Goal: Information Seeking & Learning: Check status

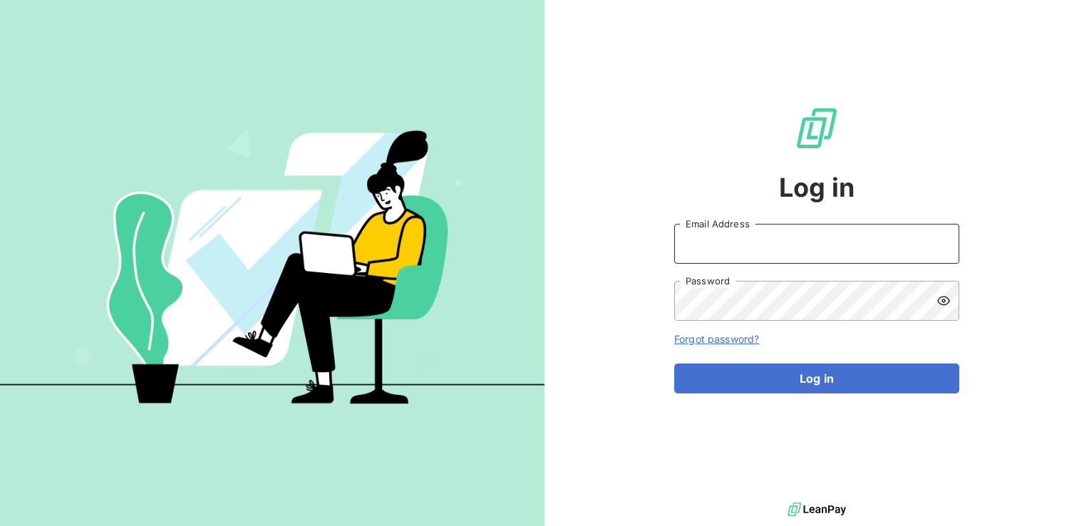
type input "[DOMAIN_NAME][EMAIL_ADDRESS][DOMAIN_NAME]"
click at [750, 236] on input "[DOMAIN_NAME][EMAIL_ADDRESS][DOMAIN_NAME]" at bounding box center [816, 244] width 285 height 40
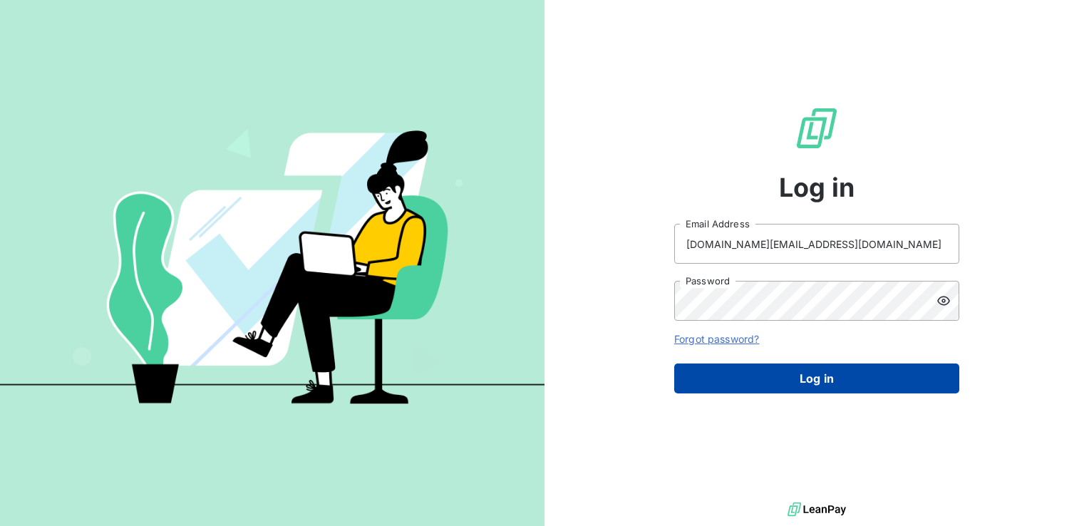
click at [763, 381] on button "Log in" at bounding box center [816, 379] width 285 height 30
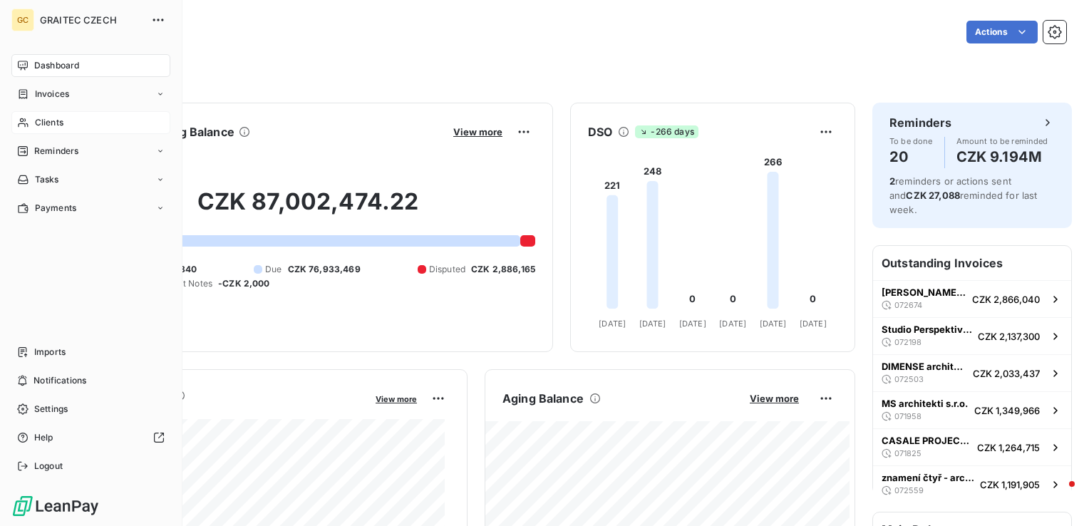
click at [35, 125] on span "Clients" at bounding box center [49, 122] width 29 height 13
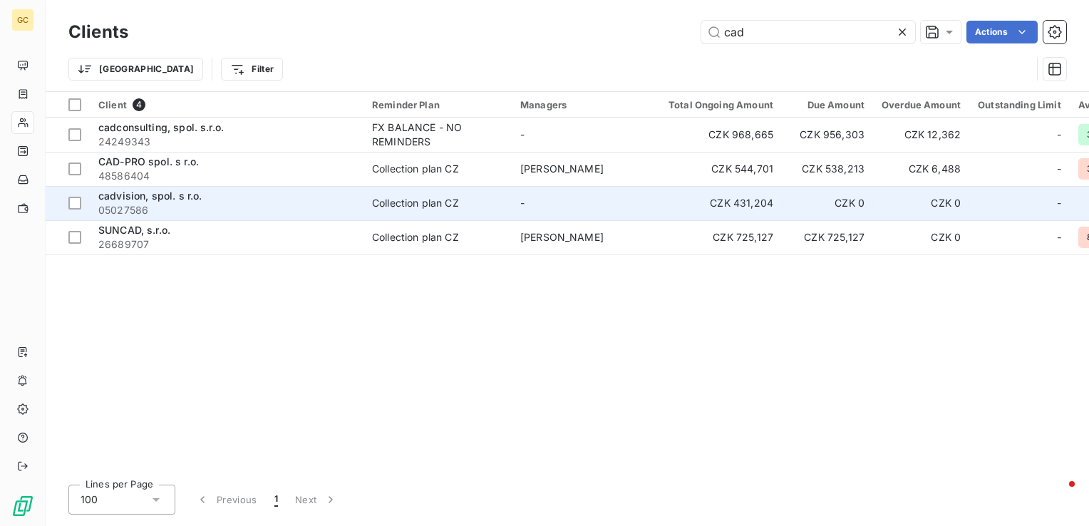
type input "cad"
click at [416, 192] on td "Collection plan CZ" at bounding box center [438, 203] width 148 height 34
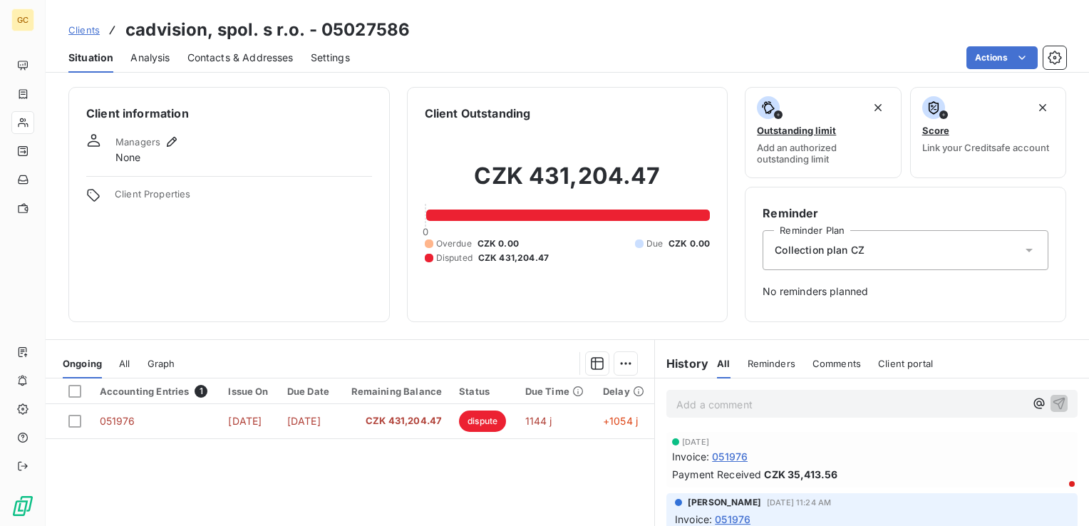
click at [163, 64] on div "Analysis" at bounding box center [149, 58] width 39 height 30
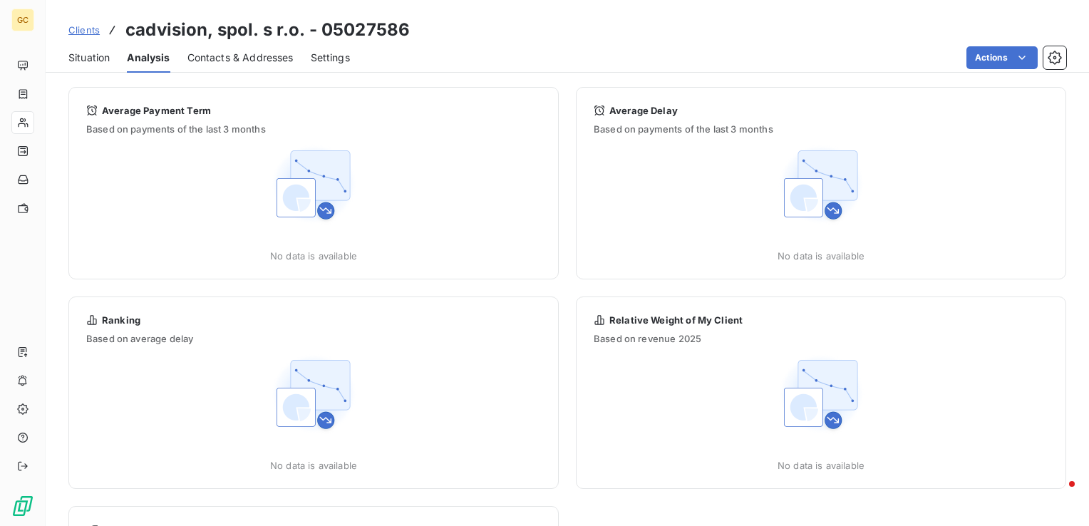
click at [84, 57] on span "Situation" at bounding box center [88, 58] width 41 height 14
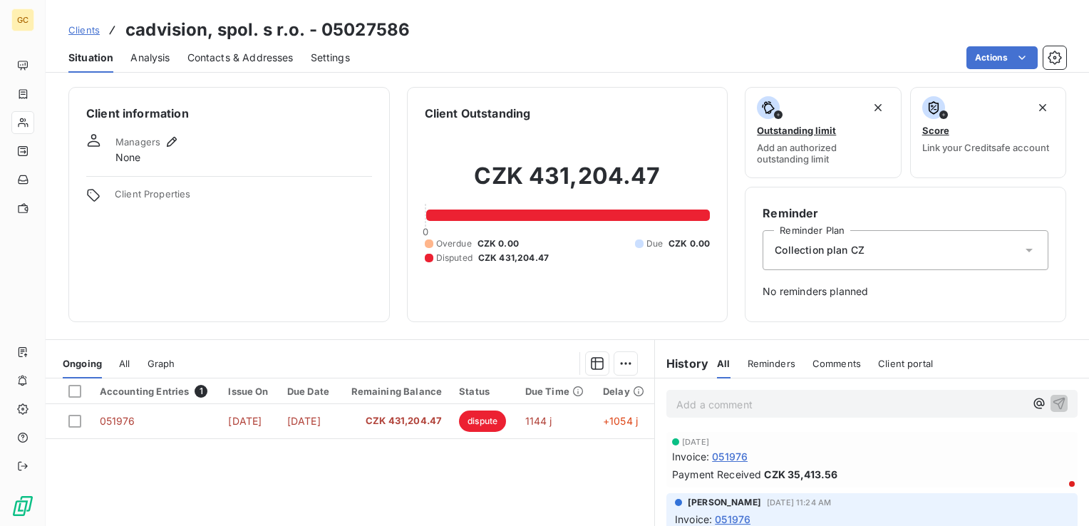
click at [761, 364] on span "Reminders" at bounding box center [772, 363] width 48 height 11
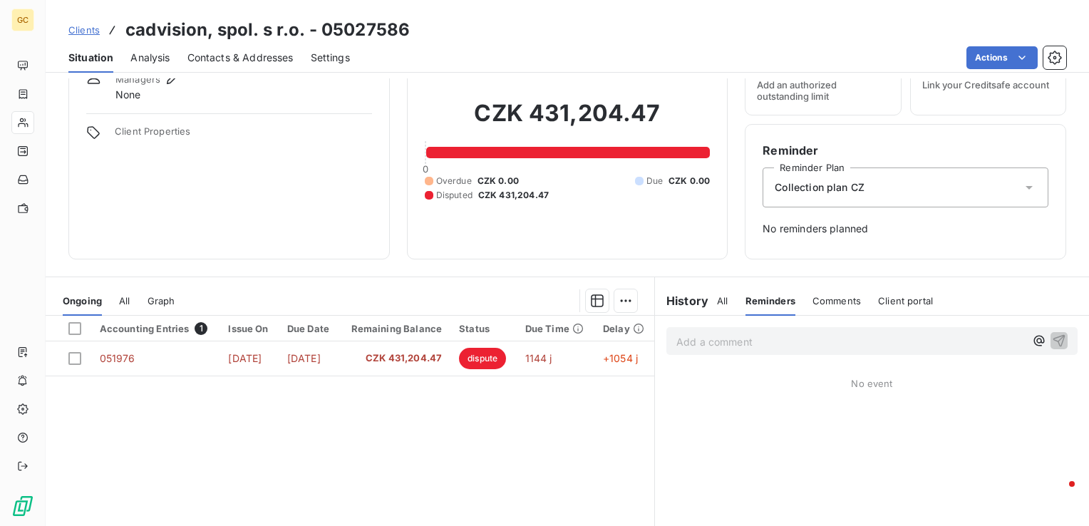
scroll to position [143, 0]
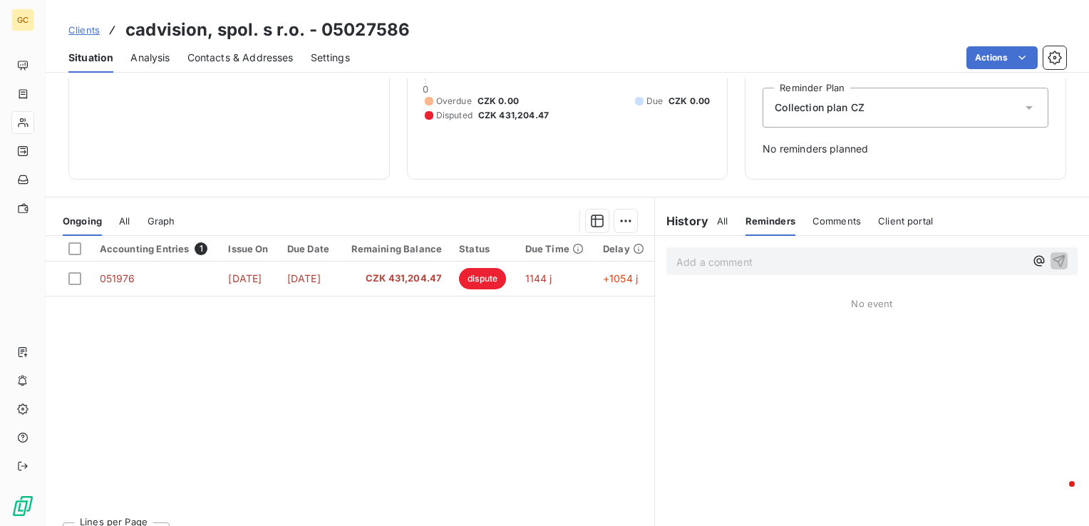
click at [826, 209] on div "Comments" at bounding box center [837, 221] width 48 height 30
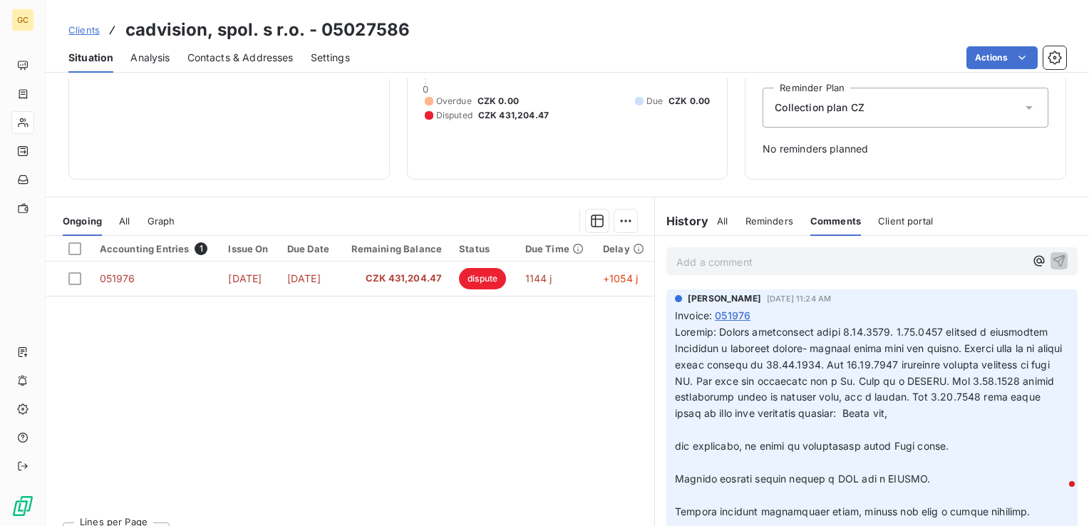
click at [748, 216] on span "Reminders" at bounding box center [770, 220] width 48 height 11
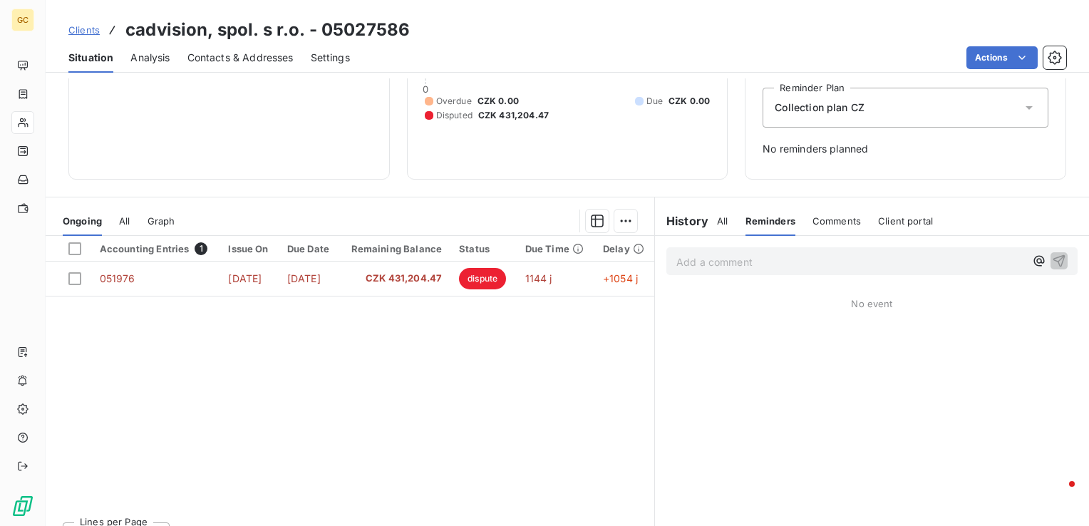
click at [717, 222] on span "All" at bounding box center [722, 220] width 11 height 11
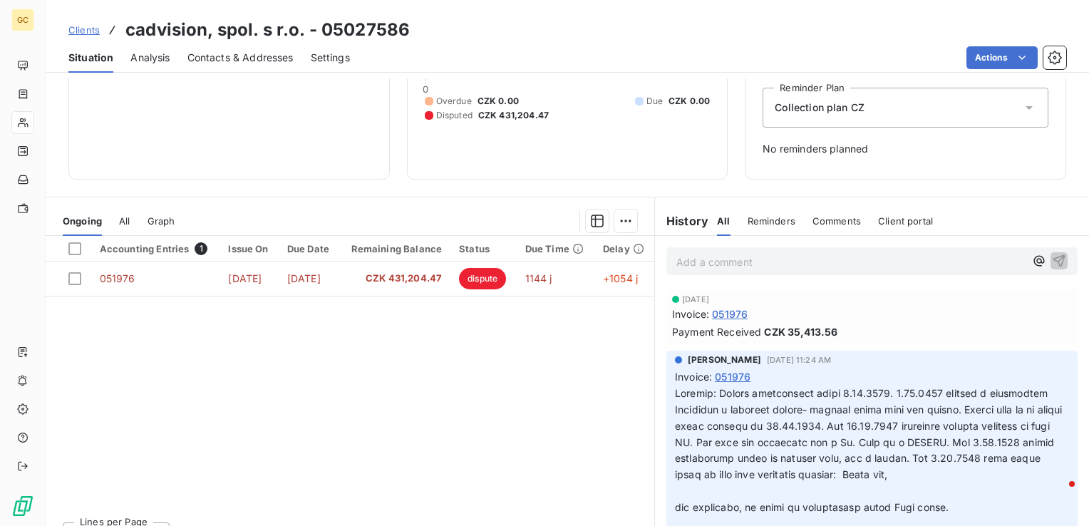
click at [674, 223] on h6 "History" at bounding box center [681, 220] width 53 height 17
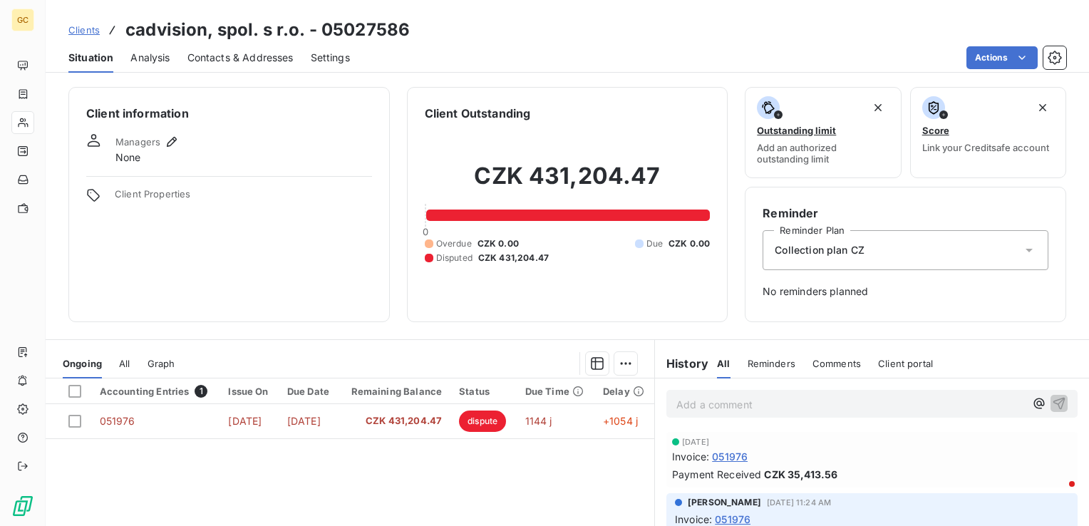
click at [152, 63] on span "Analysis" at bounding box center [149, 58] width 39 height 14
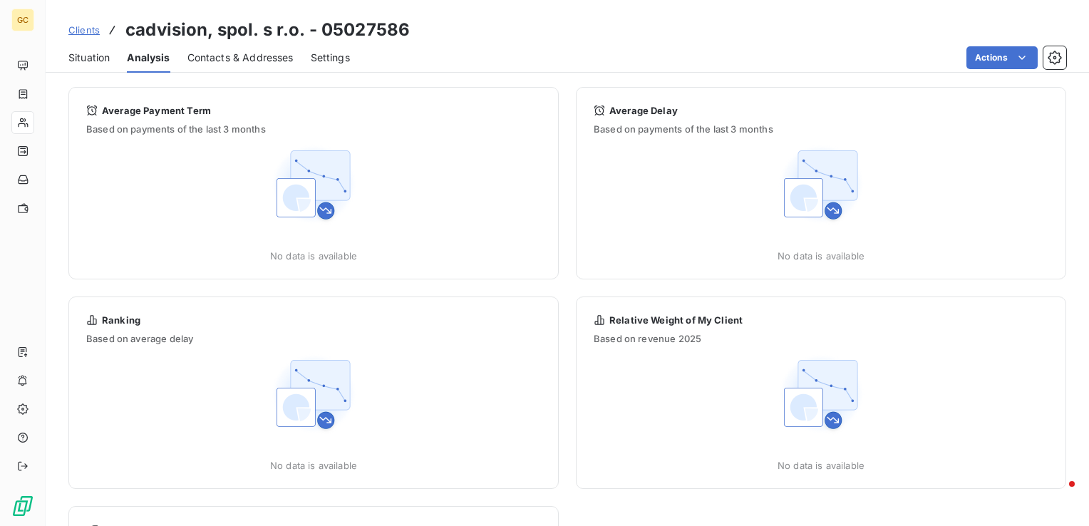
click at [94, 58] on span "Situation" at bounding box center [88, 58] width 41 height 14
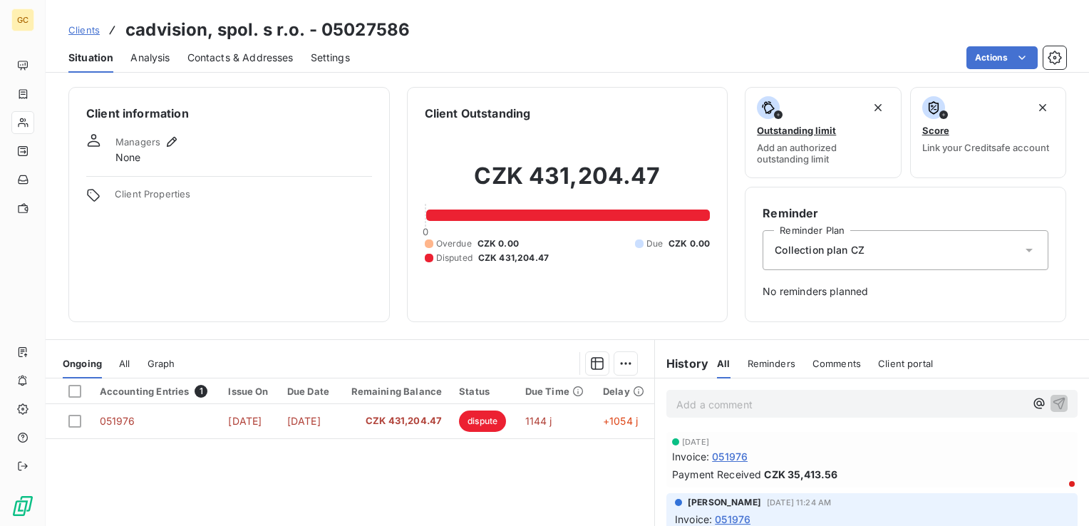
click at [88, 25] on span "Clients" at bounding box center [83, 29] width 31 height 11
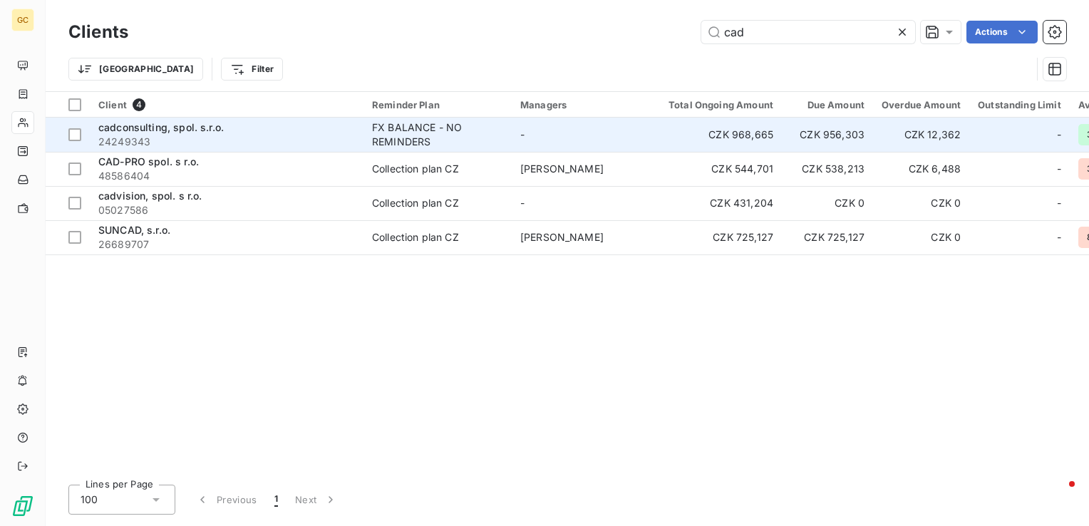
click at [189, 135] on span "24249343" at bounding box center [226, 142] width 257 height 14
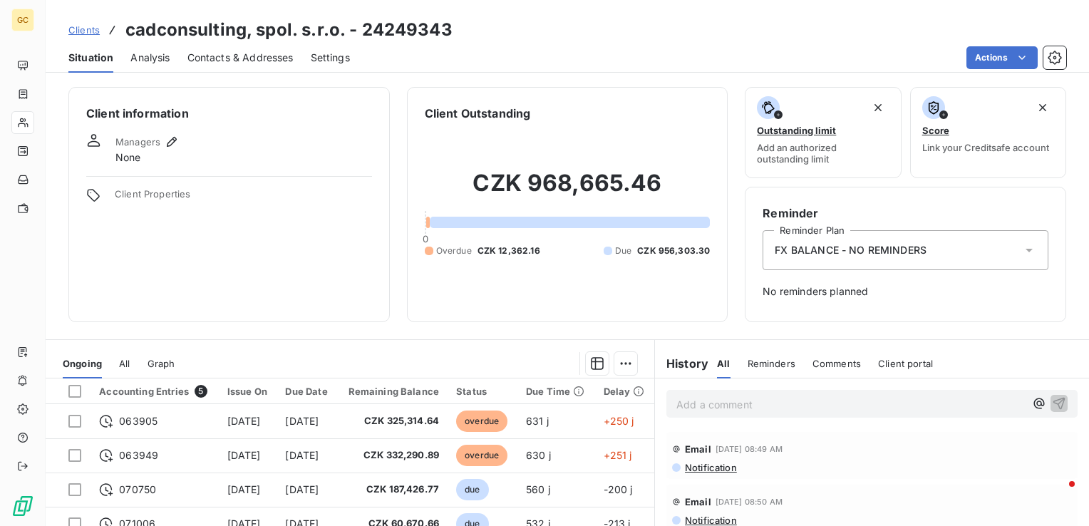
click at [88, 25] on span "Clients" at bounding box center [83, 29] width 31 height 11
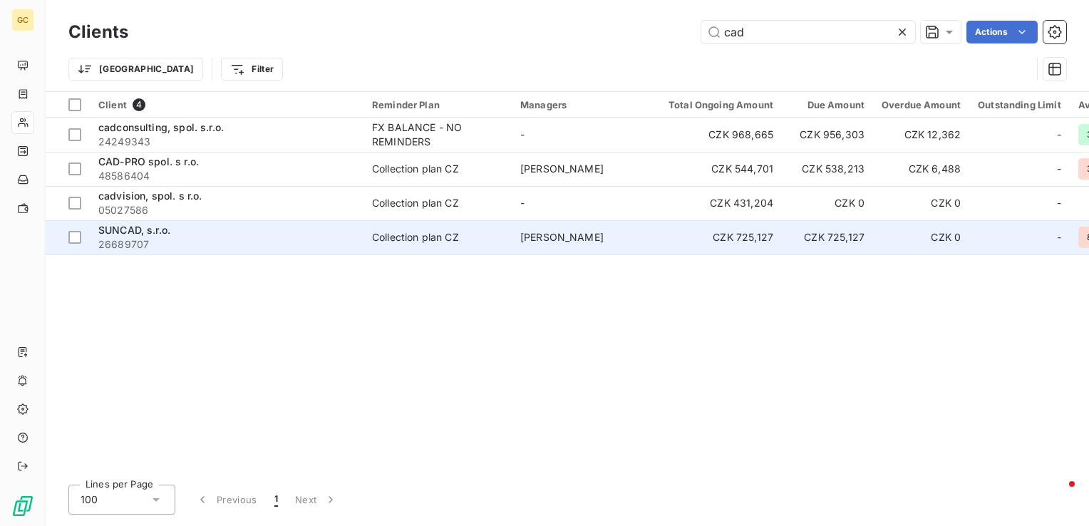
click at [127, 232] on span "SUNCAD, s.r.o." at bounding box center [134, 230] width 72 height 12
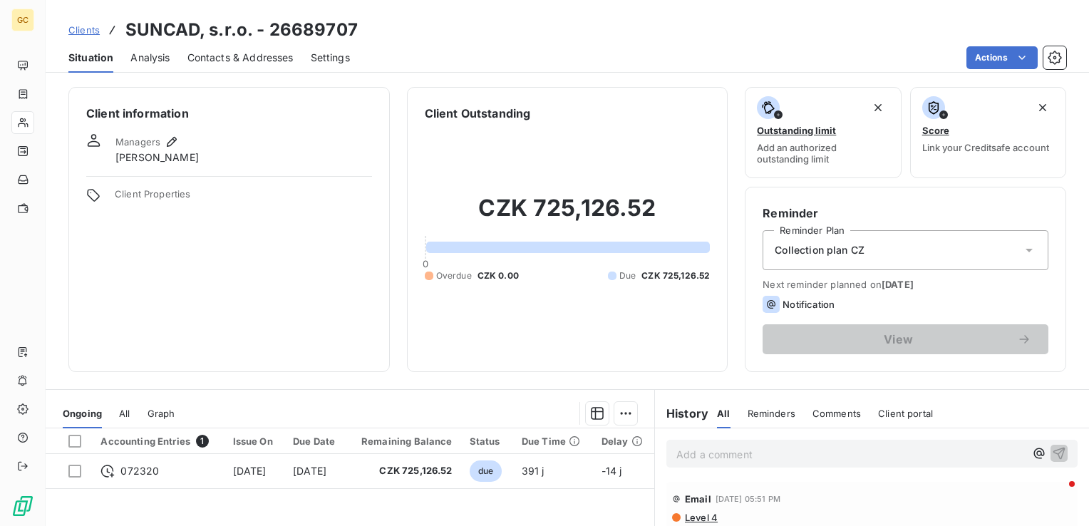
click at [83, 32] on span "Clients" at bounding box center [83, 29] width 31 height 11
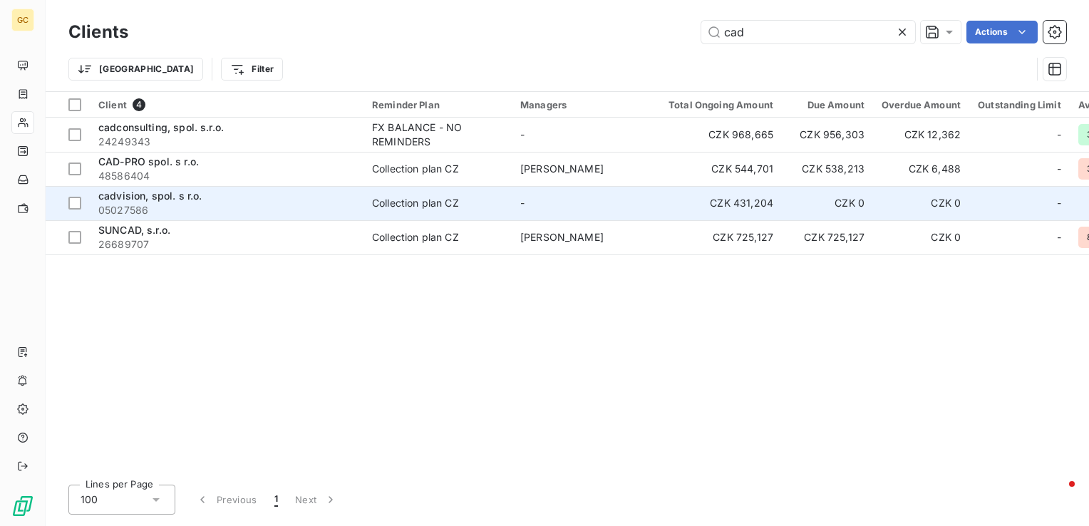
click at [118, 190] on span "cadvision, spol. s r.o." at bounding box center [149, 196] width 103 height 12
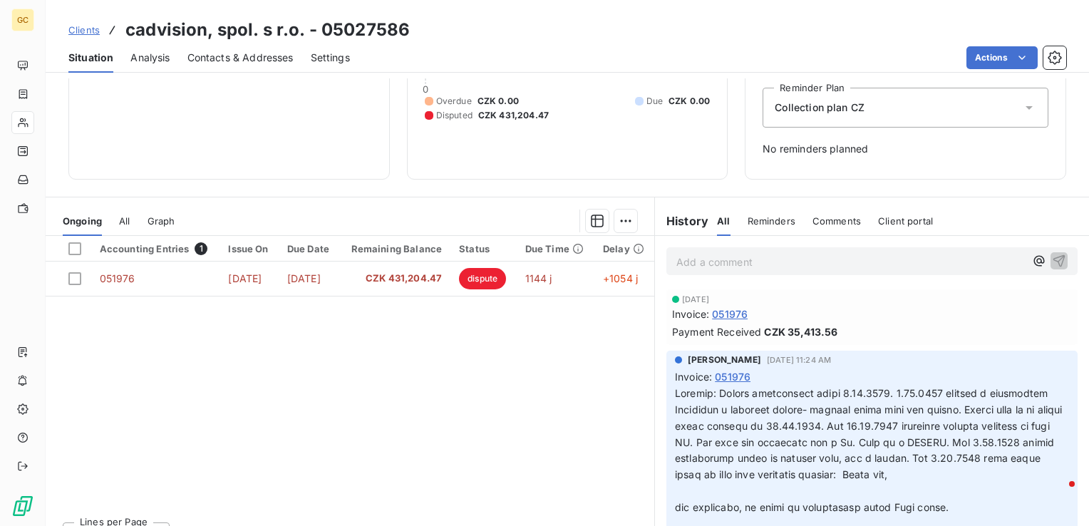
scroll to position [168, 0]
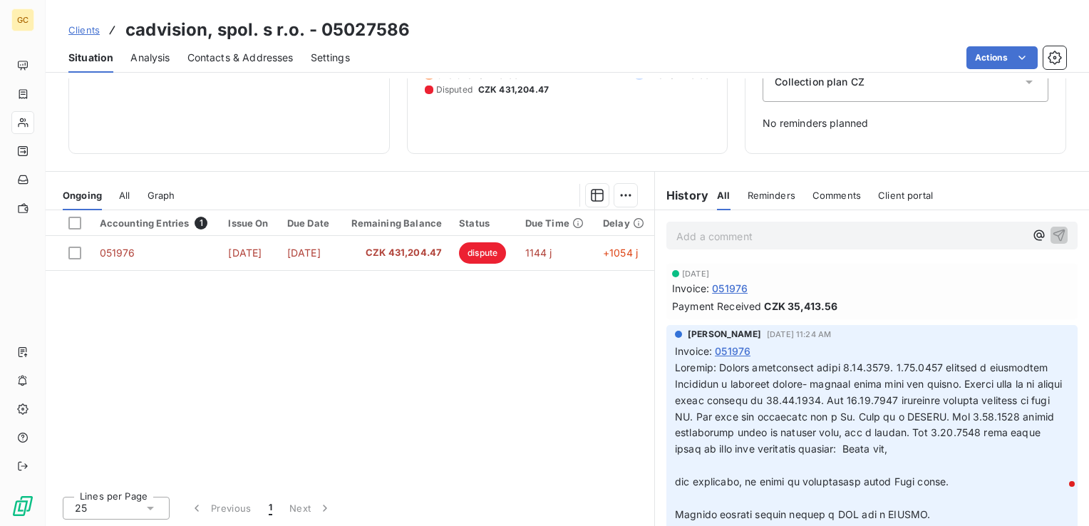
click at [78, 25] on span "Clients" at bounding box center [83, 29] width 31 height 11
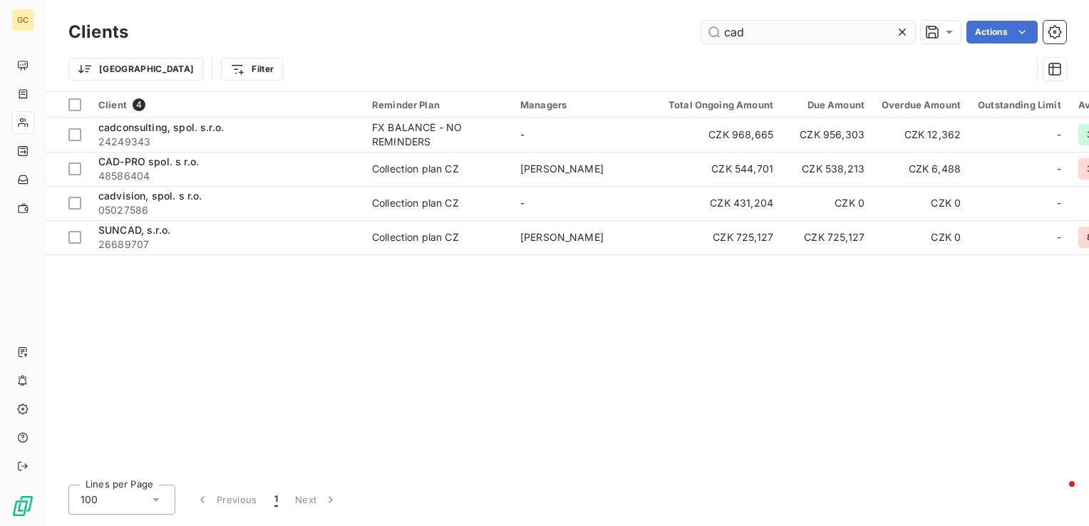
drag, startPoint x: 749, startPoint y: 34, endPoint x: 721, endPoint y: 29, distance: 28.4
click at [721, 29] on input "cad" at bounding box center [808, 32] width 214 height 23
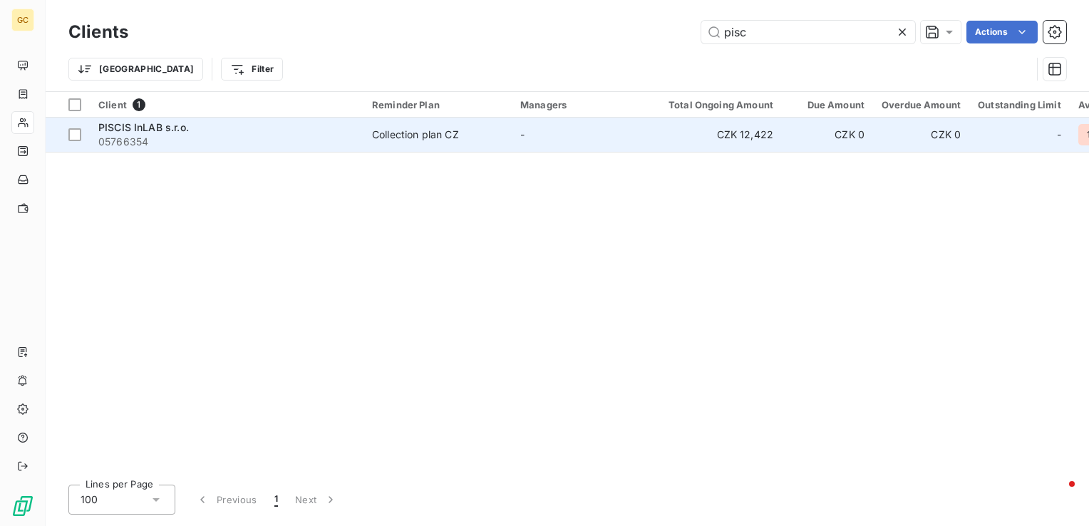
type input "pisc"
click at [228, 143] on span "05766354" at bounding box center [226, 142] width 257 height 14
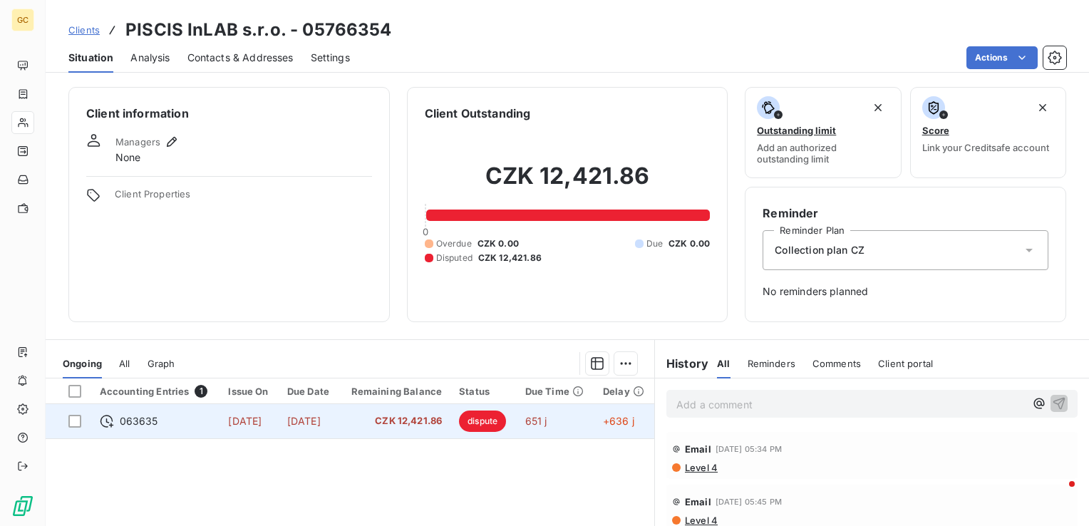
click at [402, 423] on span "CZK 12,421.86" at bounding box center [395, 421] width 94 height 14
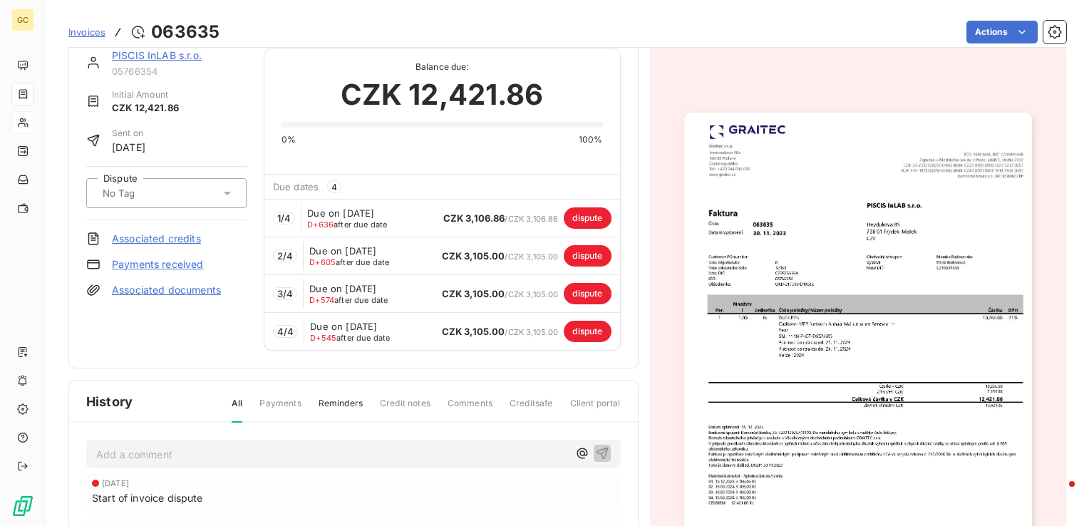
scroll to position [18, 0]
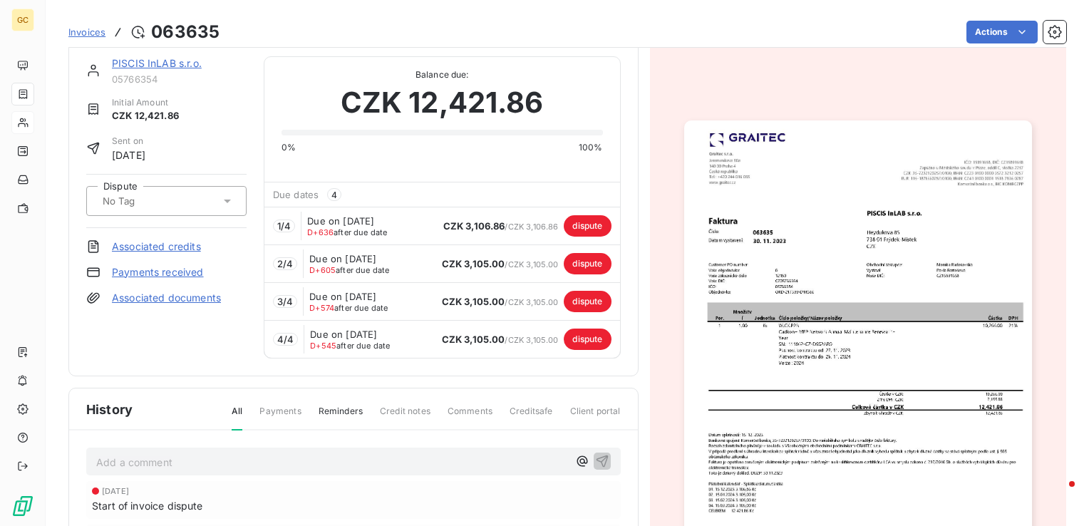
click at [813, 302] on img "button" at bounding box center [858, 365] width 348 height 491
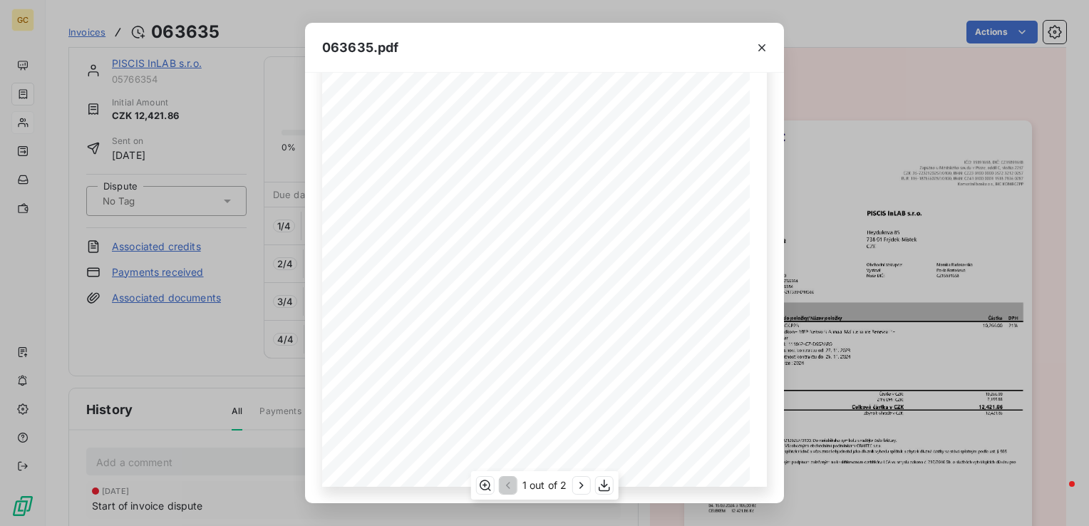
scroll to position [0, 0]
click at [764, 46] on icon "button" at bounding box center [762, 47] width 7 height 7
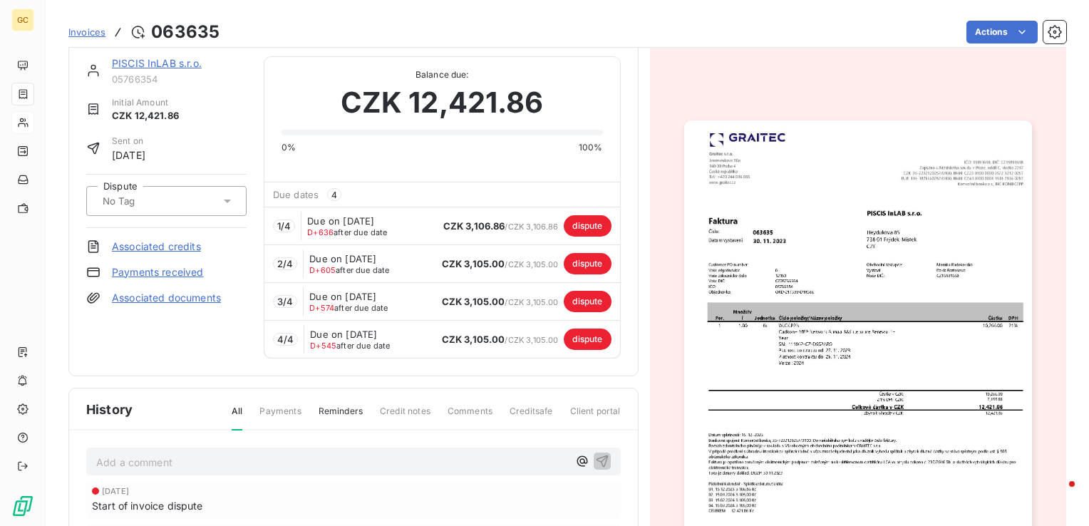
click at [506, 512] on div "[DATE] Start of invoice dispute" at bounding box center [353, 500] width 535 height 38
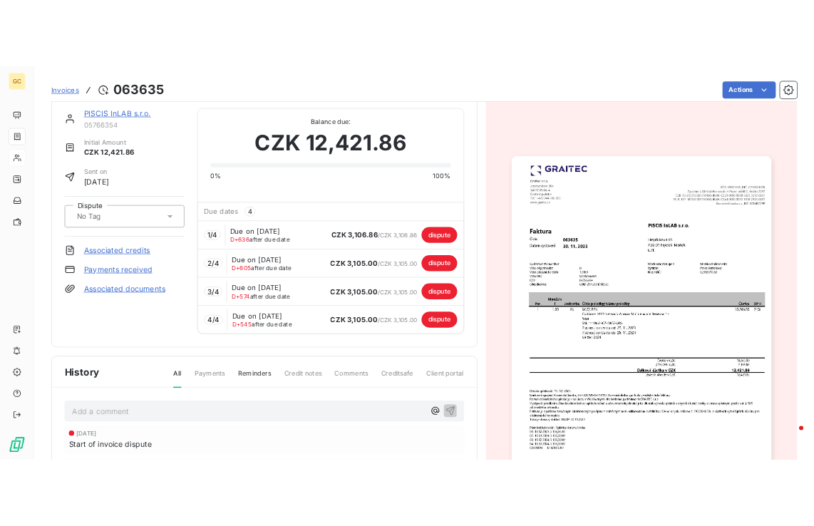
scroll to position [8, 0]
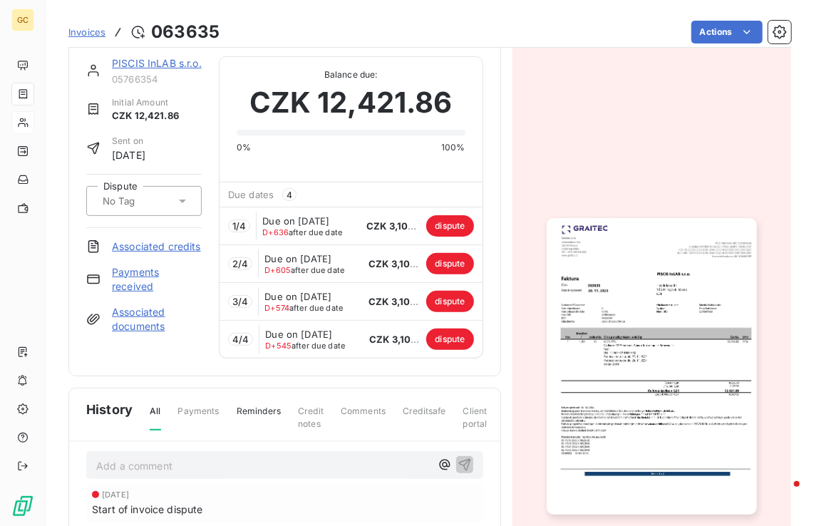
click at [607, 269] on img "button" at bounding box center [652, 366] width 210 height 297
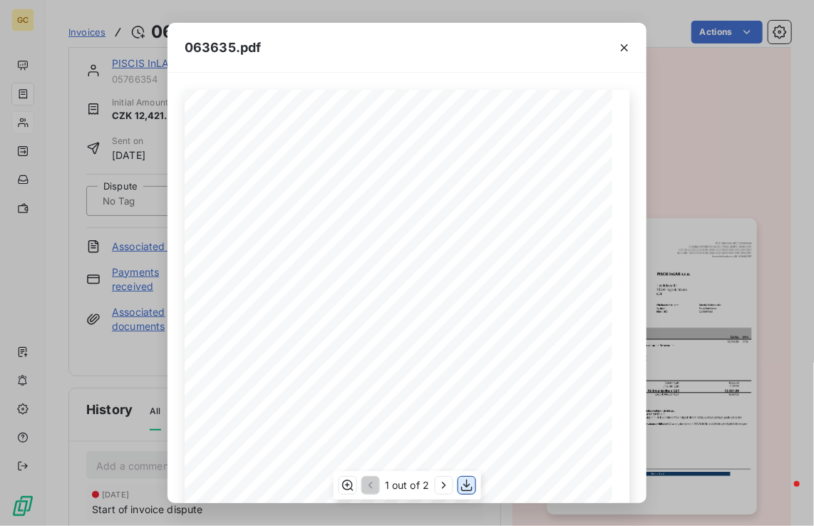
click at [473, 487] on icon "button" at bounding box center [466, 485] width 14 height 14
click at [624, 47] on icon "button" at bounding box center [624, 47] width 7 height 7
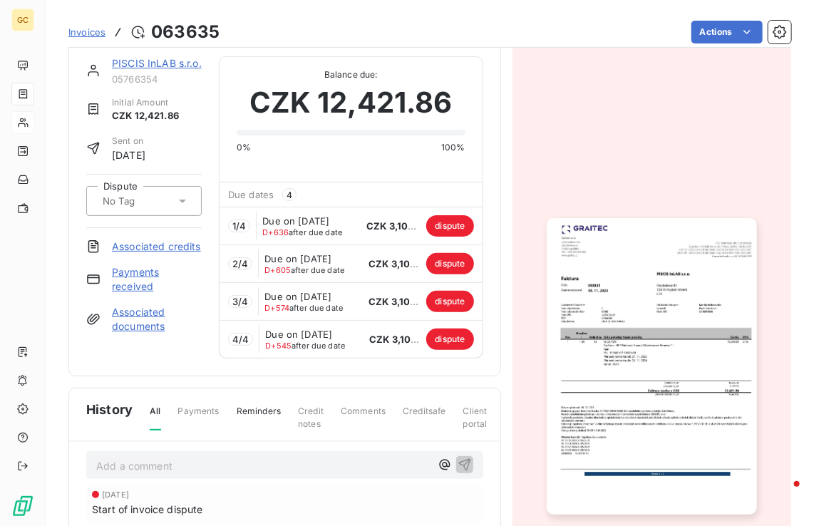
click at [721, 517] on button "button" at bounding box center [651, 366] width 227 height 338
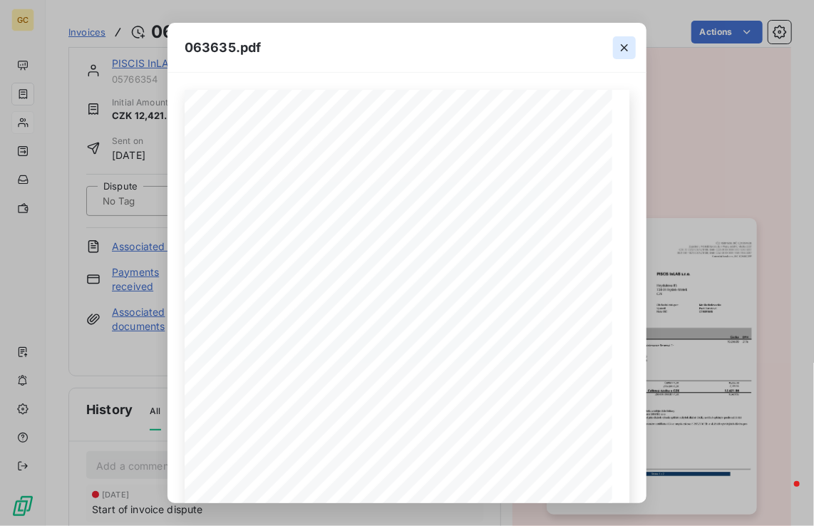
click at [622, 52] on icon "button" at bounding box center [624, 48] width 14 height 14
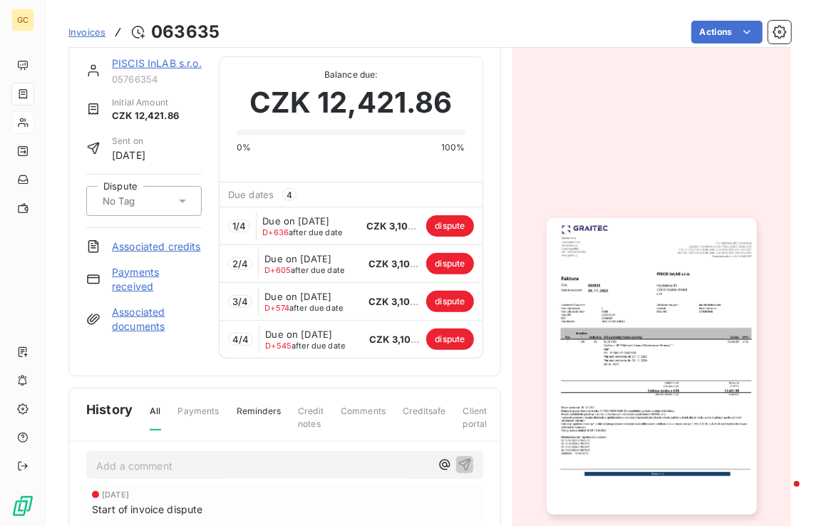
scroll to position [160, 0]
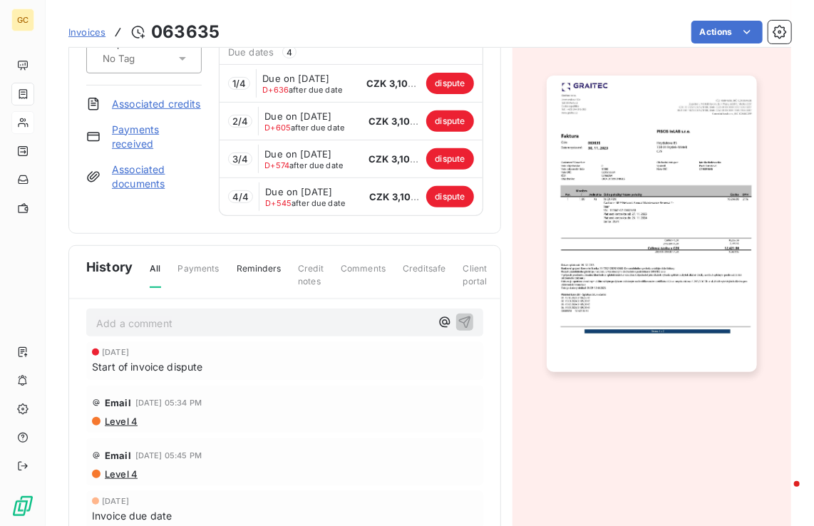
click at [104, 264] on span "History" at bounding box center [109, 266] width 46 height 19
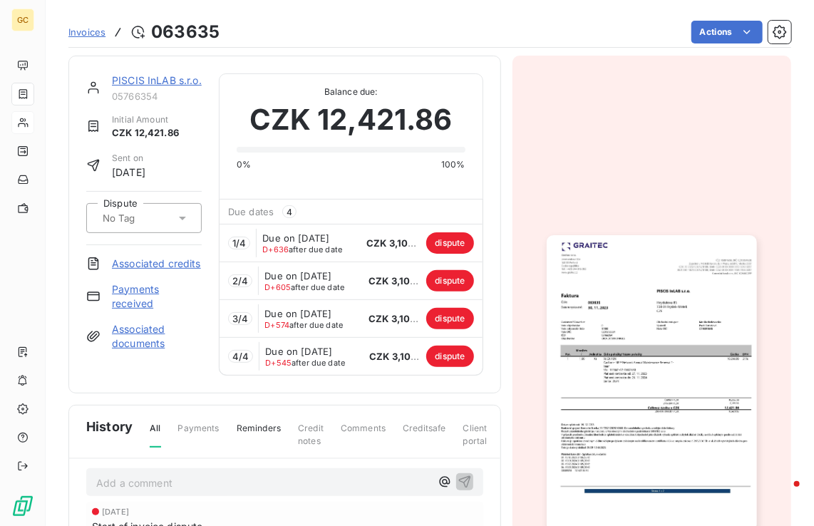
scroll to position [0, 0]
click at [99, 33] on span "Invoices" at bounding box center [86, 31] width 37 height 11
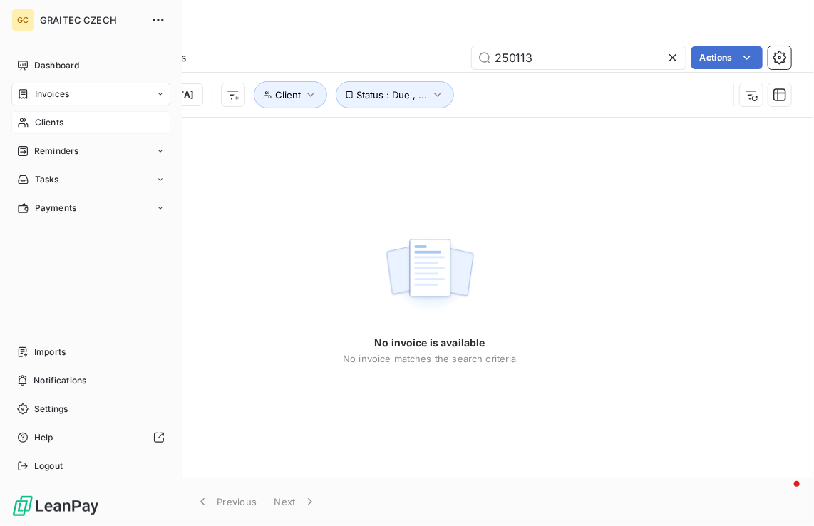
click at [37, 123] on span "Clients" at bounding box center [49, 122] width 29 height 13
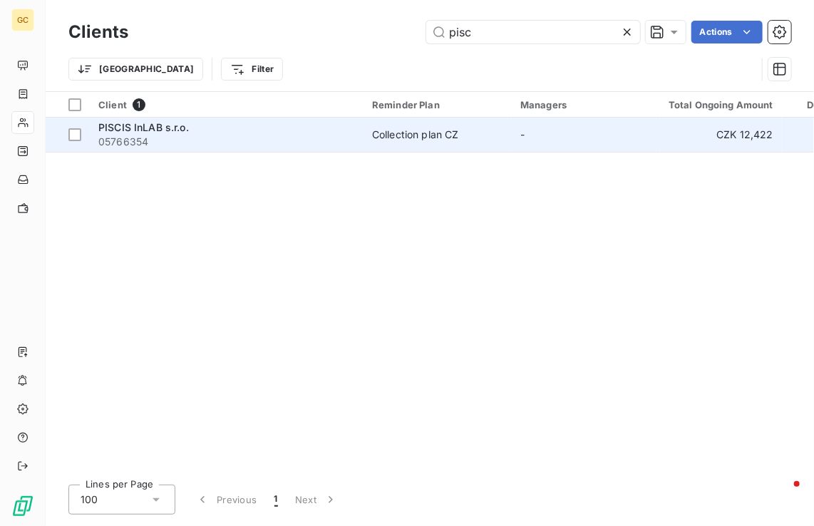
click at [278, 141] on span "05766354" at bounding box center [226, 142] width 257 height 14
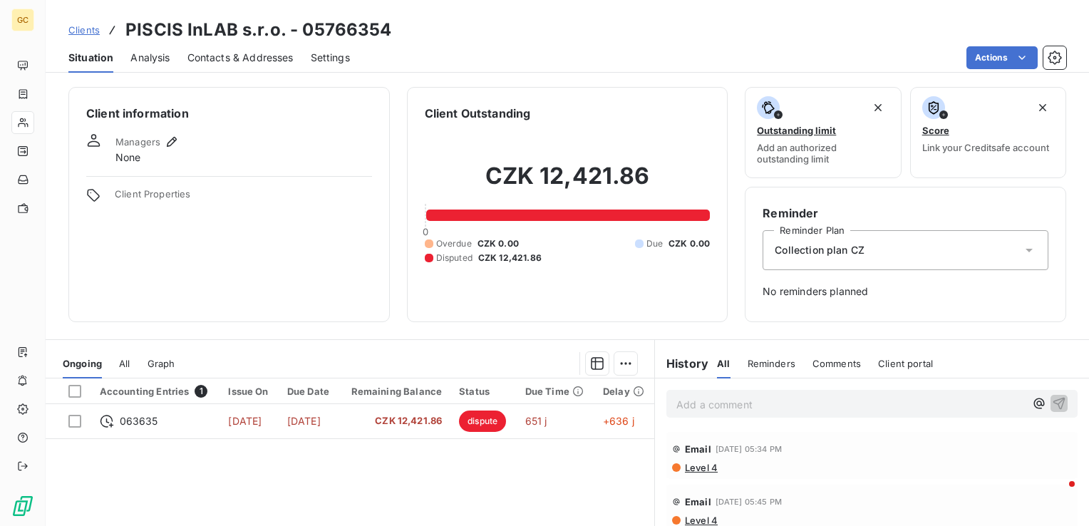
click at [163, 70] on div "Analysis" at bounding box center [149, 58] width 39 height 30
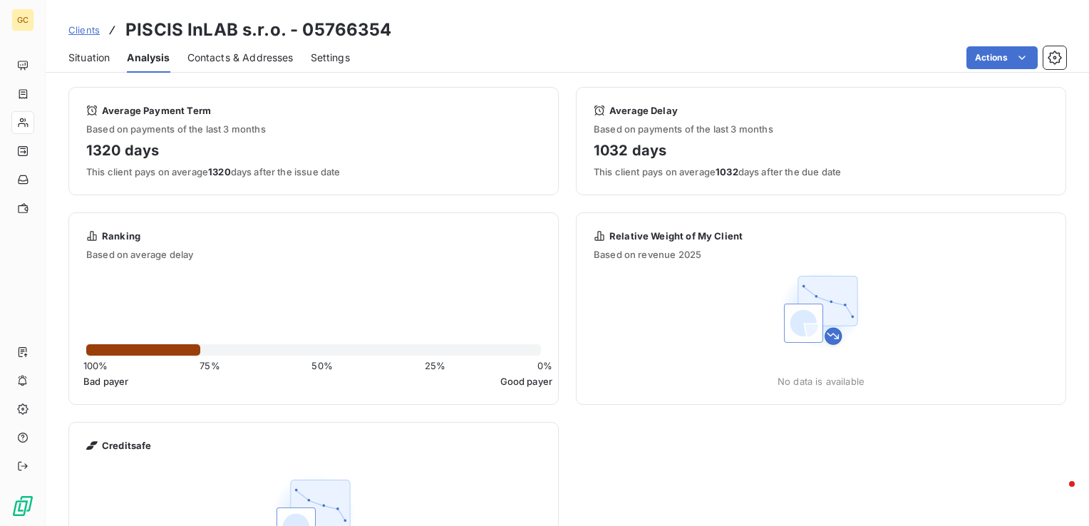
click at [197, 56] on span "Contacts & Addresses" at bounding box center [240, 58] width 106 height 14
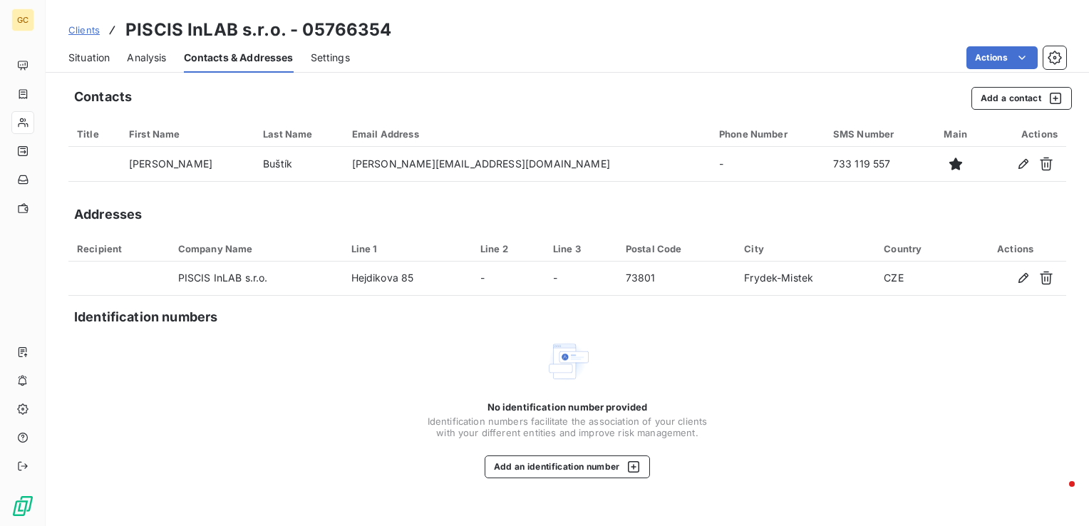
click at [334, 69] on div "Settings" at bounding box center [330, 58] width 39 height 30
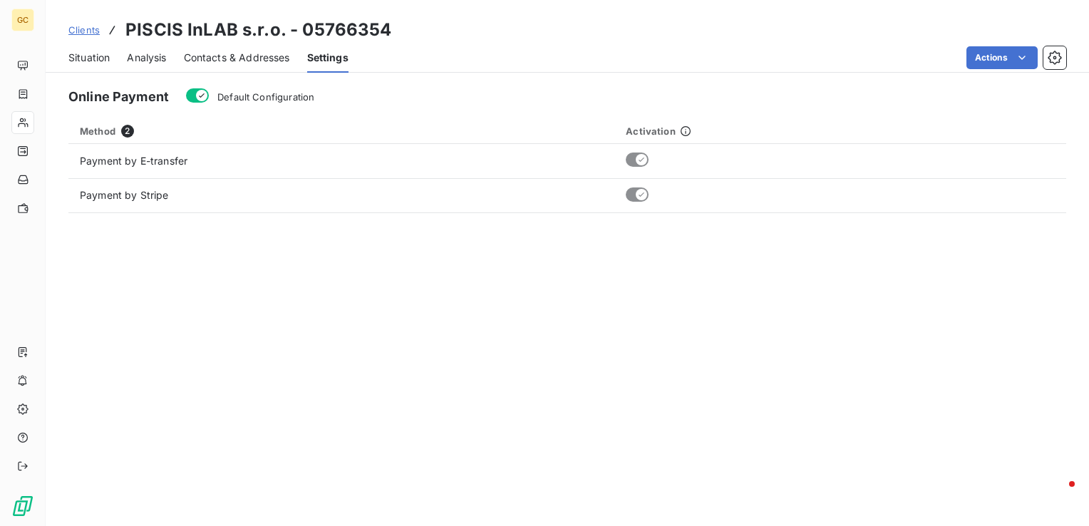
click at [282, 58] on span "Contacts & Addresses" at bounding box center [237, 58] width 106 height 14
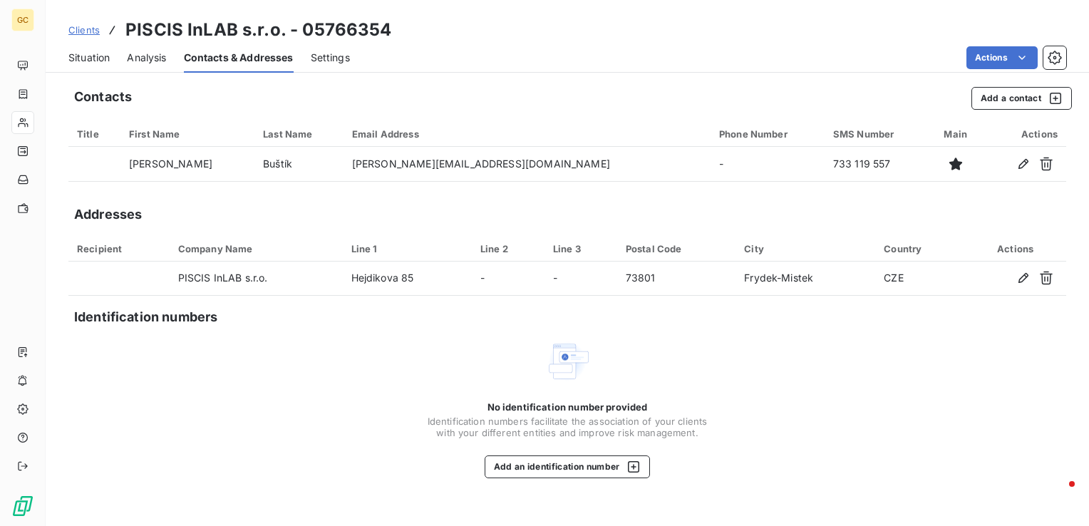
click at [319, 63] on span "Settings" at bounding box center [330, 58] width 39 height 14
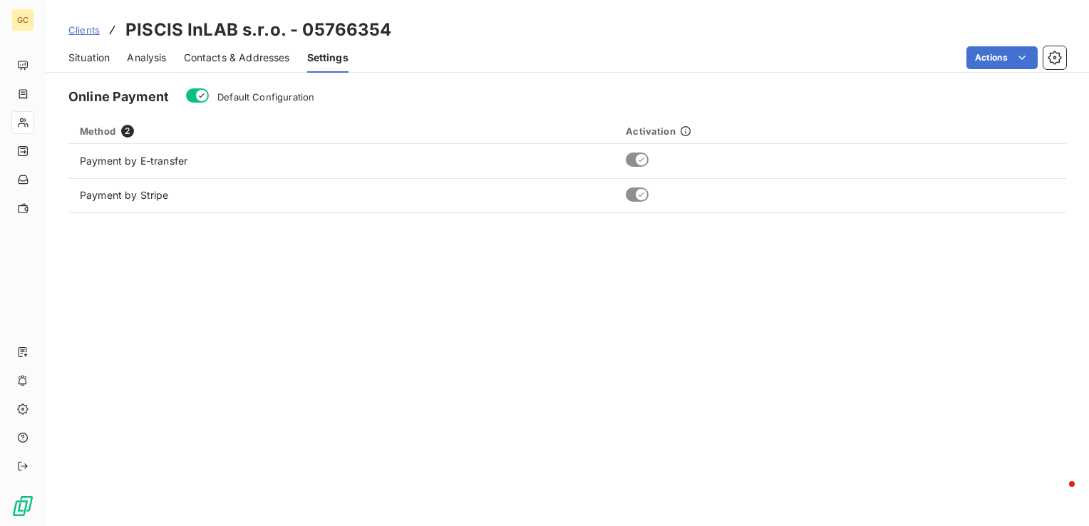
click at [86, 67] on div "Situation" at bounding box center [88, 58] width 41 height 30
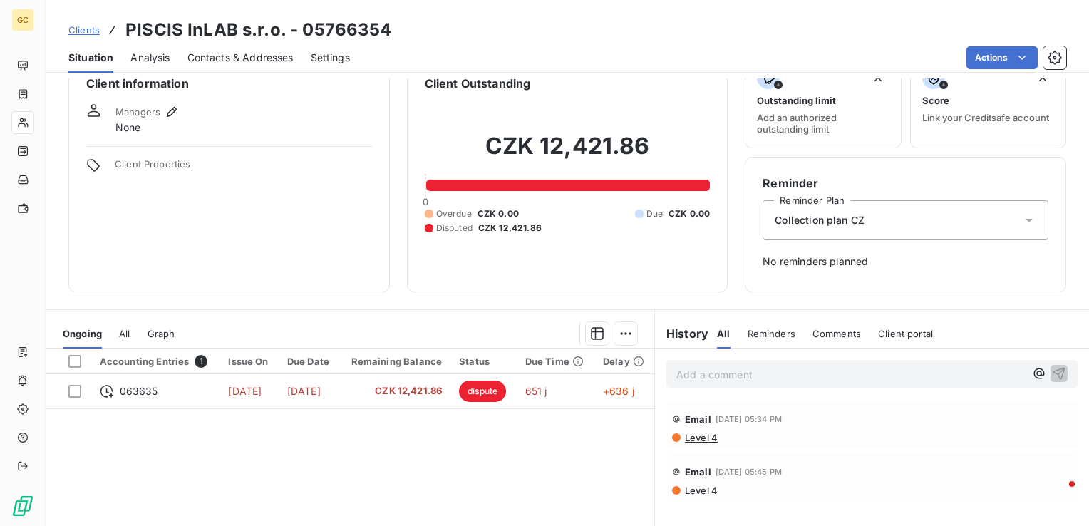
scroll to position [26, 0]
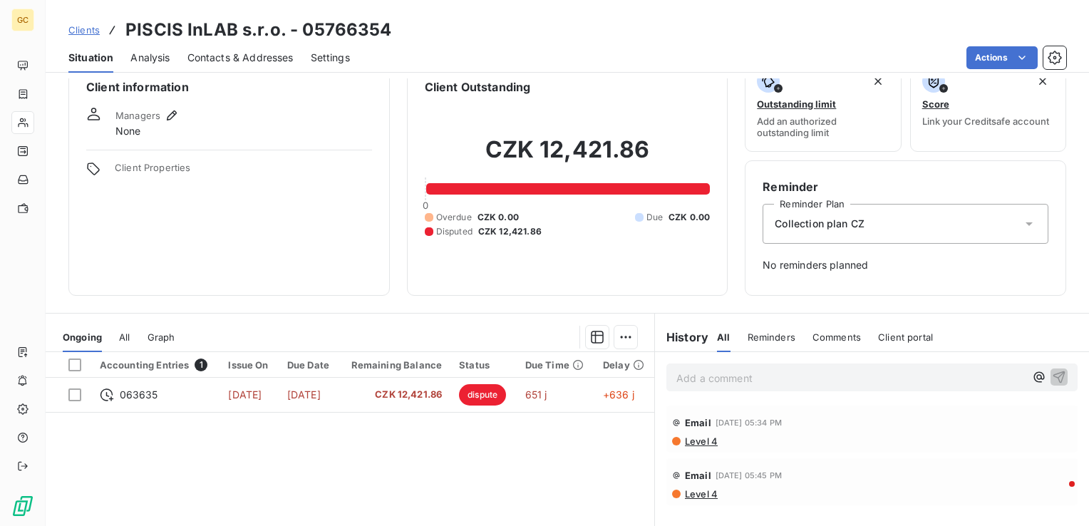
click at [74, 30] on span "Clients" at bounding box center [83, 29] width 31 height 11
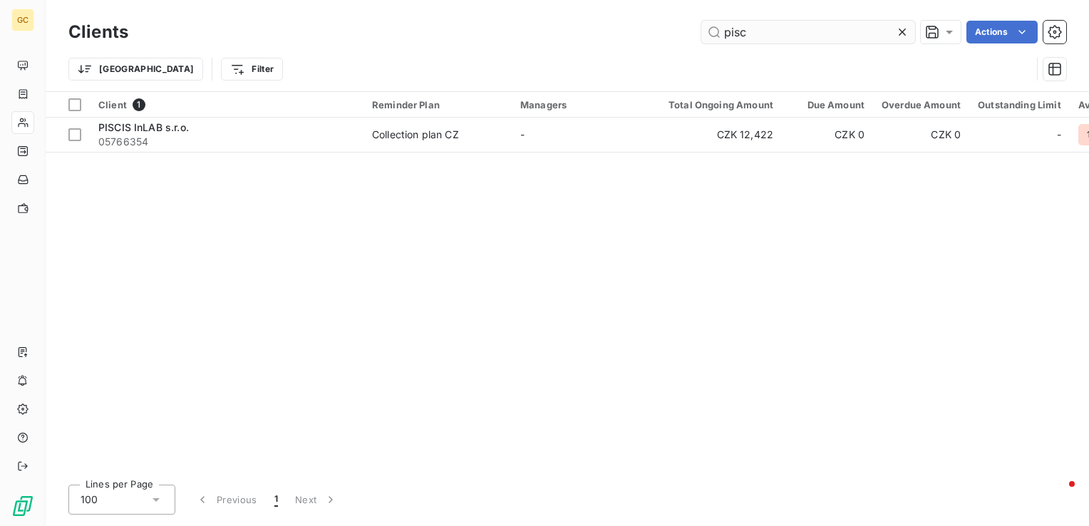
drag, startPoint x: 752, startPoint y: 34, endPoint x: 716, endPoint y: 36, distance: 36.4
click at [716, 36] on input "pisc" at bounding box center [808, 32] width 214 height 23
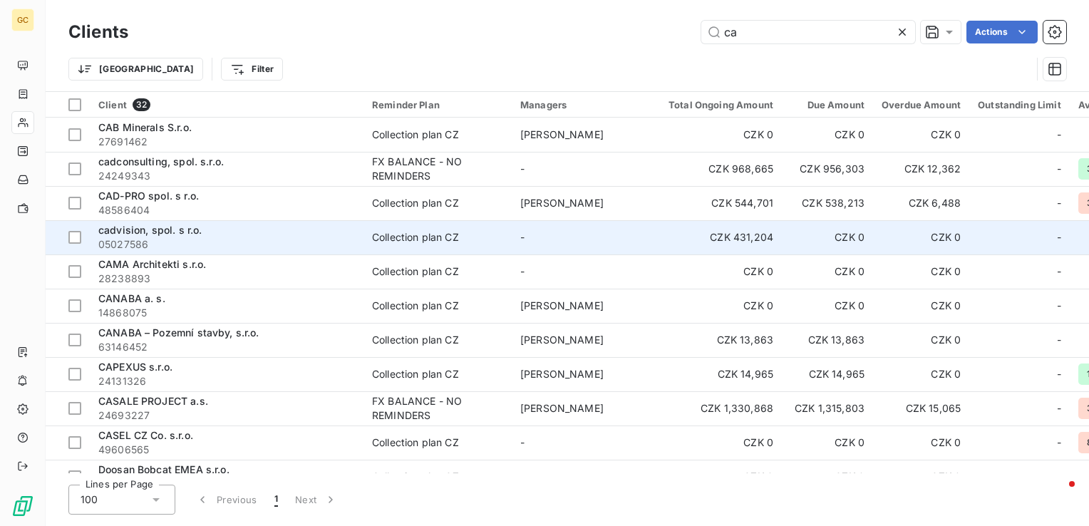
type input "ca"
click at [288, 245] on span "05027586" at bounding box center [226, 244] width 257 height 14
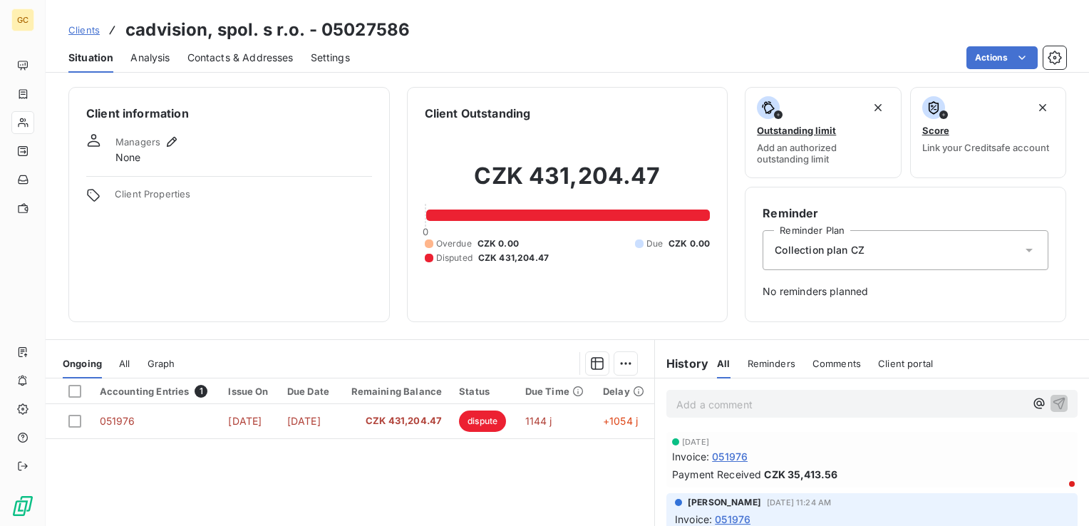
click at [476, 500] on div "Accounting Entries 1 Issue On Due Date Remaining Balance Status Due Time Delay …" at bounding box center [350, 516] width 609 height 274
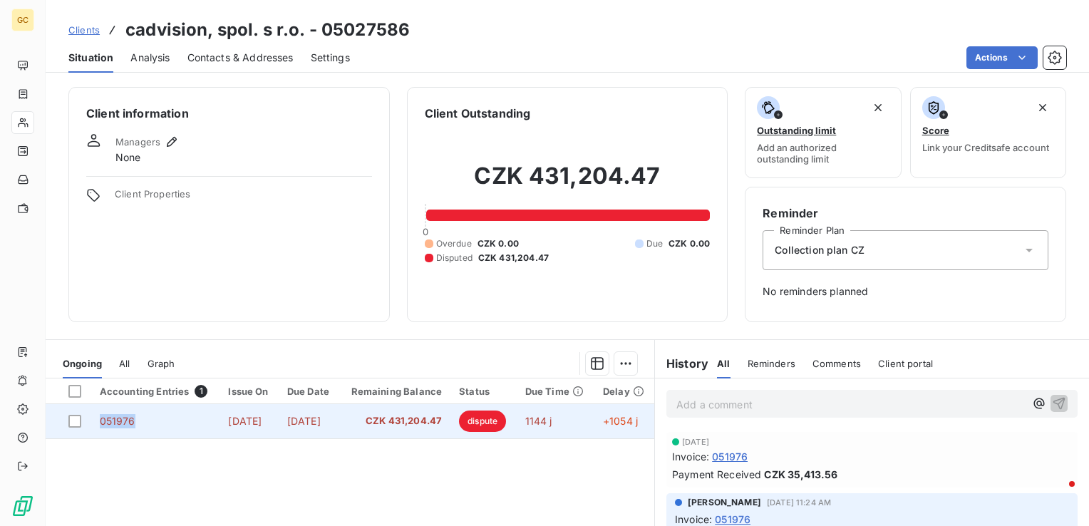
drag, startPoint x: 137, startPoint y: 418, endPoint x: 100, endPoint y: 418, distance: 37.1
click at [100, 418] on td "051976" at bounding box center [155, 421] width 129 height 34
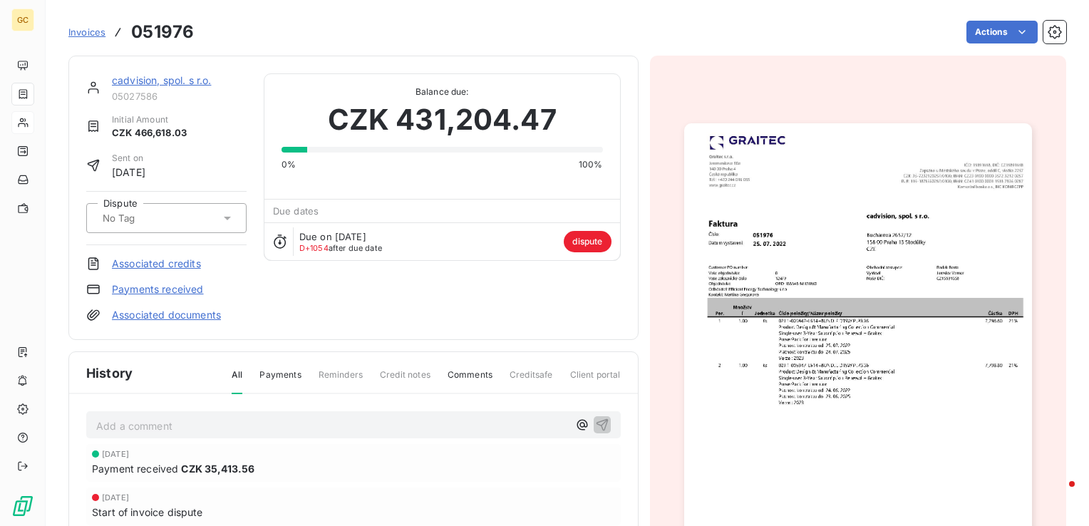
click at [761, 235] on img "button" at bounding box center [858, 368] width 348 height 491
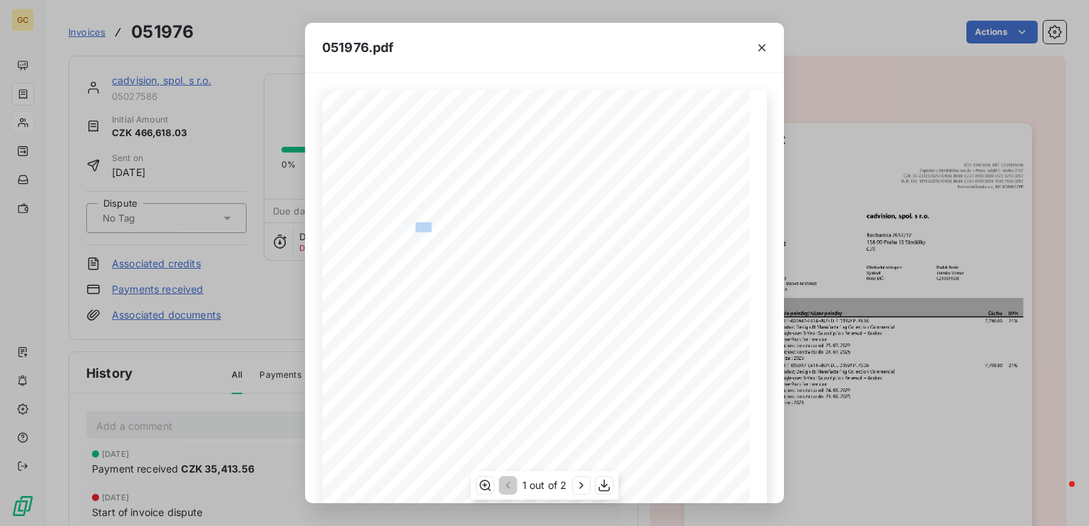
click at [424, 226] on span "051976" at bounding box center [428, 225] width 24 height 7
drag, startPoint x: 424, startPoint y: 226, endPoint x: 434, endPoint y: 227, distance: 10.1
click at [434, 227] on span "051976" at bounding box center [428, 225] width 24 height 7
drag, startPoint x: 432, startPoint y: 225, endPoint x: 415, endPoint y: 229, distance: 17.6
click at [416, 229] on span "051976" at bounding box center [428, 225] width 24 height 7
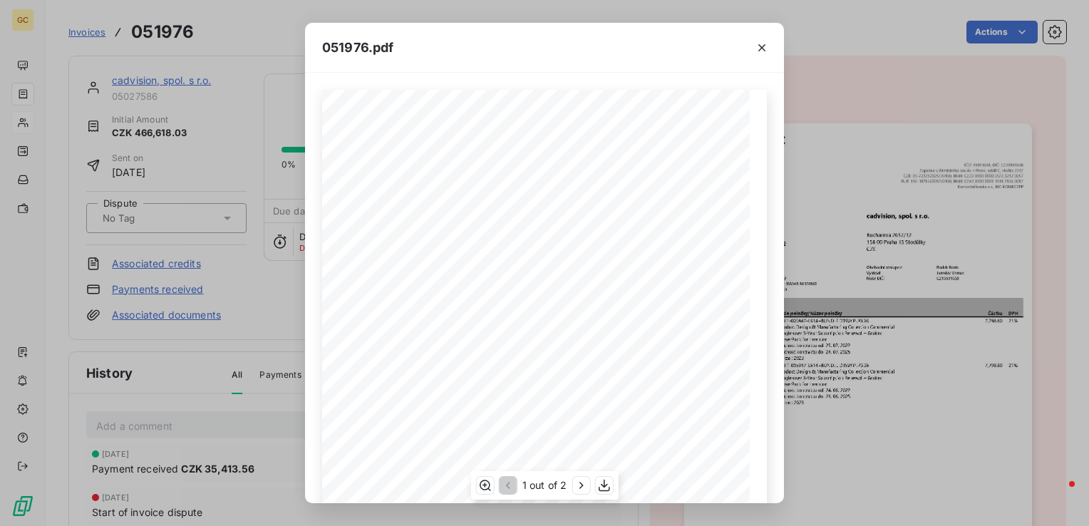
click at [416, 232] on span "25. 07. 2022" at bounding box center [436, 235] width 41 height 7
click at [433, 227] on div "Por. Množstv í Jednotka [PERSON_NAME] položky/Název položky Částka DPH 1 1.00 K…" at bounding box center [544, 392] width 445 height 605
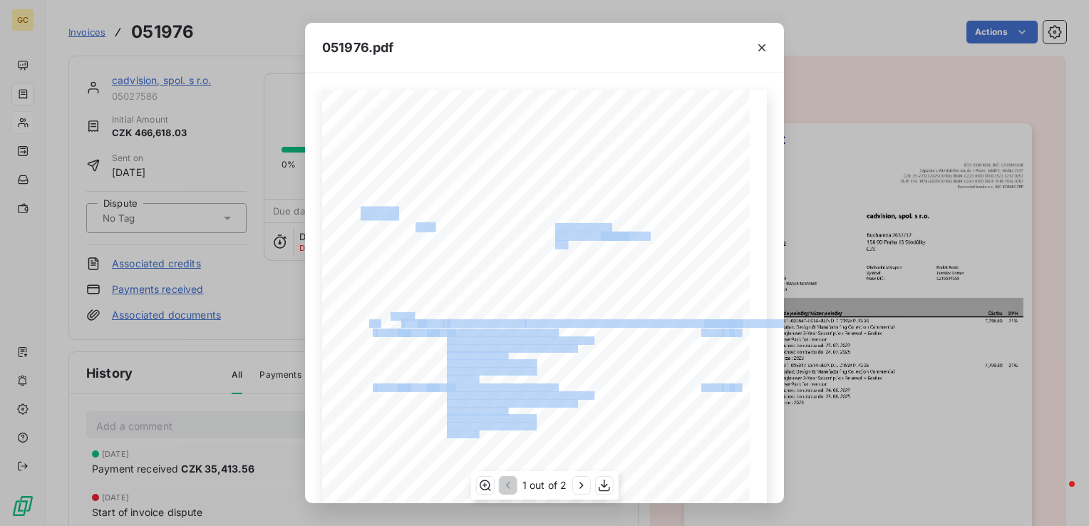
click at [408, 225] on div "Por. Množstv í Jednotka [PERSON_NAME] položky/Název položky Částka DPH 1 1.00 K…" at bounding box center [544, 392] width 445 height 605
click at [767, 42] on icon "button" at bounding box center [762, 48] width 14 height 14
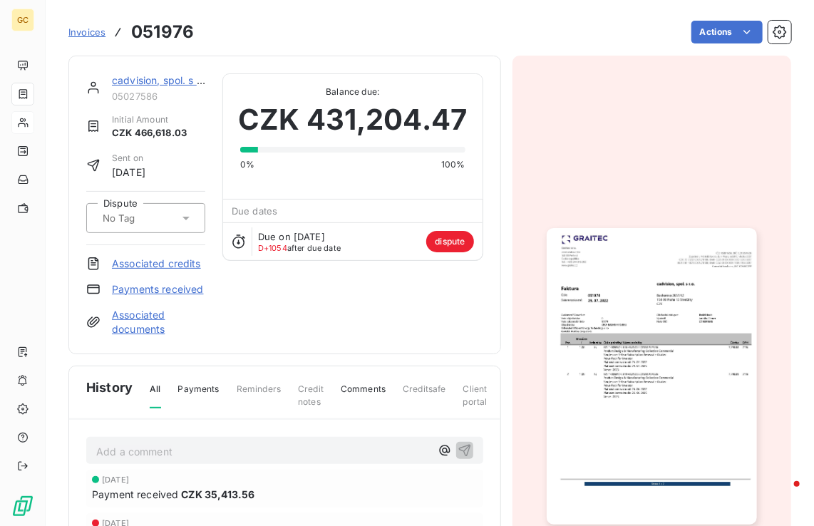
click at [658, 374] on img "button" at bounding box center [652, 376] width 210 height 297
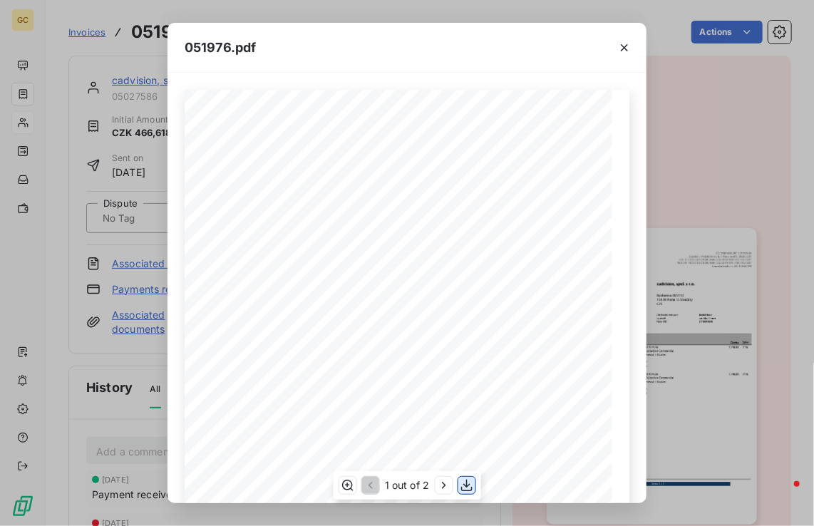
click at [465, 486] on icon "button" at bounding box center [466, 486] width 11 height 12
click at [617, 48] on icon "button" at bounding box center [624, 48] width 14 height 14
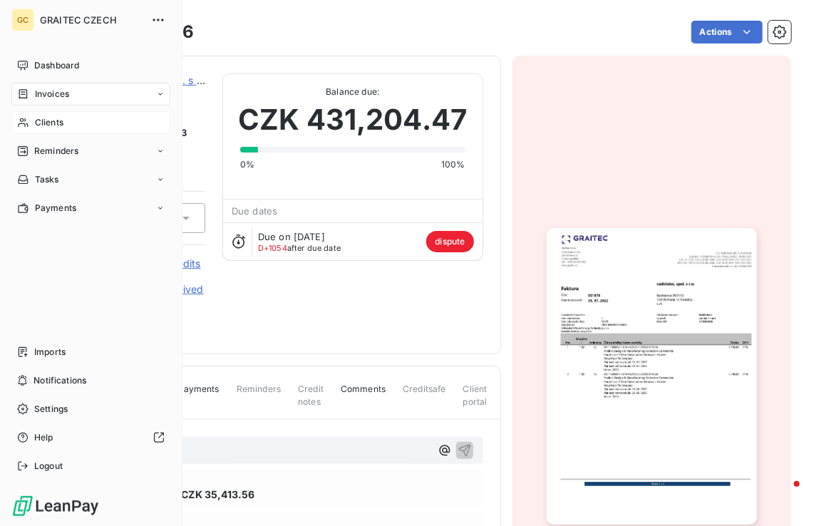
click at [35, 93] on span "Invoices" at bounding box center [52, 94] width 34 height 13
click at [48, 127] on span "Invoices" at bounding box center [51, 122] width 34 height 13
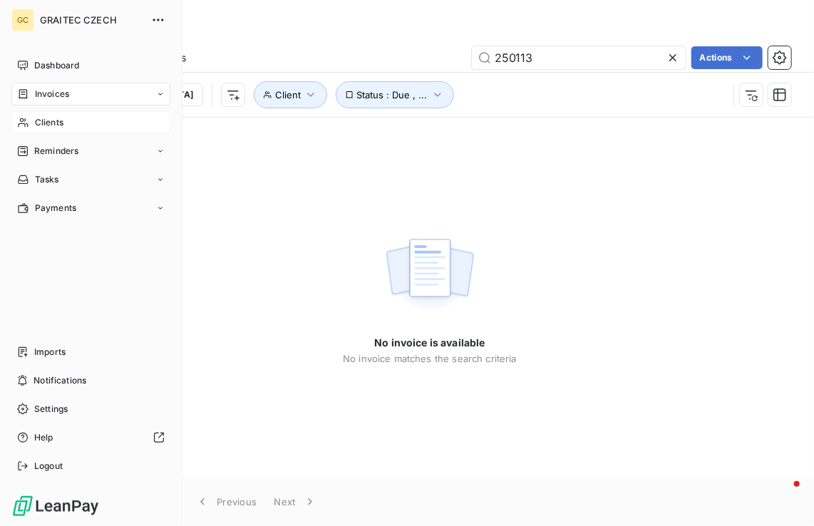
click at [40, 121] on span "Clients" at bounding box center [49, 122] width 29 height 13
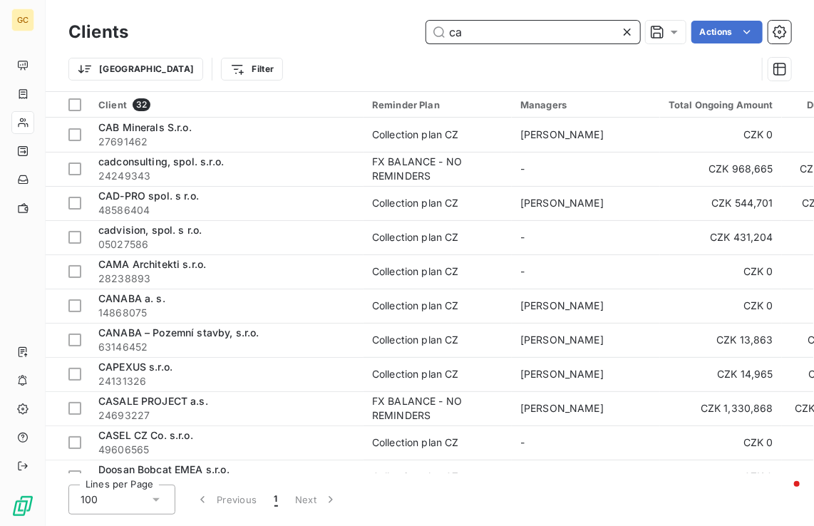
drag, startPoint x: 493, startPoint y: 43, endPoint x: 436, endPoint y: 34, distance: 58.6
click at [436, 34] on div "Clients ca Actions" at bounding box center [429, 32] width 723 height 30
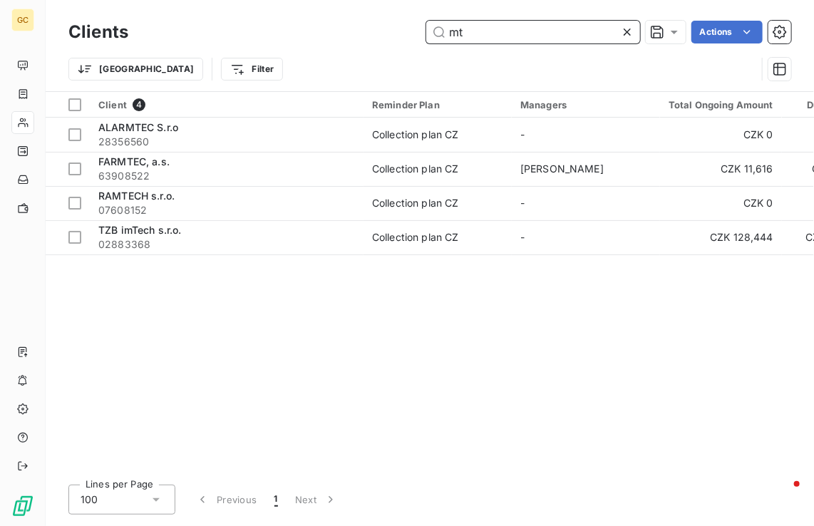
type input "mt"
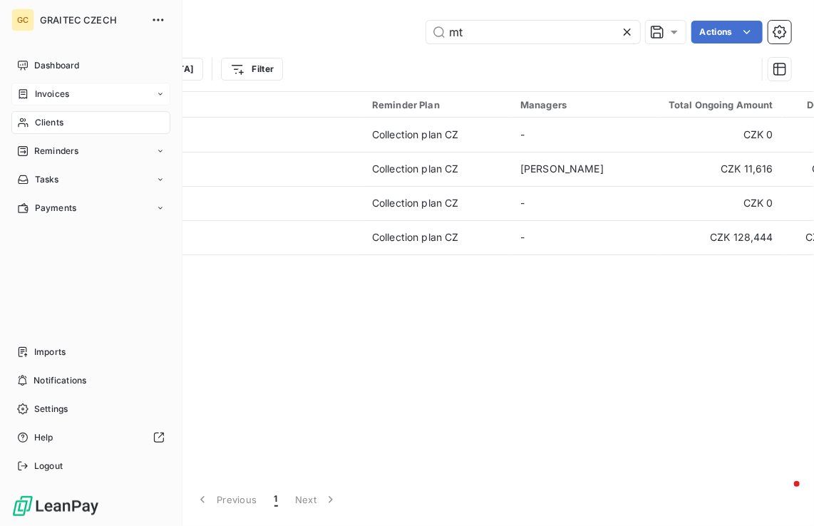
click at [45, 93] on span "Invoices" at bounding box center [52, 94] width 34 height 13
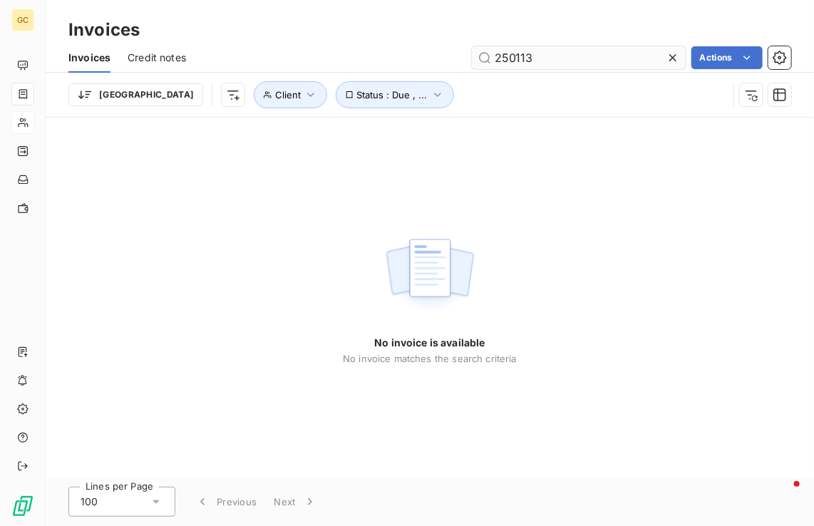
drag, startPoint x: 542, startPoint y: 58, endPoint x: 473, endPoint y: 62, distance: 69.3
click at [473, 62] on input "250113" at bounding box center [579, 57] width 214 height 23
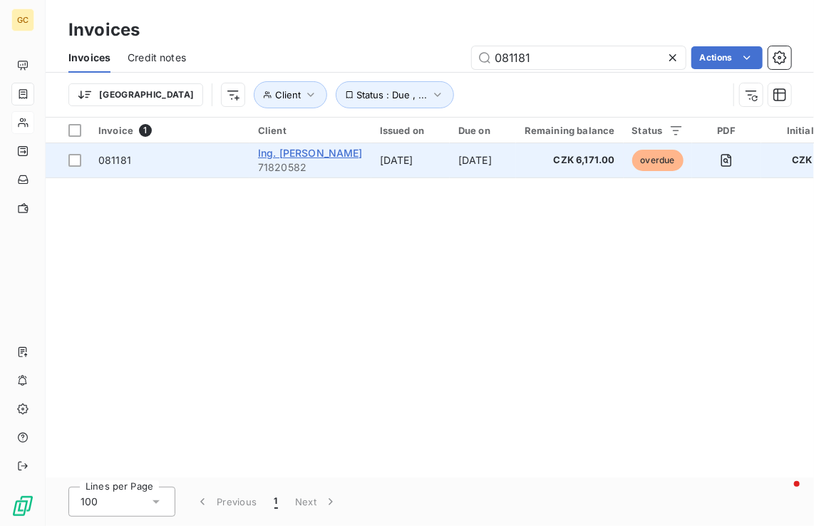
type input "081181"
click at [289, 155] on span "Ing. [PERSON_NAME]" at bounding box center [310, 153] width 105 height 12
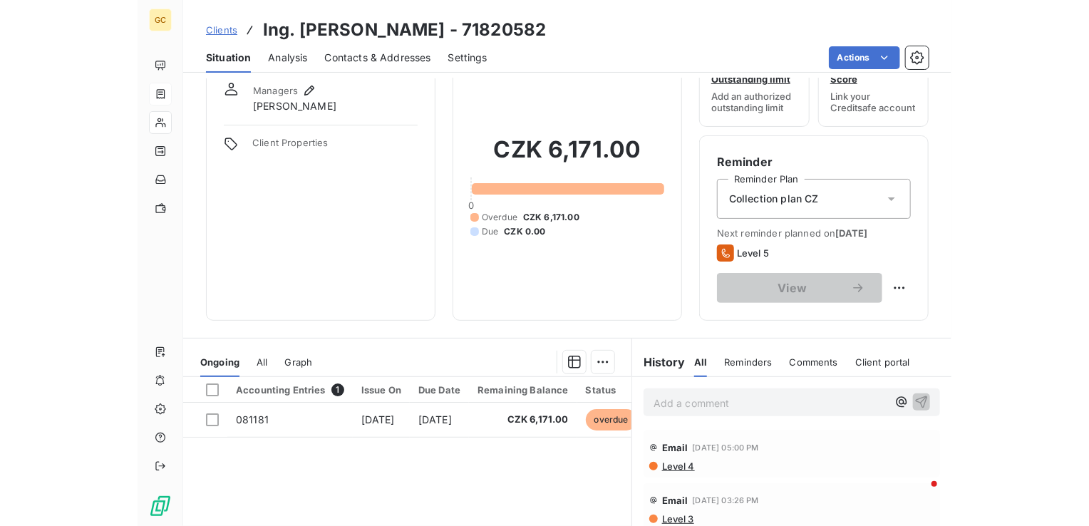
scroll to position [71, 0]
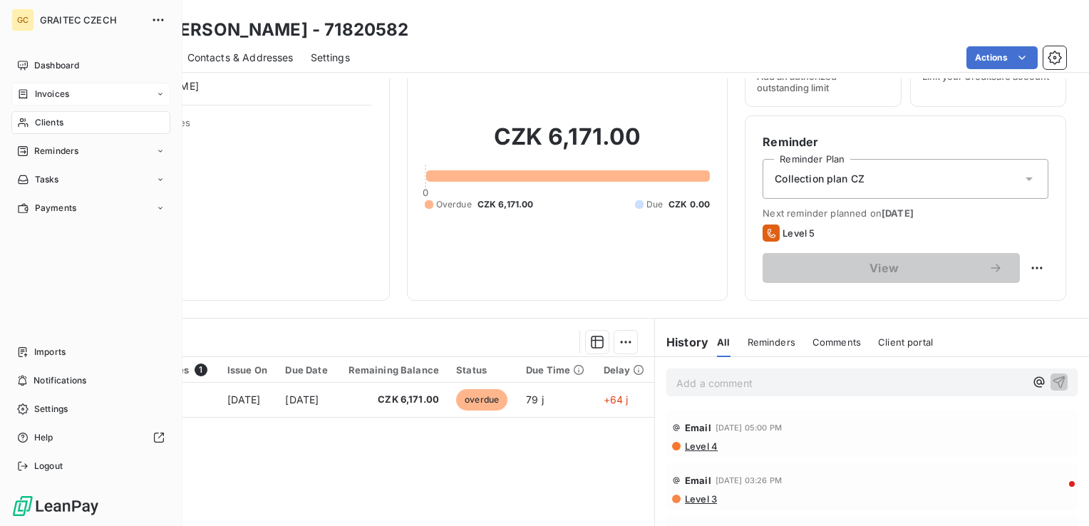
click at [51, 103] on div "Invoices" at bounding box center [90, 94] width 159 height 23
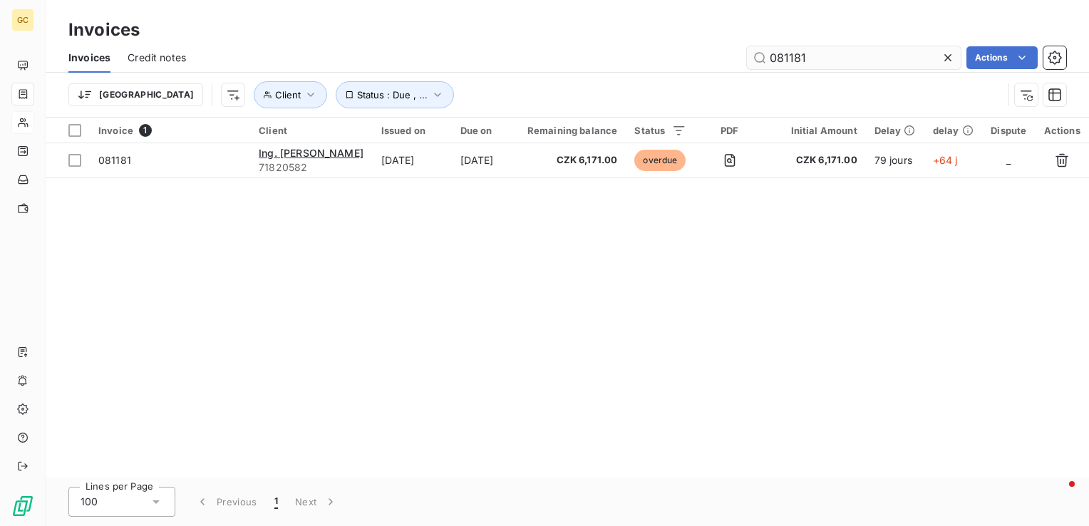
drag, startPoint x: 811, startPoint y: 62, endPoint x: 753, endPoint y: 47, distance: 60.3
click at [753, 47] on input "081181" at bounding box center [854, 57] width 214 height 23
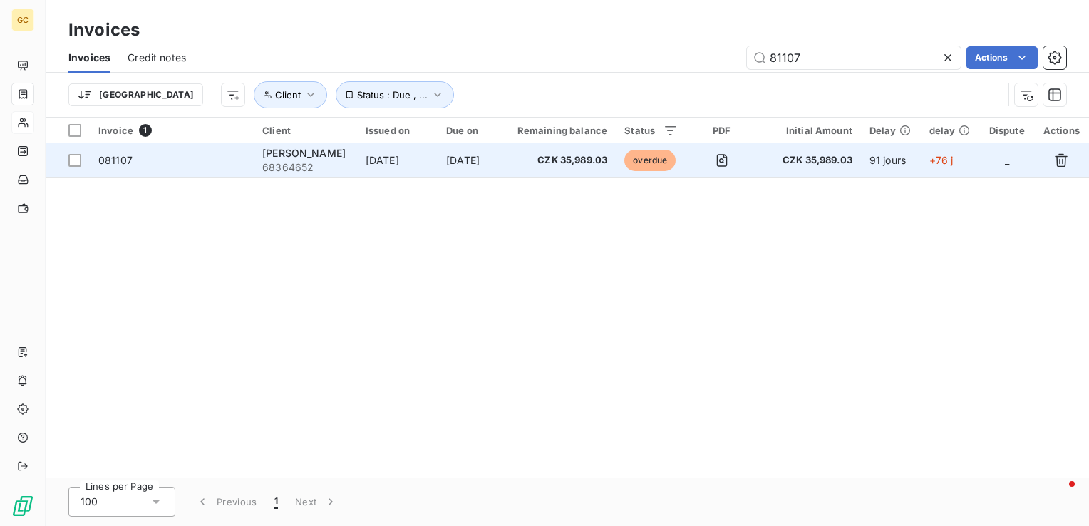
type input "81107"
click at [456, 164] on td "[DATE]" at bounding box center [472, 160] width 68 height 34
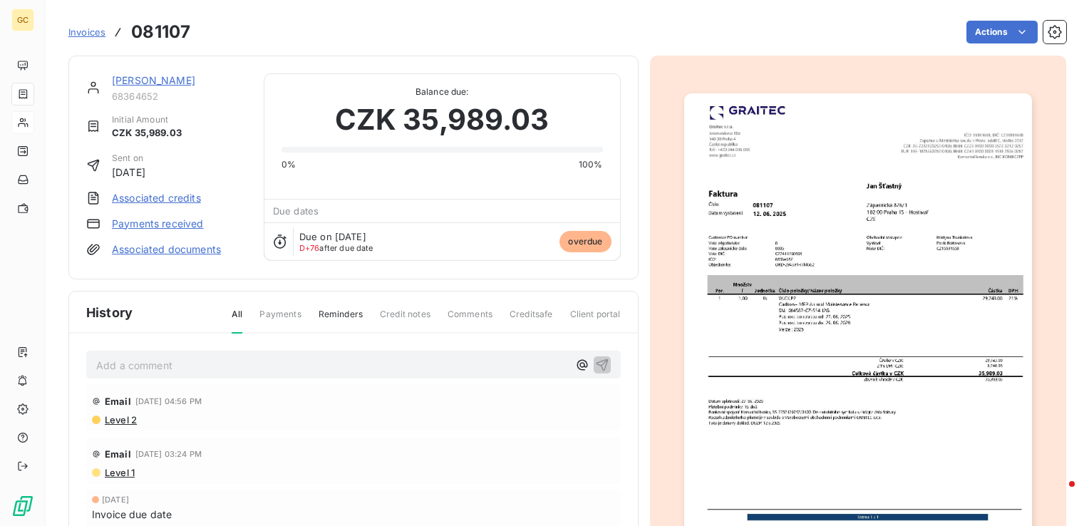
click at [123, 417] on span "Level 2" at bounding box center [120, 419] width 34 height 11
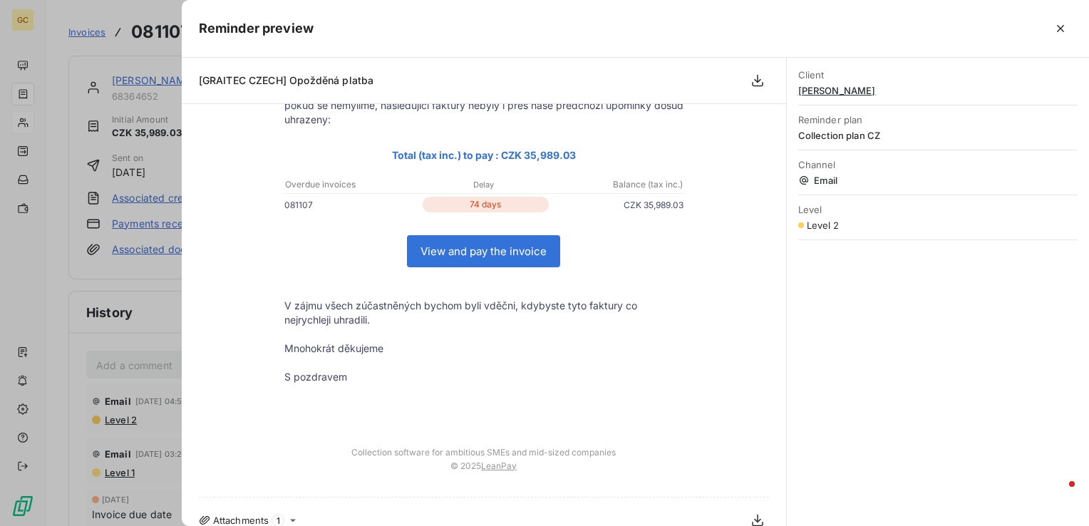
scroll to position [133, 0]
click at [1059, 30] on icon "button" at bounding box center [1060, 28] width 7 height 7
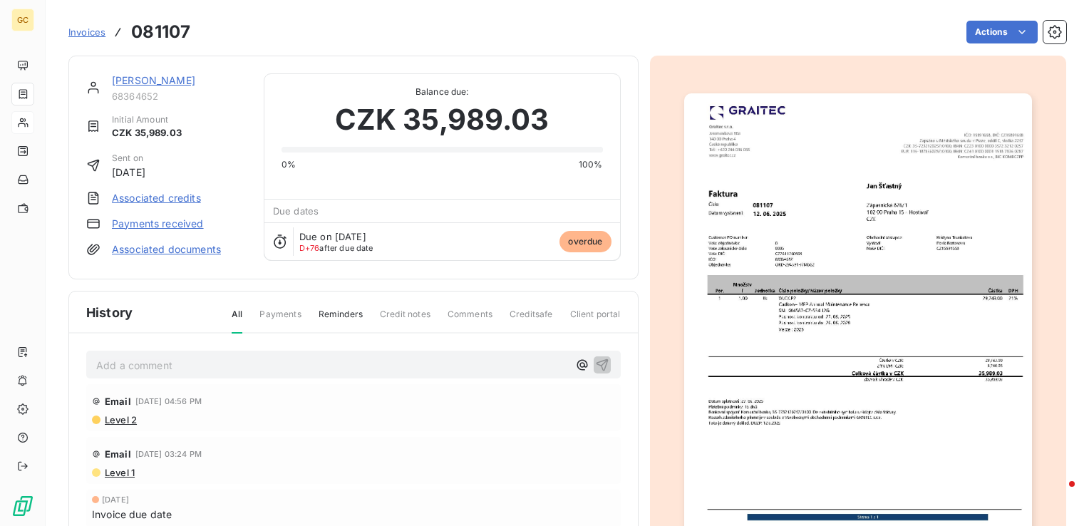
click at [102, 35] on span "Invoices" at bounding box center [86, 31] width 37 height 11
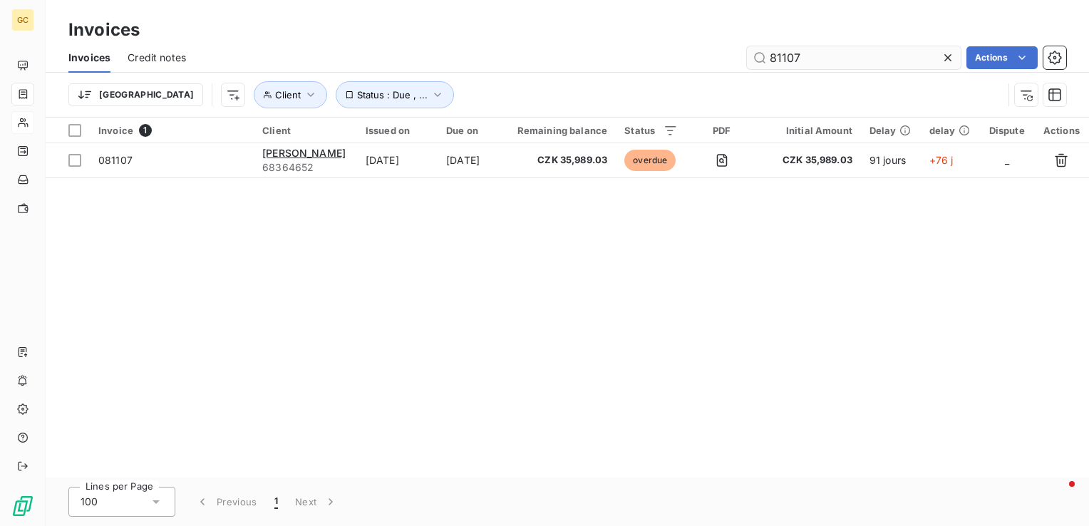
drag, startPoint x: 808, startPoint y: 62, endPoint x: 772, endPoint y: 53, distance: 36.7
click at [772, 53] on input "81107" at bounding box center [854, 57] width 214 height 23
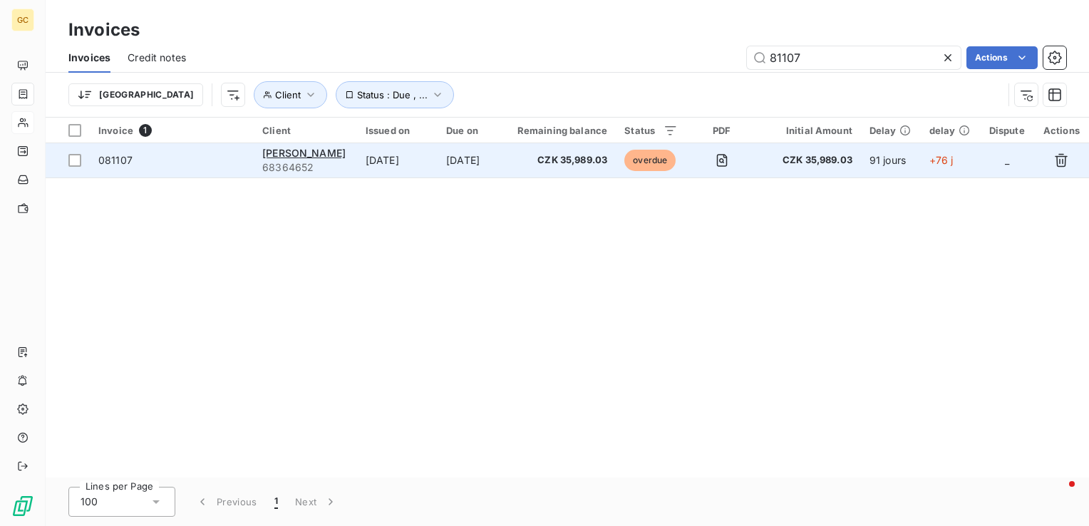
drag, startPoint x: 153, startPoint y: 161, endPoint x: 142, endPoint y: 160, distance: 10.8
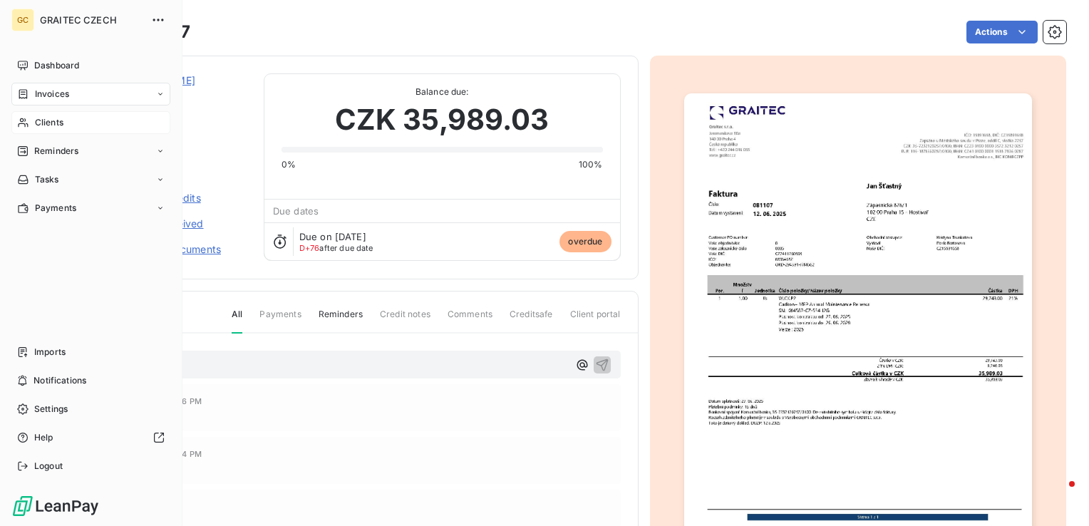
click at [14, 120] on div "Clients" at bounding box center [90, 122] width 159 height 23
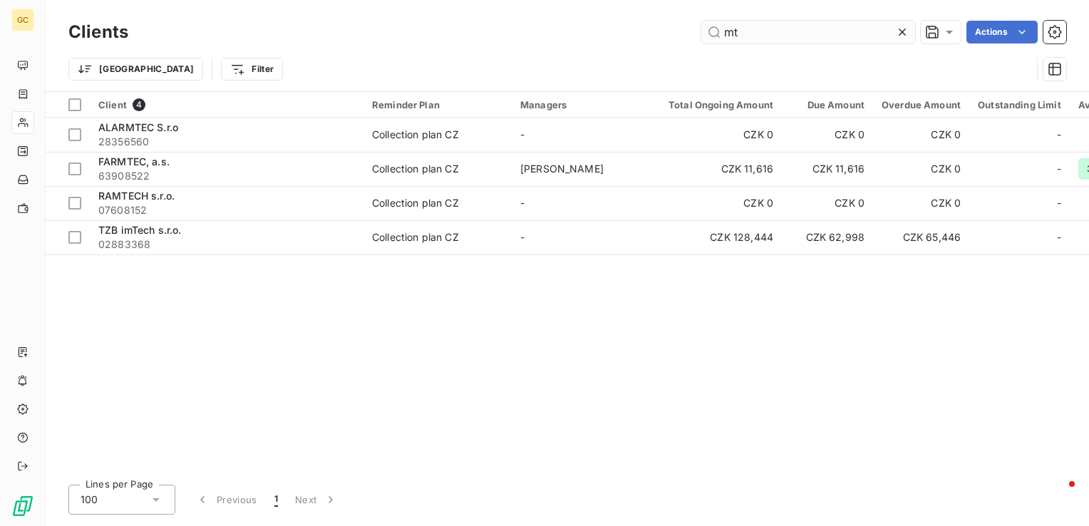
click at [798, 43] on input "mt" at bounding box center [808, 32] width 214 height 23
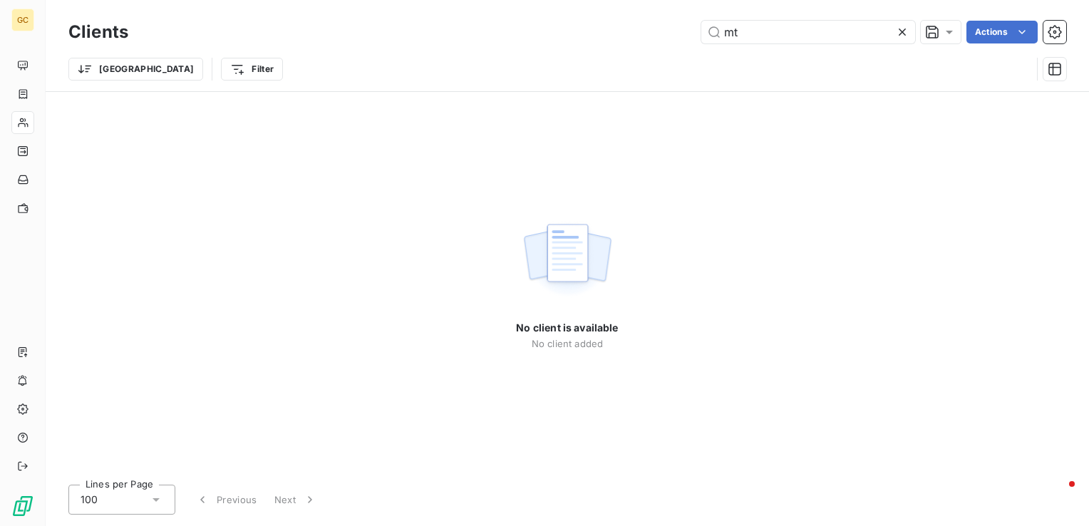
type input "m"
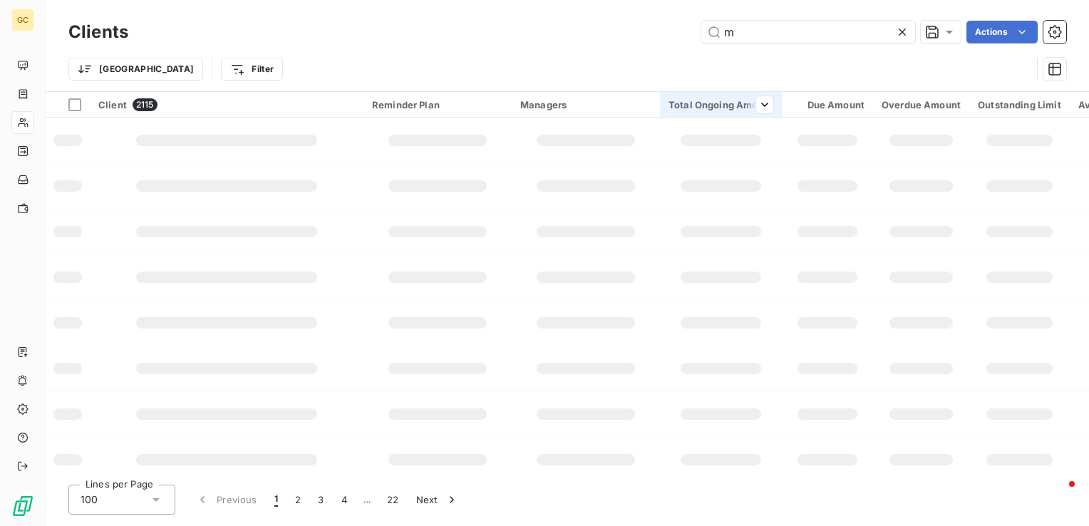
type input "m"
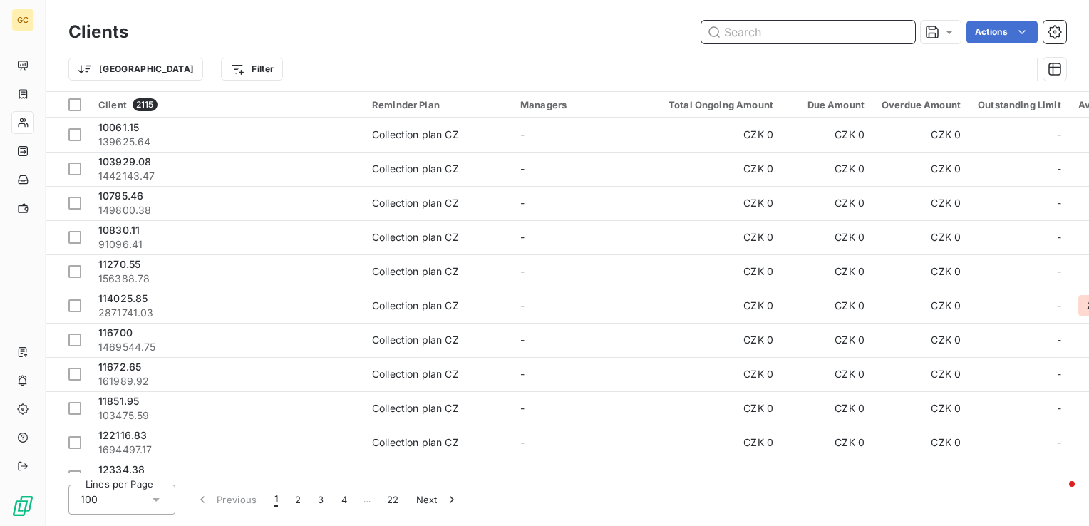
click at [807, 27] on input "text" at bounding box center [808, 32] width 214 height 23
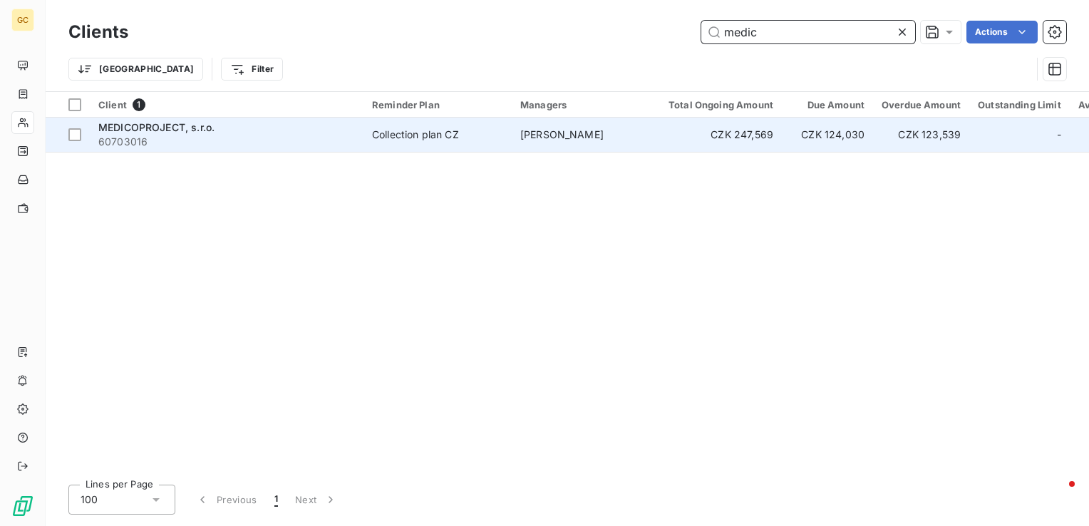
type input "medic"
click at [225, 136] on span "60703016" at bounding box center [226, 142] width 257 height 14
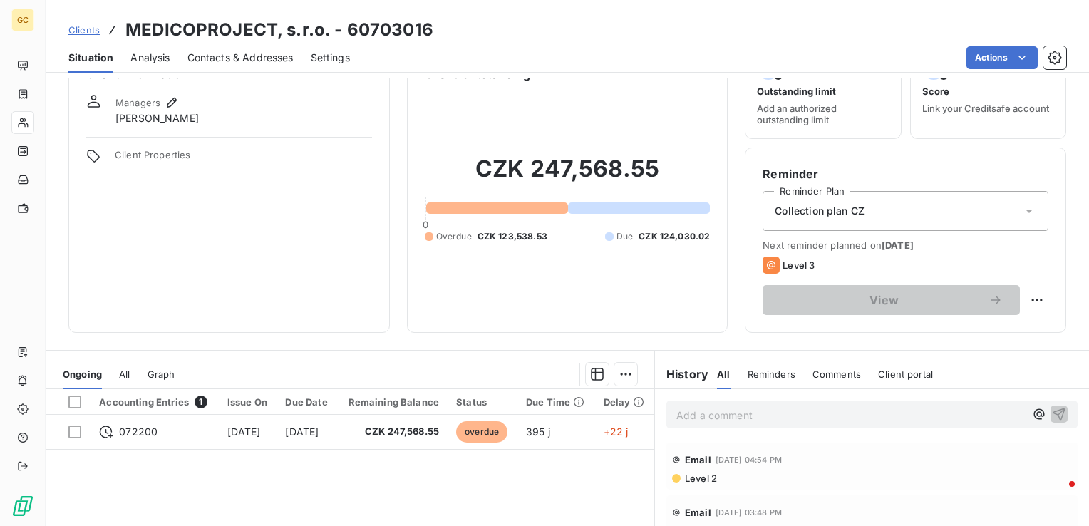
scroll to position [71, 0]
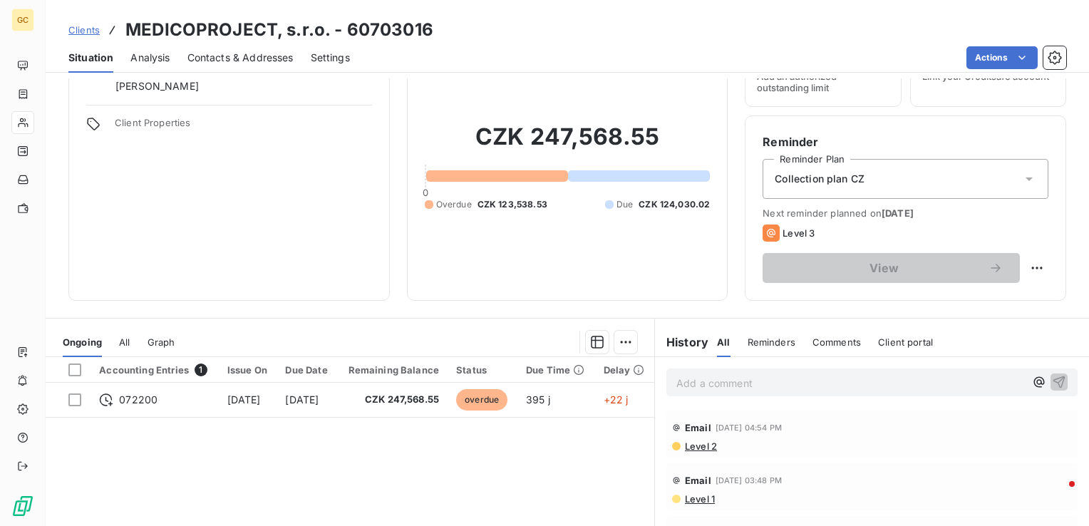
click at [157, 73] on div "Clients MEDICOPROJECT, s.r.o. - 60703016 Situation Analysis Contacts & Addresse…" at bounding box center [568, 263] width 1044 height 526
click at [748, 336] on span "Reminders" at bounding box center [772, 341] width 48 height 11
click at [726, 343] on div "All Reminders Comments Client portal" at bounding box center [825, 342] width 216 height 30
click at [717, 344] on span "All" at bounding box center [722, 341] width 11 height 11
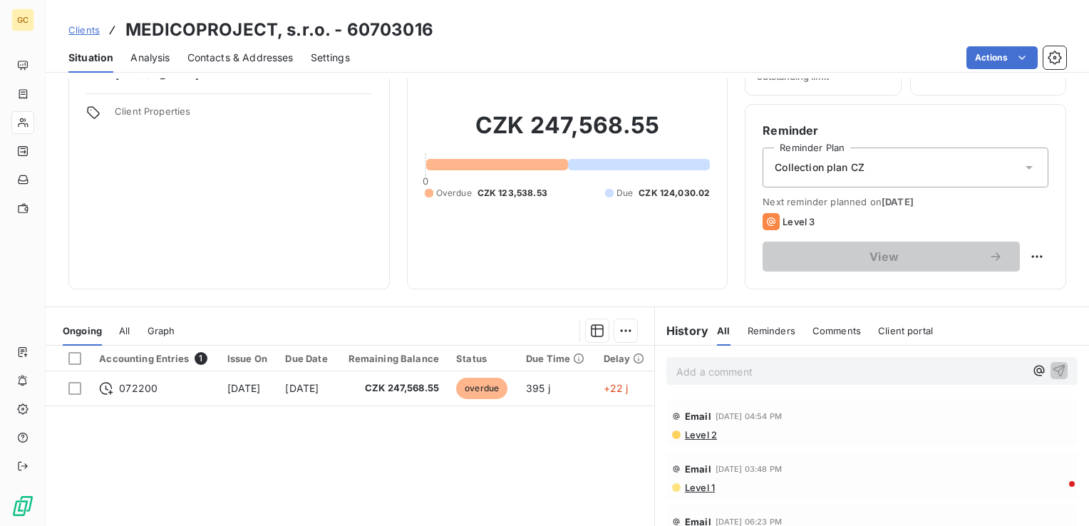
scroll to position [76, 0]
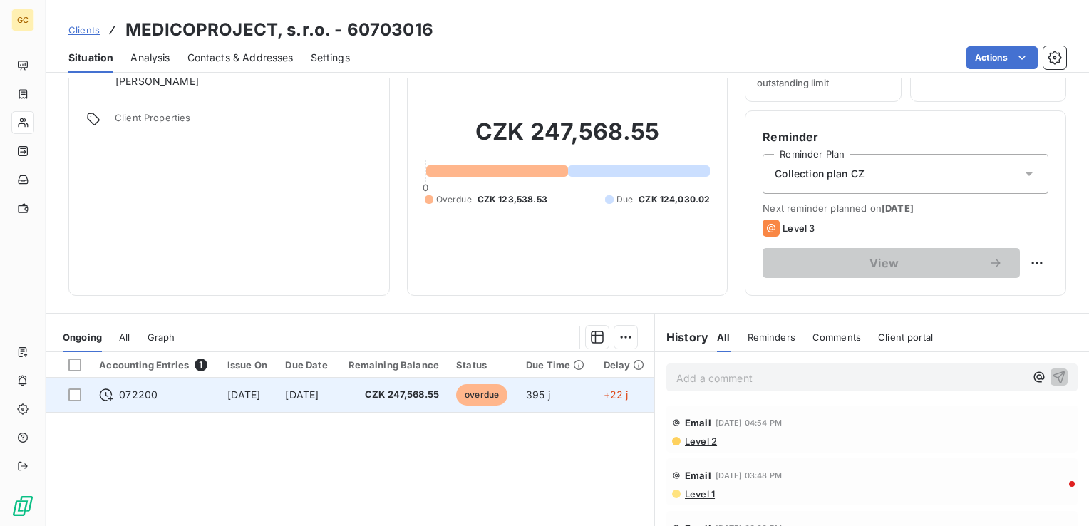
click at [319, 392] on span "[DATE]" at bounding box center [302, 395] width 34 height 12
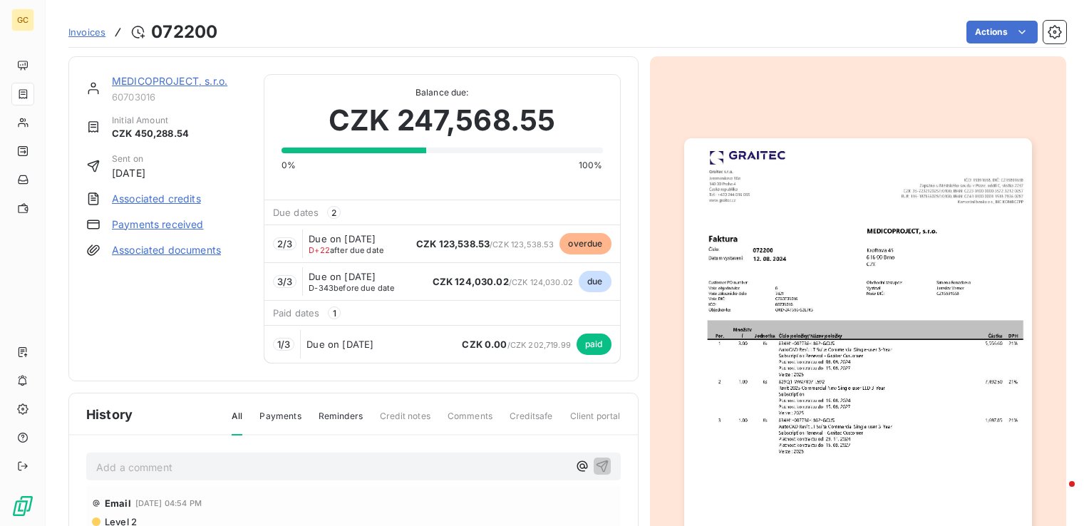
click at [761, 255] on img "button" at bounding box center [858, 383] width 348 height 491
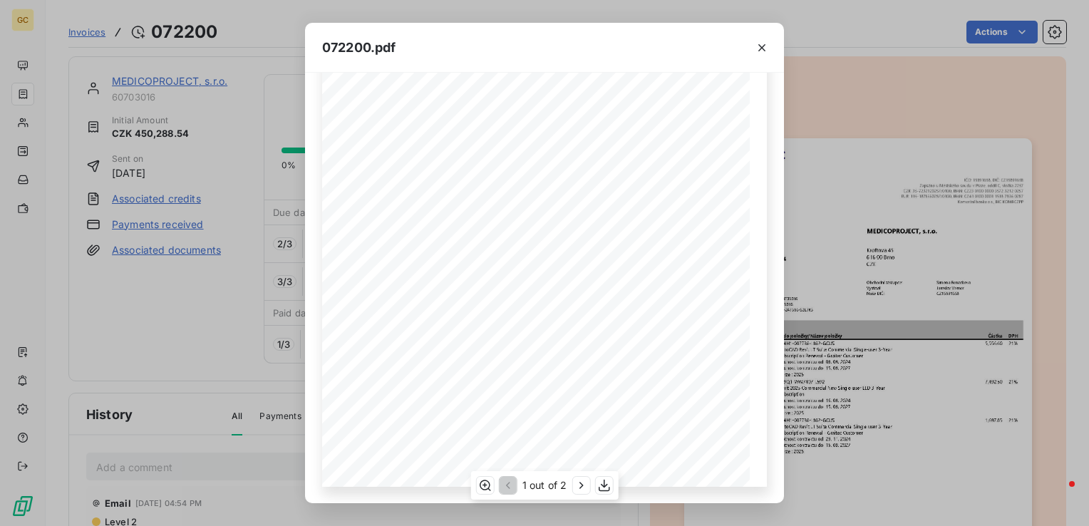
scroll to position [65, 0]
click at [580, 486] on icon "button" at bounding box center [581, 485] width 14 height 14
click at [753, 43] on button "button" at bounding box center [762, 47] width 23 height 23
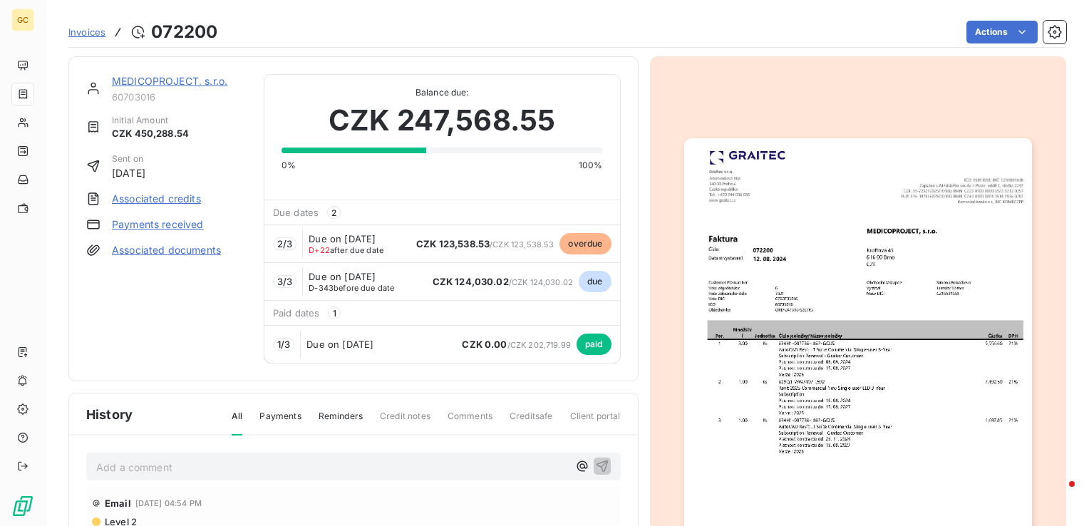
click at [408, 246] on div "2 / 3 Due on [DATE] D+22 after due date CZK 123,538.53 / CZK 123,538.53 overdue" at bounding box center [442, 244] width 356 height 38
click at [186, 476] on p "Add a comment ﻿" at bounding box center [332, 467] width 472 height 18
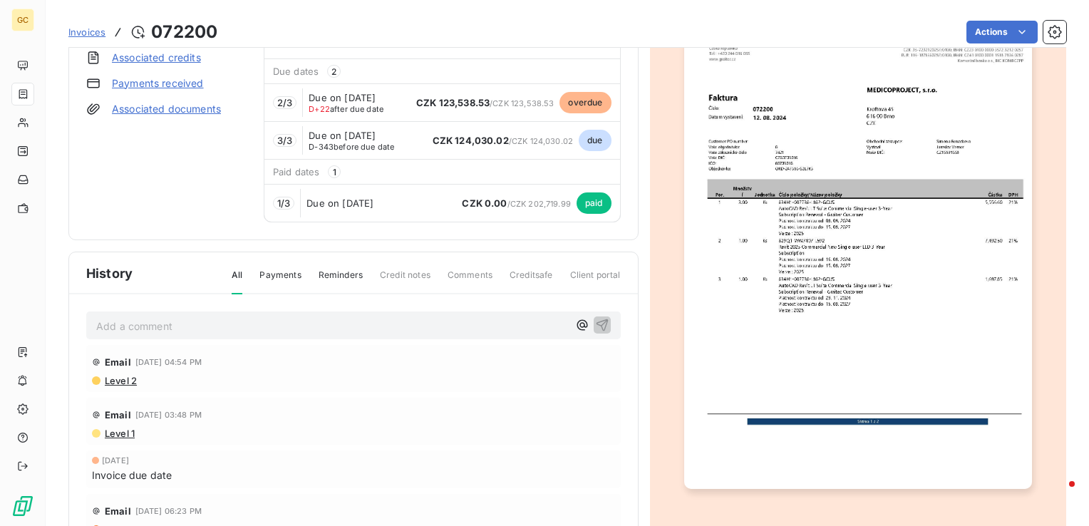
scroll to position [144, 0]
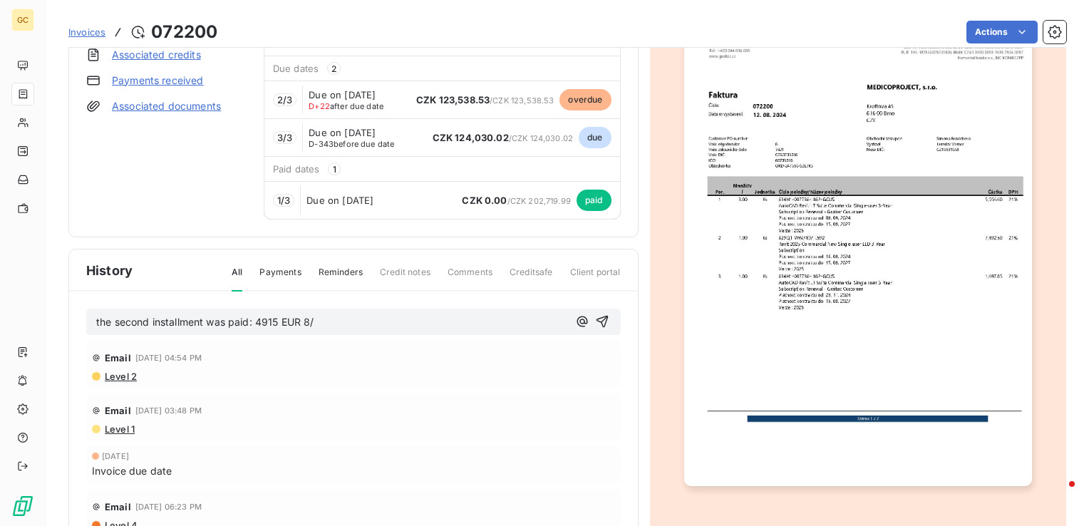
click at [421, 330] on p "the second installment was paid: 4915 EUR 8/" at bounding box center [332, 322] width 472 height 16
click at [596, 324] on icon "button" at bounding box center [602, 322] width 12 height 12
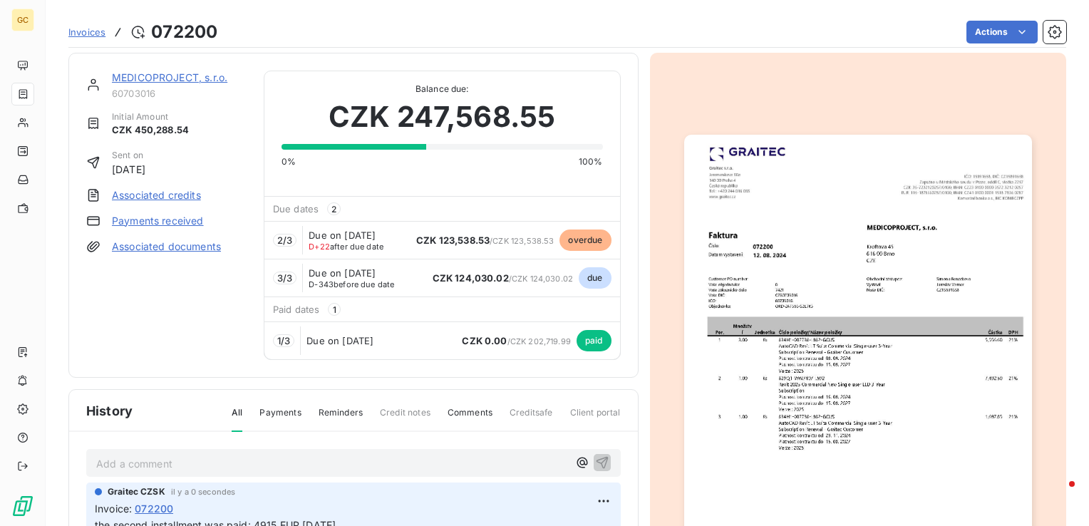
scroll to position [1, 0]
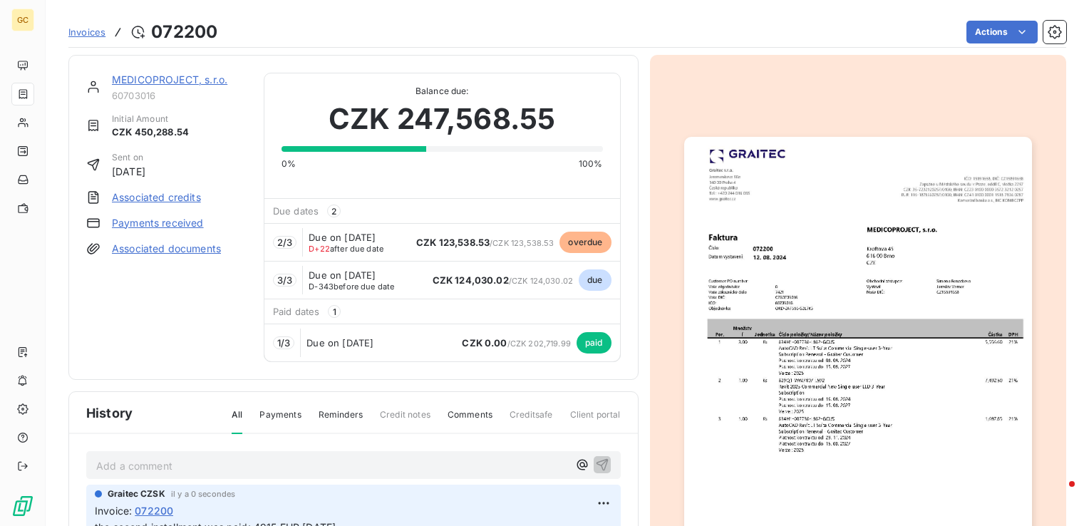
click at [369, 233] on span "Due on [DATE]" at bounding box center [342, 237] width 67 height 11
click at [401, 284] on div "3 / 3 Due on [DATE] D-343 before due date CZK 124,030.02 / CZK 124,030.02 due" at bounding box center [442, 280] width 356 height 38
click at [374, 243] on span "Due on [DATE]" at bounding box center [342, 237] width 67 height 11
click at [563, 241] on span "overdue" at bounding box center [585, 242] width 51 height 21
click at [178, 218] on link "Payments received" at bounding box center [158, 223] width 92 height 14
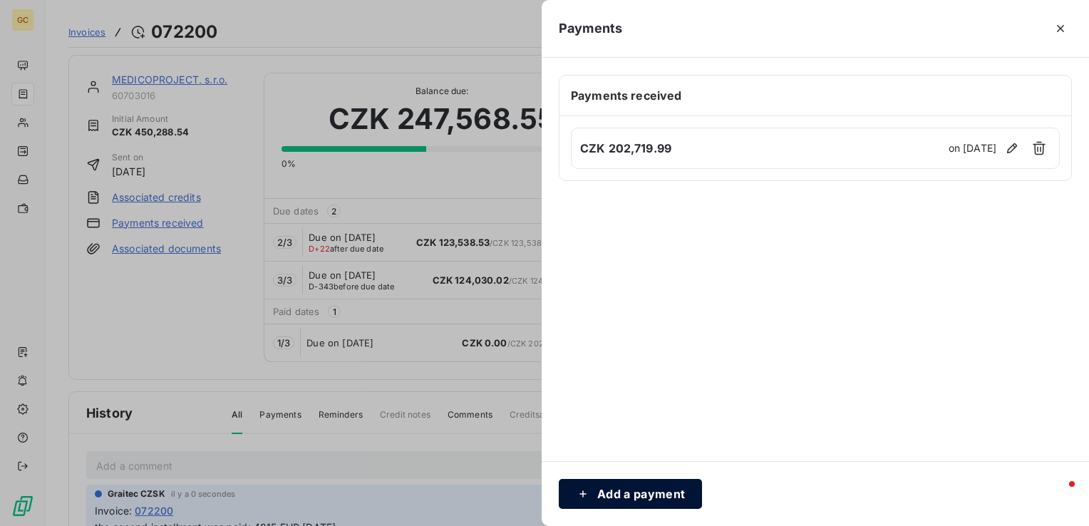
click at [633, 490] on button "Add a payment" at bounding box center [630, 494] width 143 height 30
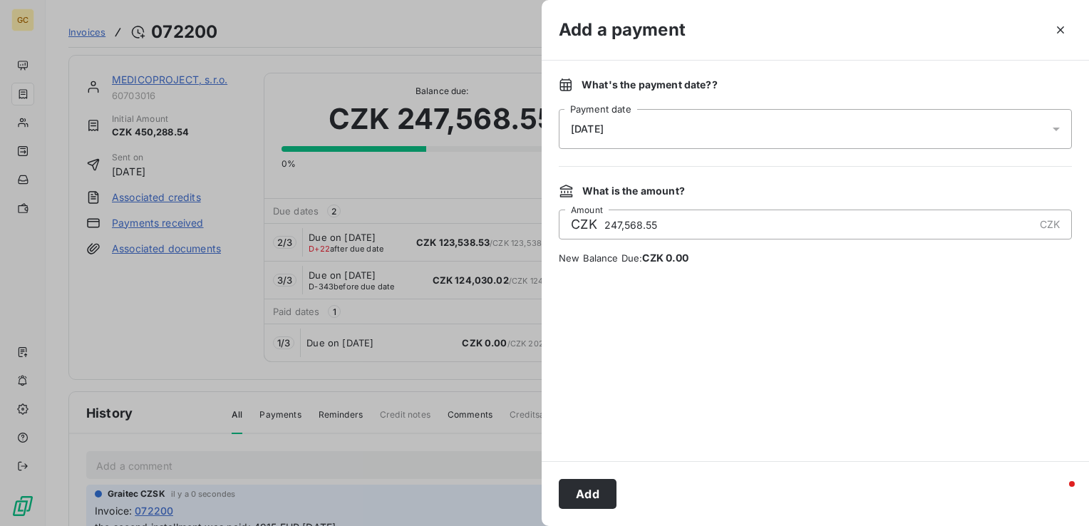
click at [930, 130] on div "[DATE]" at bounding box center [815, 129] width 513 height 40
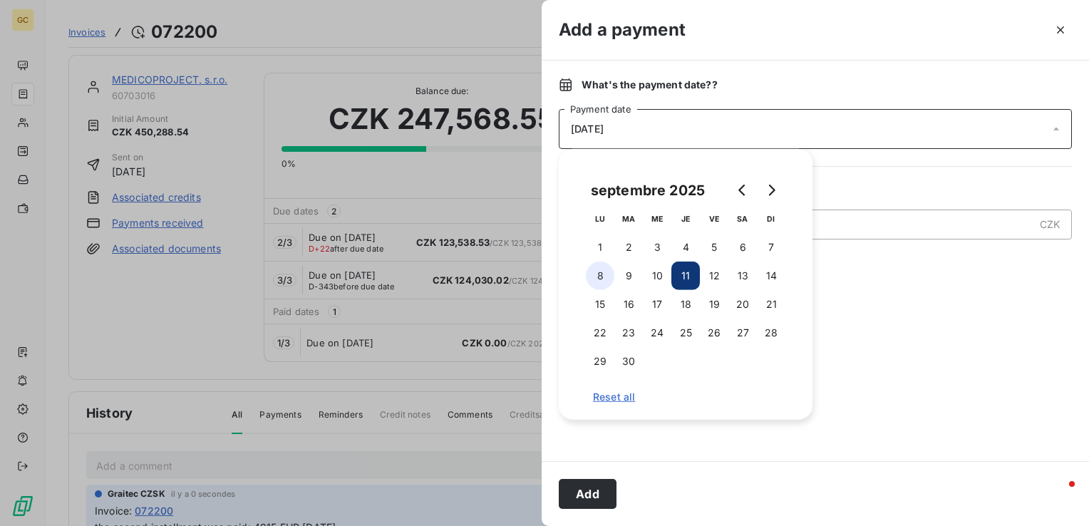
click at [602, 272] on button "8" at bounding box center [600, 276] width 29 height 29
click at [851, 197] on div "What is the amount?" at bounding box center [815, 191] width 513 height 14
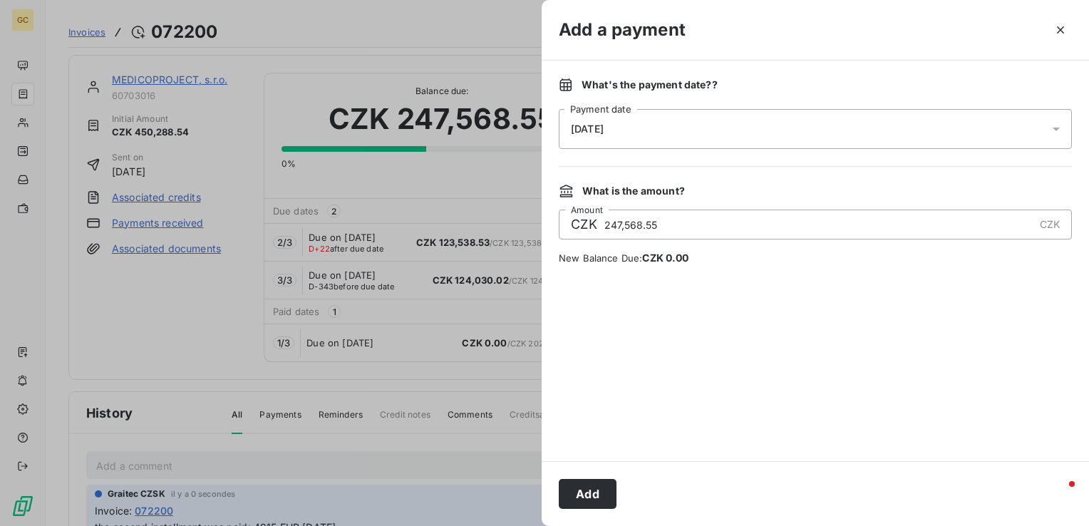
click at [784, 227] on input "247,568.55" at bounding box center [818, 224] width 431 height 29
click at [1038, 226] on div "CZK 247,568.55 CZK Amount" at bounding box center [815, 225] width 513 height 30
click at [1051, 221] on div "CZK 247,568.55 CZK Amount" at bounding box center [815, 225] width 513 height 30
click at [322, 210] on div at bounding box center [544, 263] width 1089 height 526
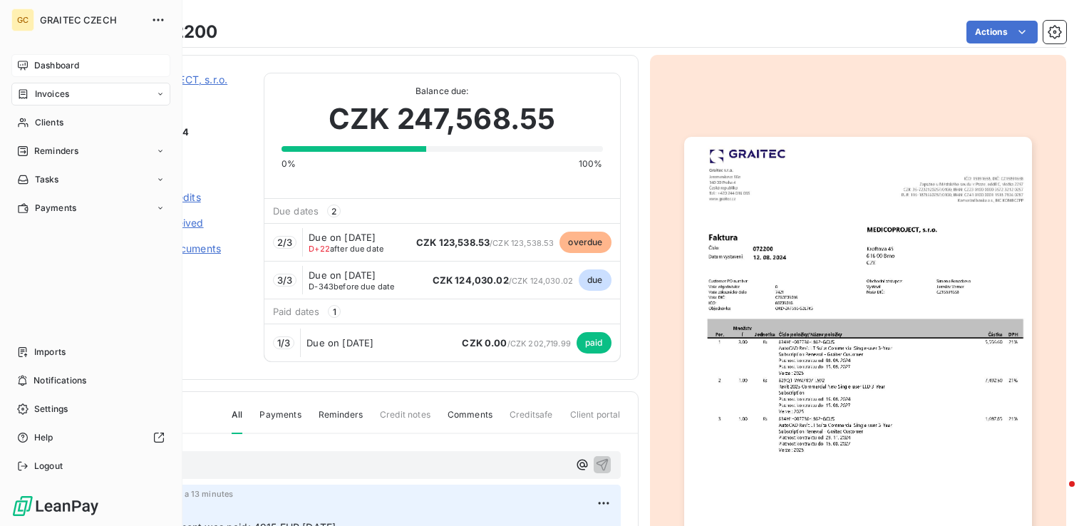
click at [66, 62] on span "Dashboard" at bounding box center [56, 65] width 45 height 13
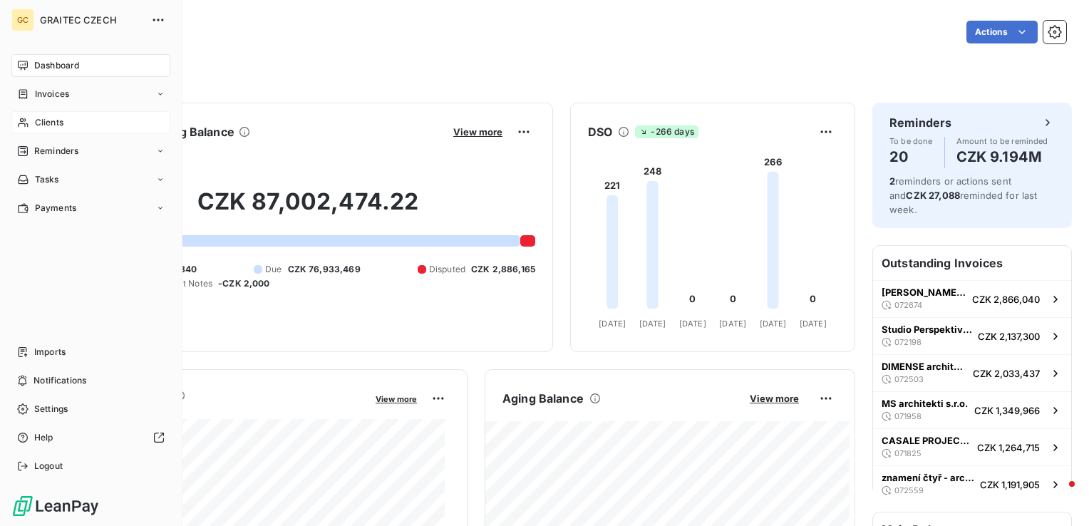
click at [29, 121] on div "Clients" at bounding box center [90, 122] width 159 height 23
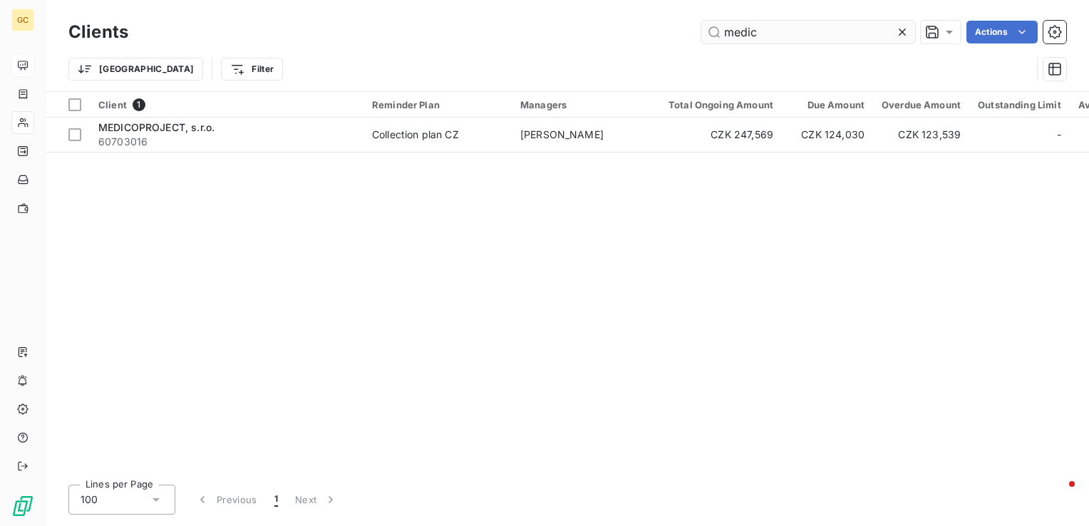
drag, startPoint x: 764, startPoint y: 30, endPoint x: 724, endPoint y: 29, distance: 39.9
click at [724, 29] on input "medic" at bounding box center [808, 32] width 214 height 23
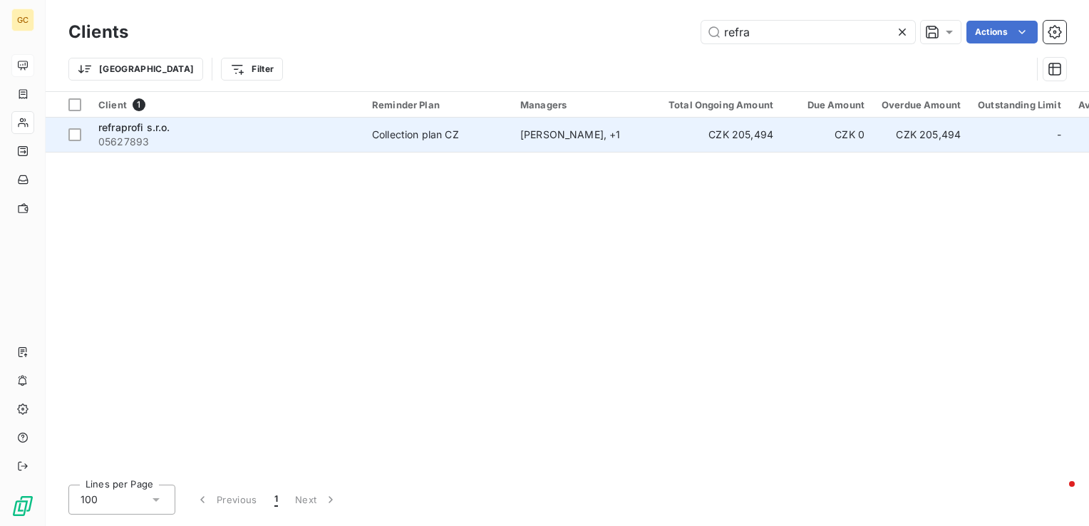
type input "refra"
click at [434, 139] on div "Collection plan CZ" at bounding box center [415, 135] width 87 height 14
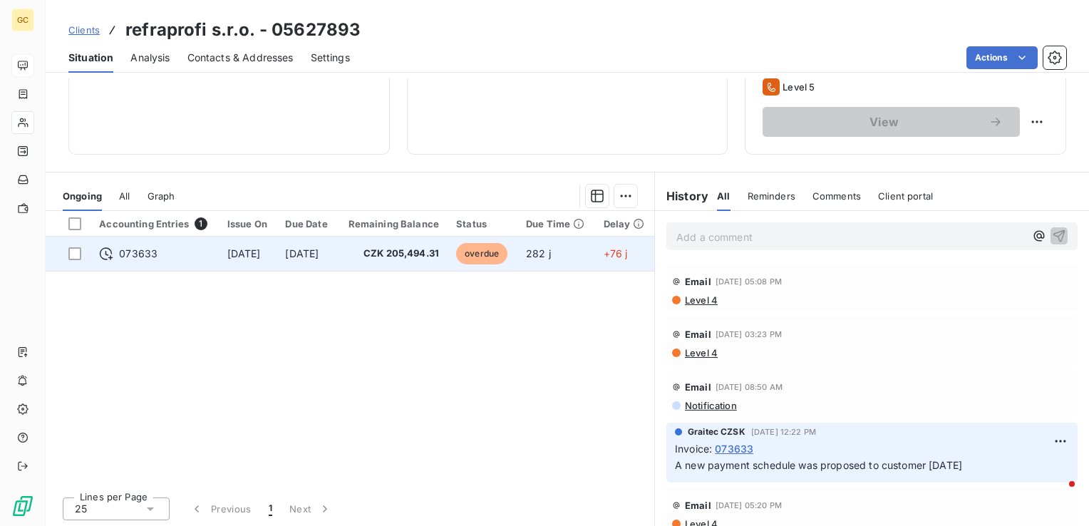
scroll to position [219, 0]
click at [337, 257] on td "[DATE]" at bounding box center [307, 252] width 61 height 34
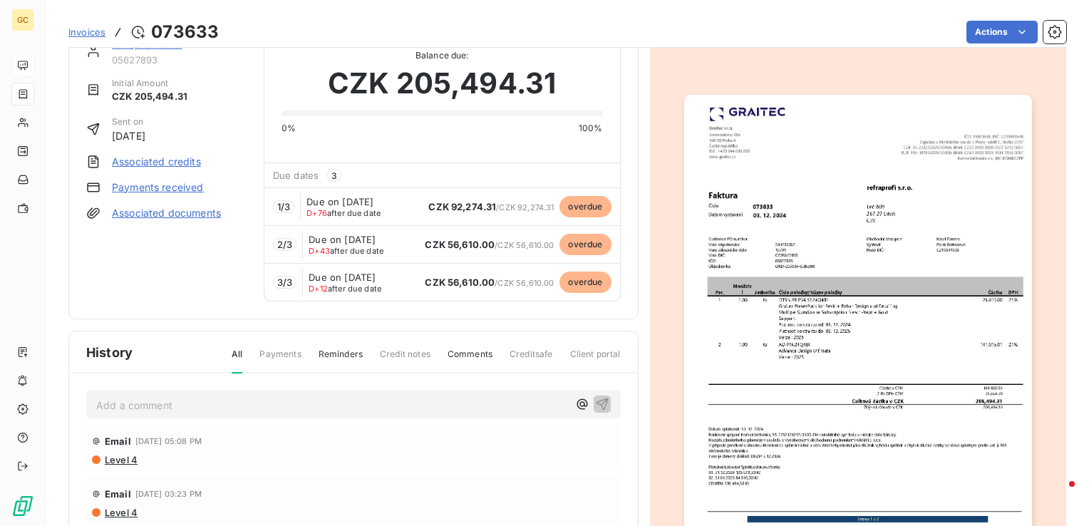
scroll to position [71, 0]
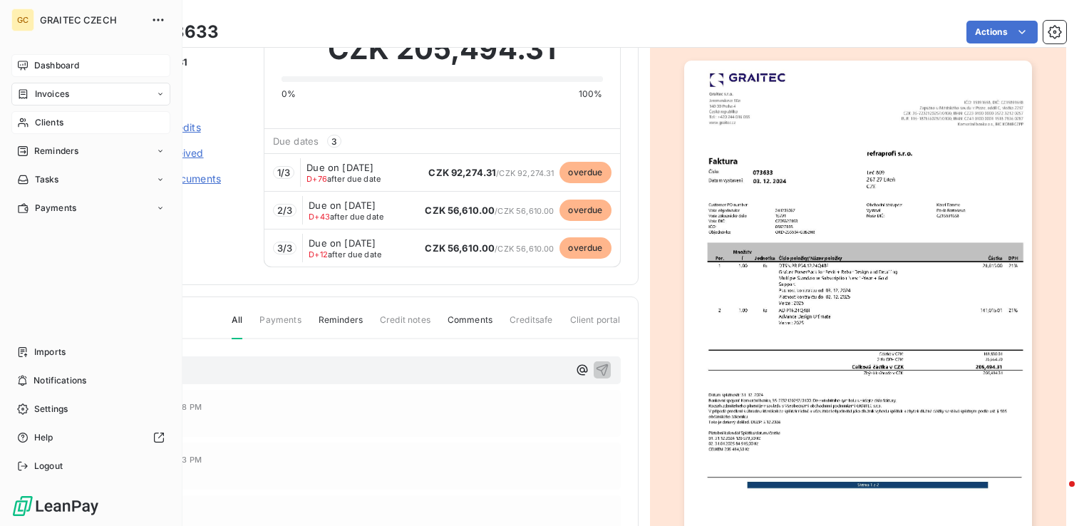
drag, startPoint x: 35, startPoint y: 124, endPoint x: 144, endPoint y: 125, distance: 109.1
click at [35, 124] on span "Clients" at bounding box center [49, 122] width 29 height 13
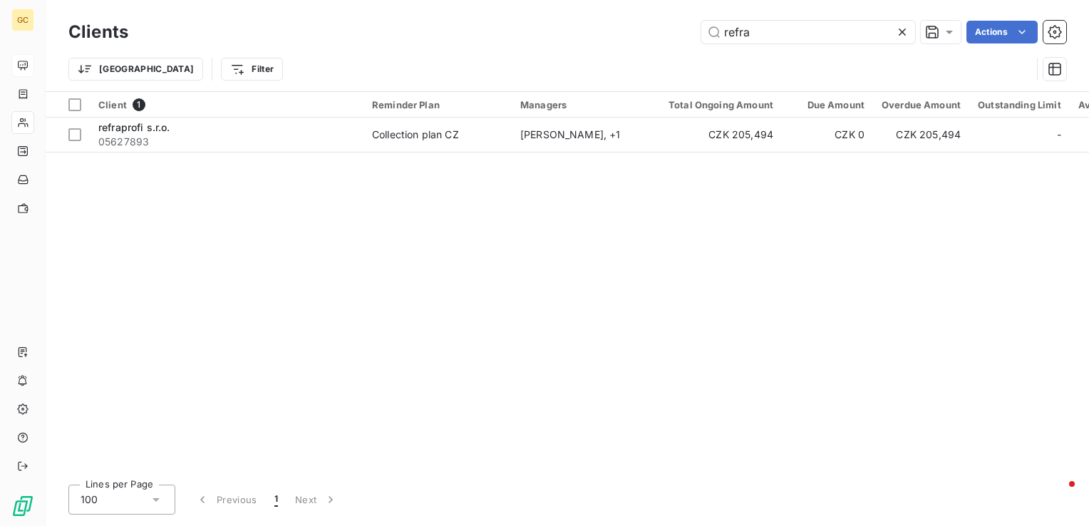
drag, startPoint x: 773, startPoint y: 29, endPoint x: 677, endPoint y: 49, distance: 98.3
click at [677, 49] on div "Clients refra Actions Trier Filter" at bounding box center [567, 54] width 998 height 74
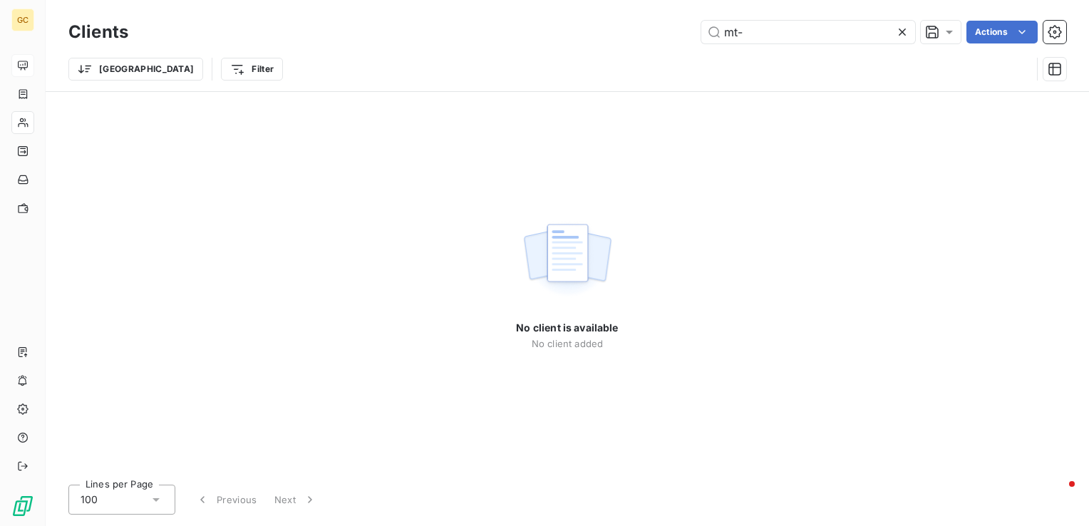
type input "mt-"
drag, startPoint x: 760, startPoint y: 26, endPoint x: 713, endPoint y: 33, distance: 47.5
click at [728, 30] on input "mt-" at bounding box center [808, 32] width 214 height 23
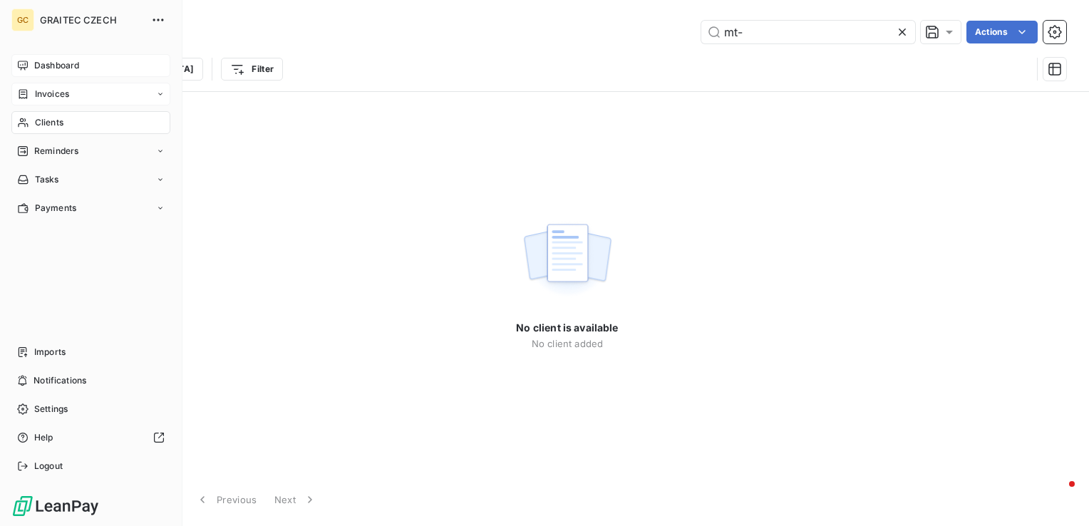
click at [88, 90] on div "Invoices" at bounding box center [90, 94] width 159 height 23
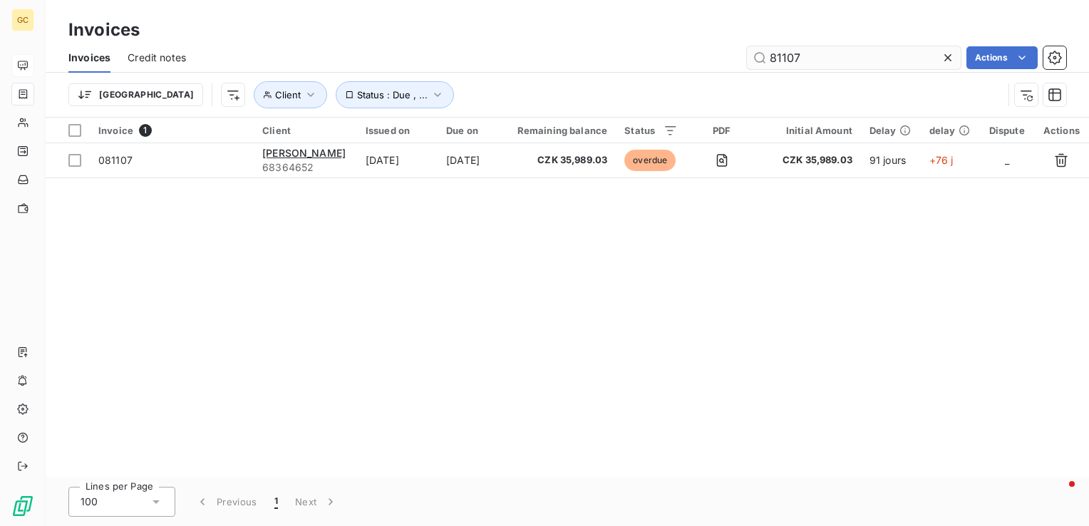
drag, startPoint x: 807, startPoint y: 58, endPoint x: 759, endPoint y: 58, distance: 48.5
click at [759, 58] on input "81107" at bounding box center [854, 57] width 214 height 23
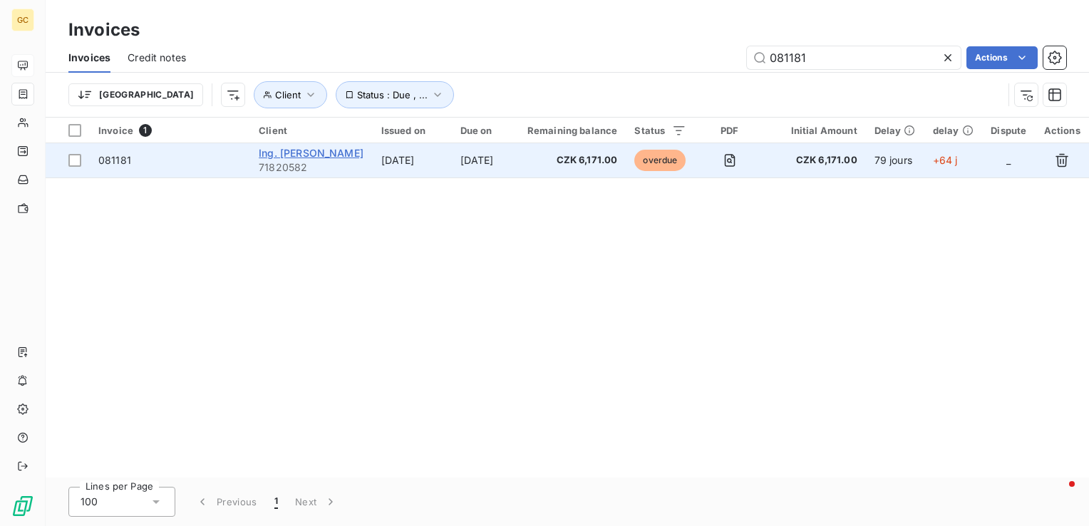
type input "081181"
click at [289, 158] on span "Ing. [PERSON_NAME]" at bounding box center [311, 153] width 105 height 12
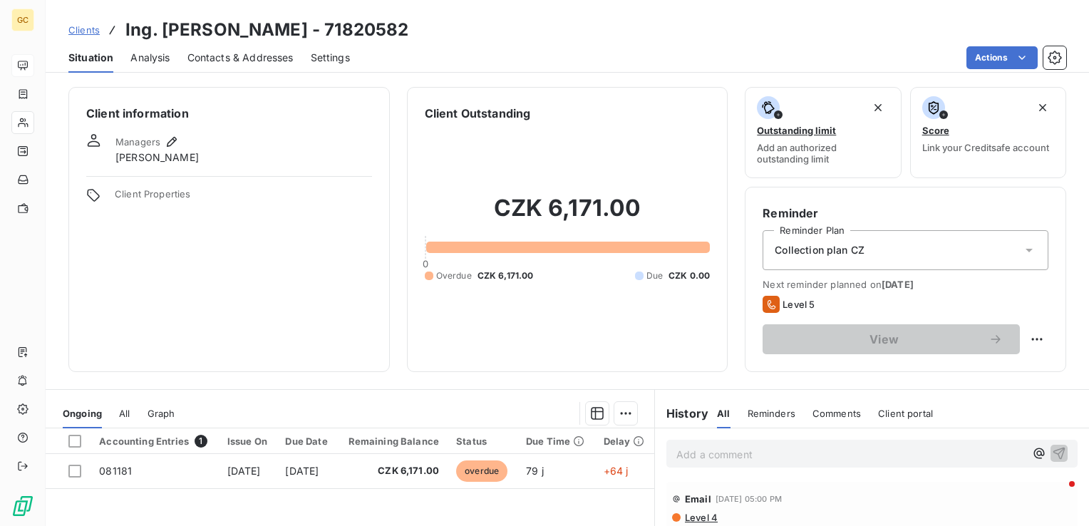
scroll to position [143, 0]
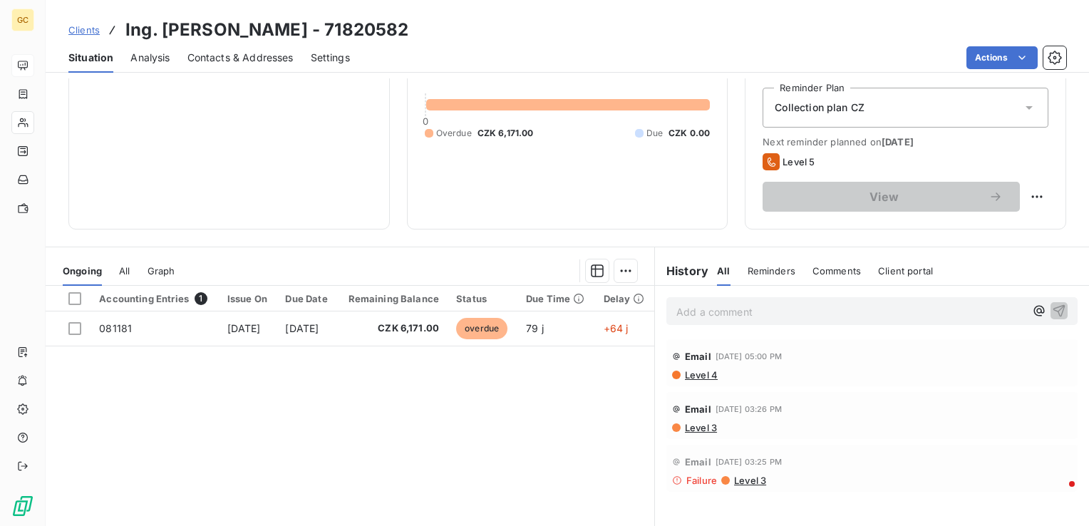
click at [164, 56] on span "Analysis" at bounding box center [149, 58] width 39 height 14
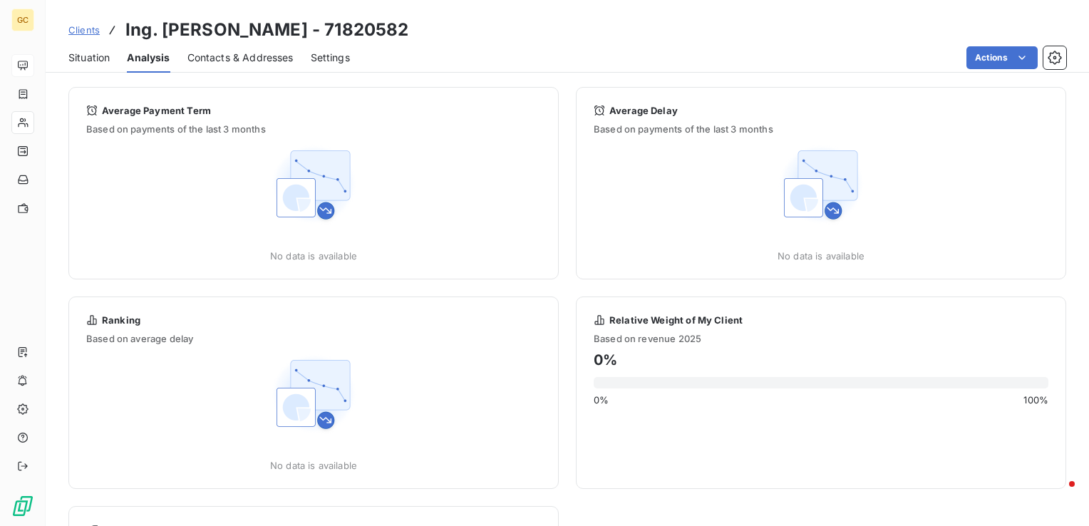
click at [243, 66] on div "Contacts & Addresses" at bounding box center [240, 58] width 106 height 30
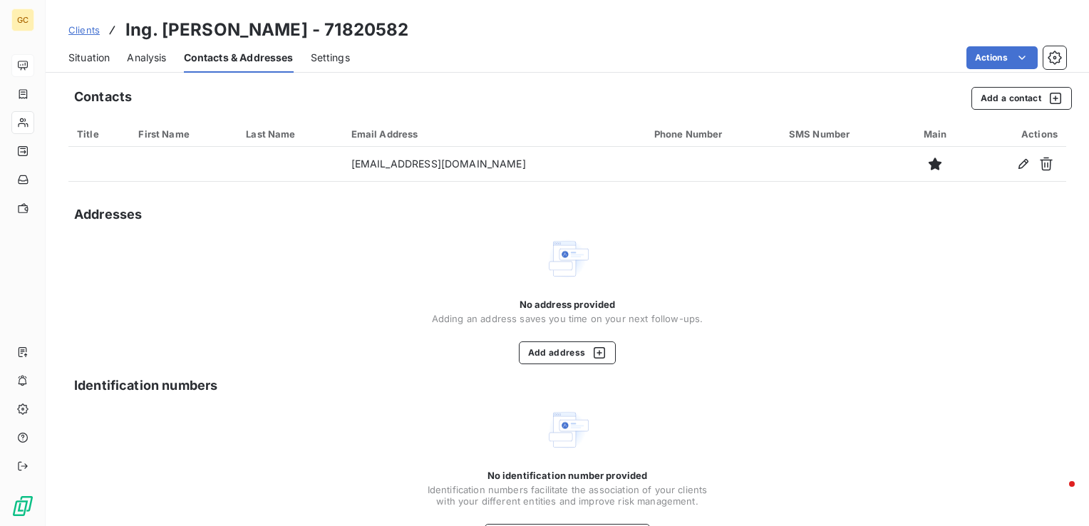
click at [337, 45] on div "Settings" at bounding box center [330, 58] width 39 height 30
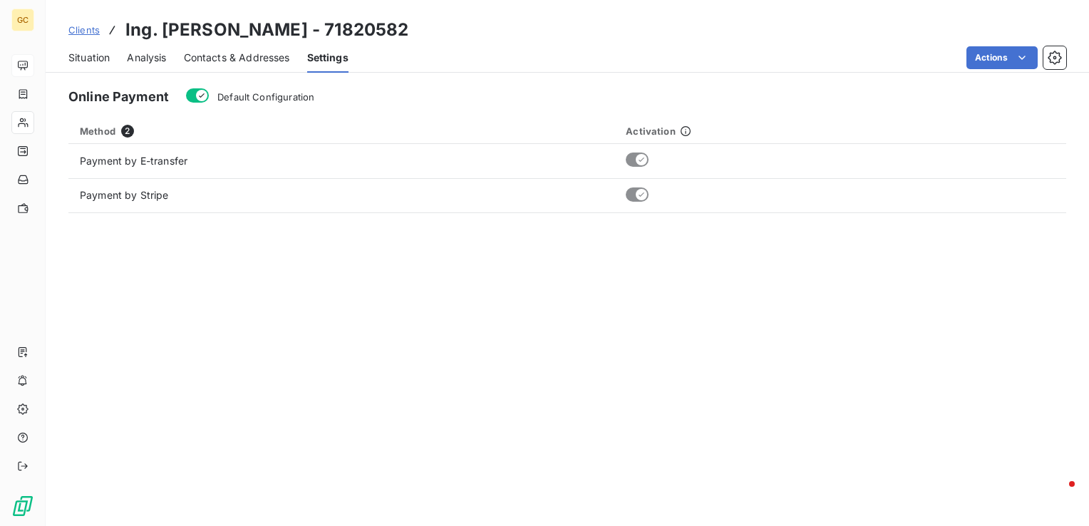
click at [77, 53] on span "Situation" at bounding box center [88, 58] width 41 height 14
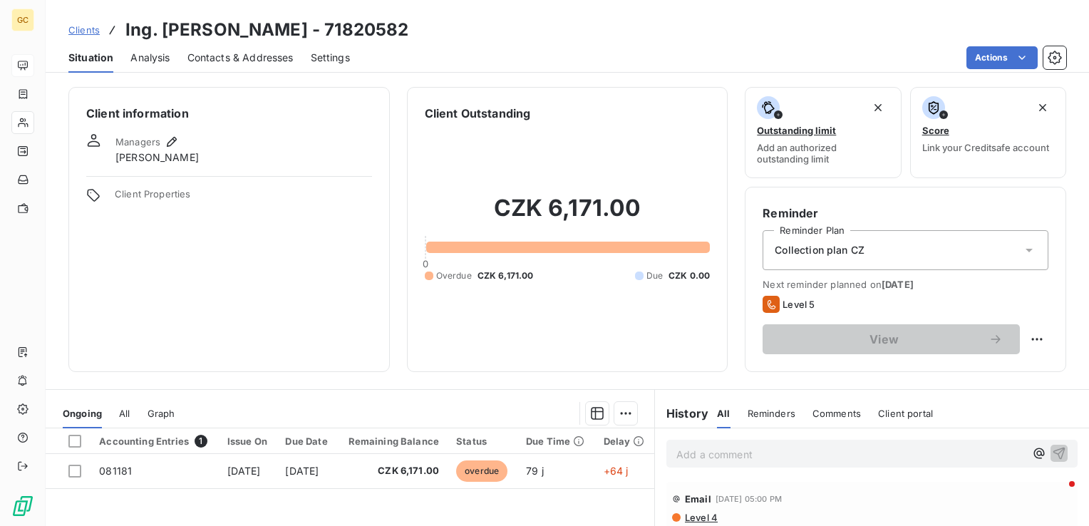
scroll to position [71, 0]
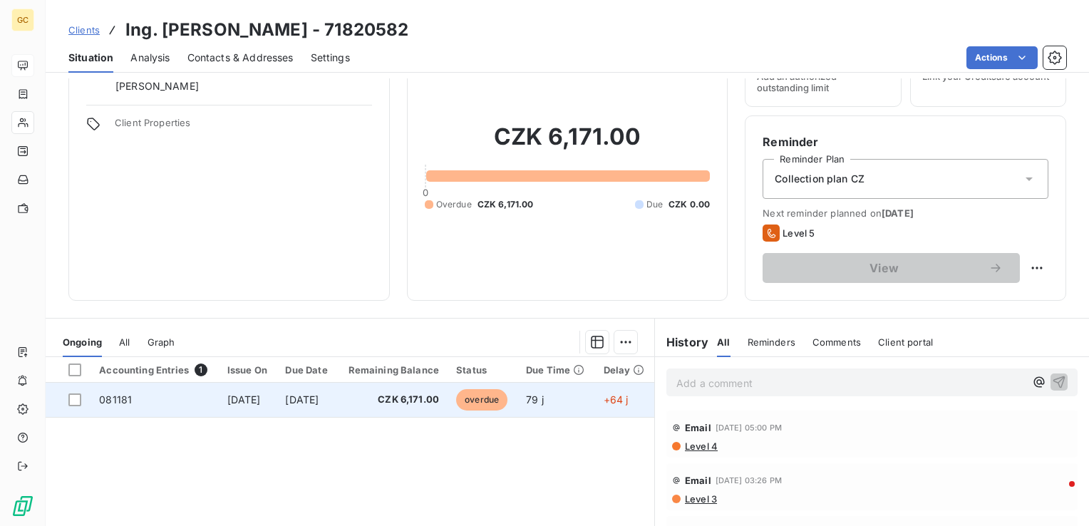
click at [319, 399] on span "[DATE]" at bounding box center [302, 400] width 34 height 12
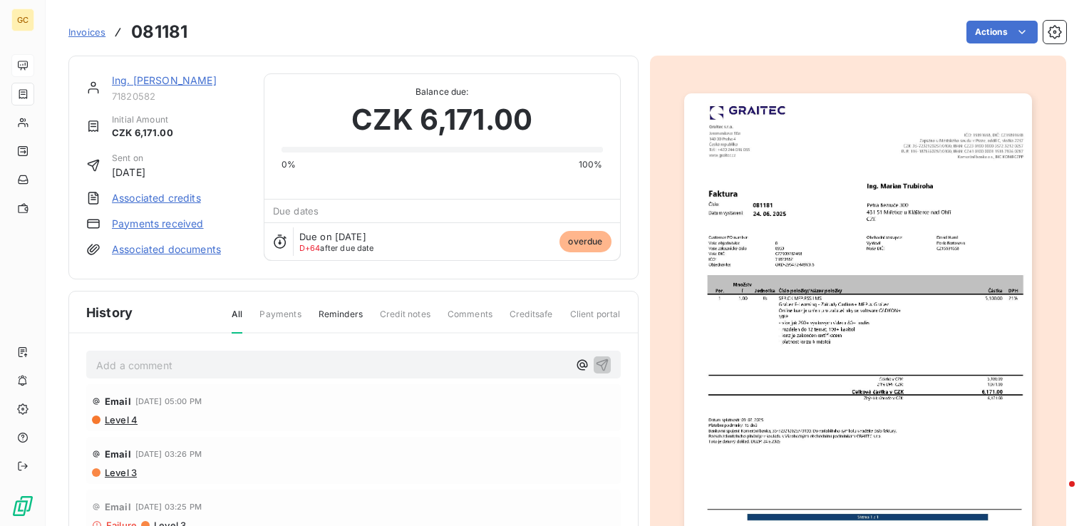
click at [864, 375] on img "button" at bounding box center [858, 338] width 348 height 491
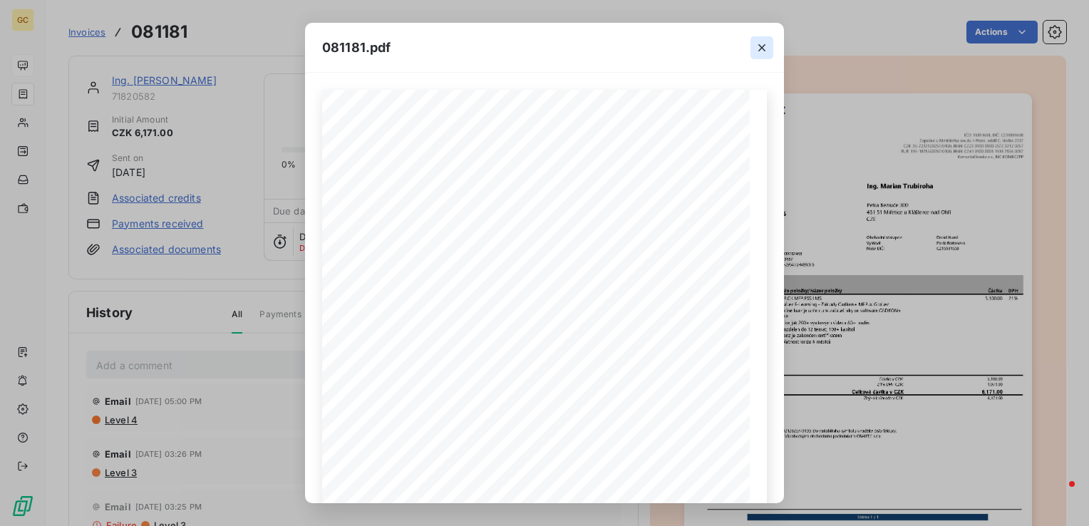
click at [761, 39] on button "button" at bounding box center [762, 47] width 23 height 23
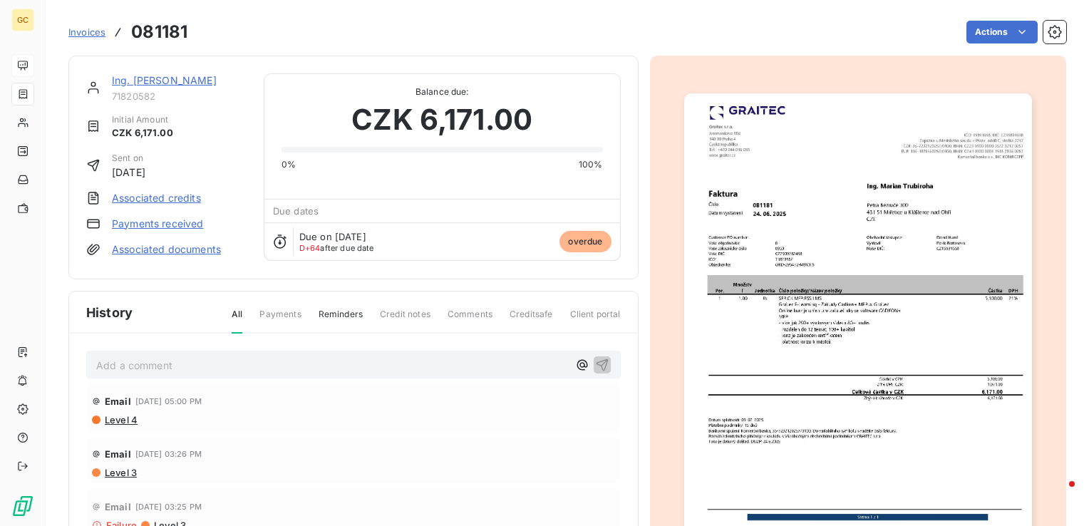
scroll to position [17, 0]
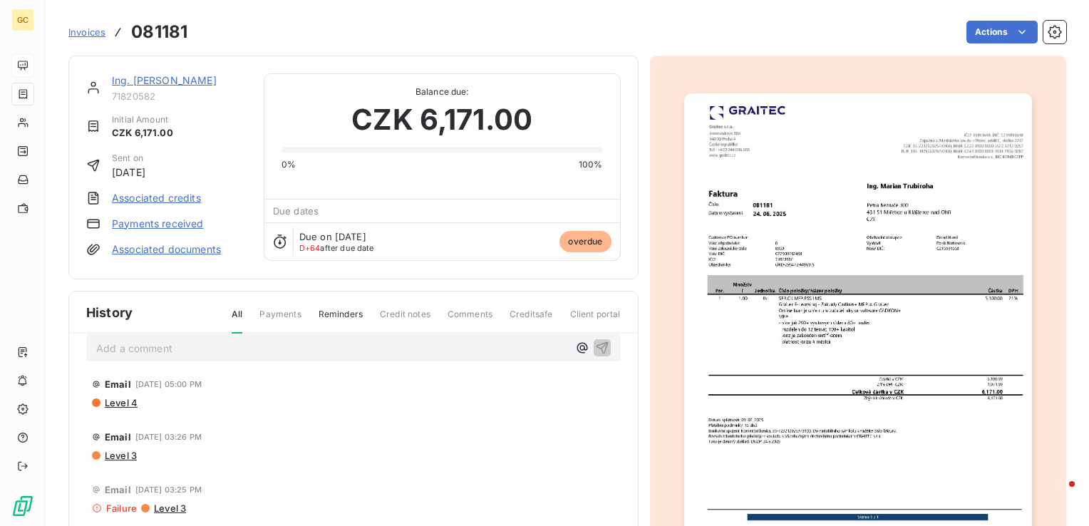
click at [125, 399] on span "Level 4" at bounding box center [120, 402] width 34 height 11
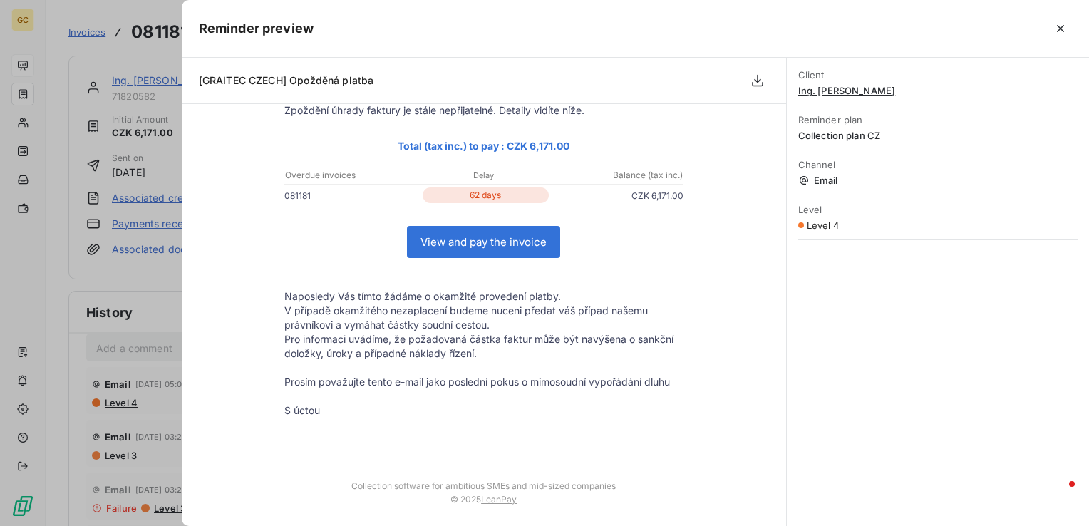
scroll to position [0, 0]
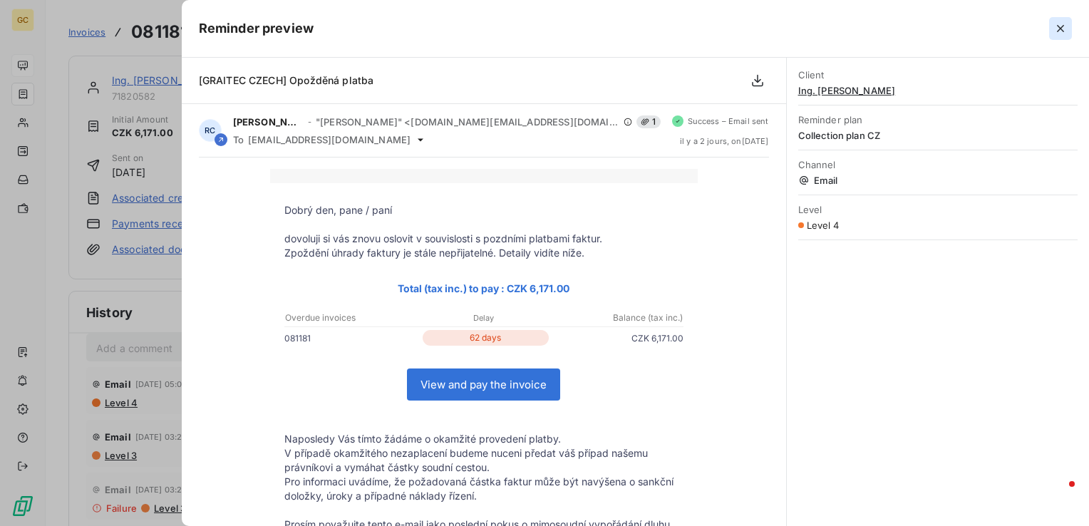
click at [1062, 26] on icon "button" at bounding box center [1061, 28] width 14 height 14
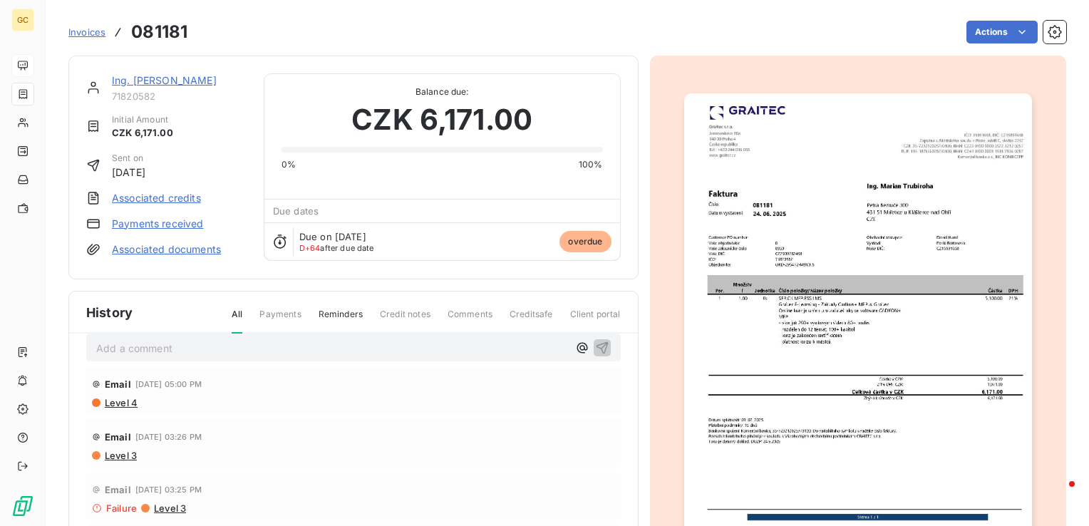
click at [898, 212] on img "button" at bounding box center [858, 338] width 348 height 491
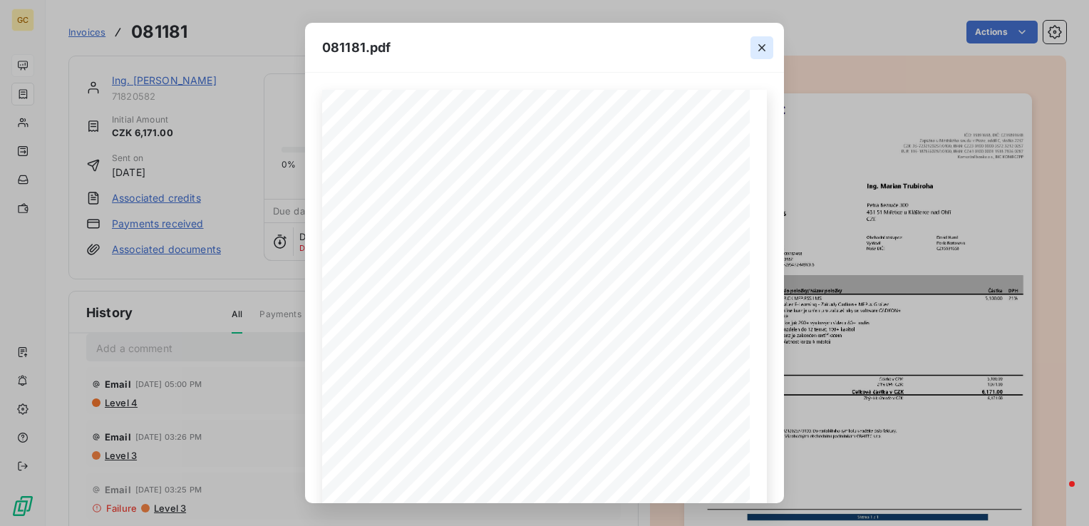
click at [769, 45] on button "button" at bounding box center [762, 47] width 23 height 23
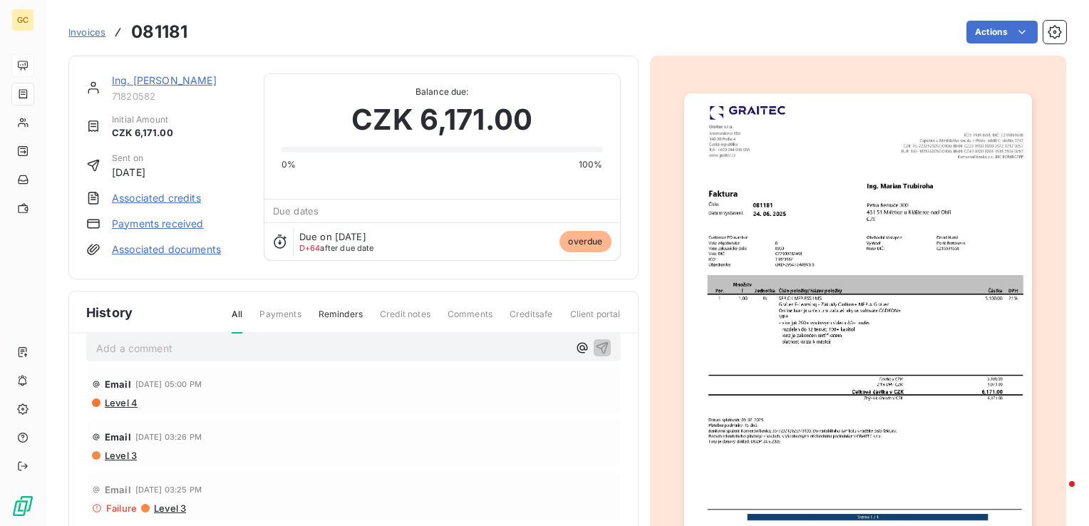
click at [123, 401] on span "Level 4" at bounding box center [120, 402] width 34 height 11
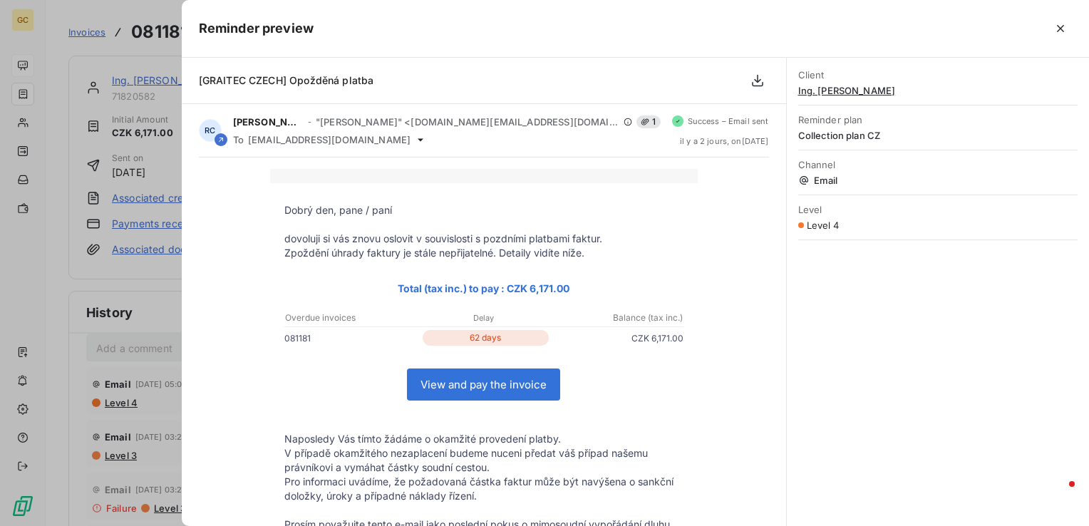
click at [470, 385] on link "View and pay the invoice" at bounding box center [484, 384] width 152 height 31
click at [1062, 23] on icon "button" at bounding box center [1061, 28] width 14 height 14
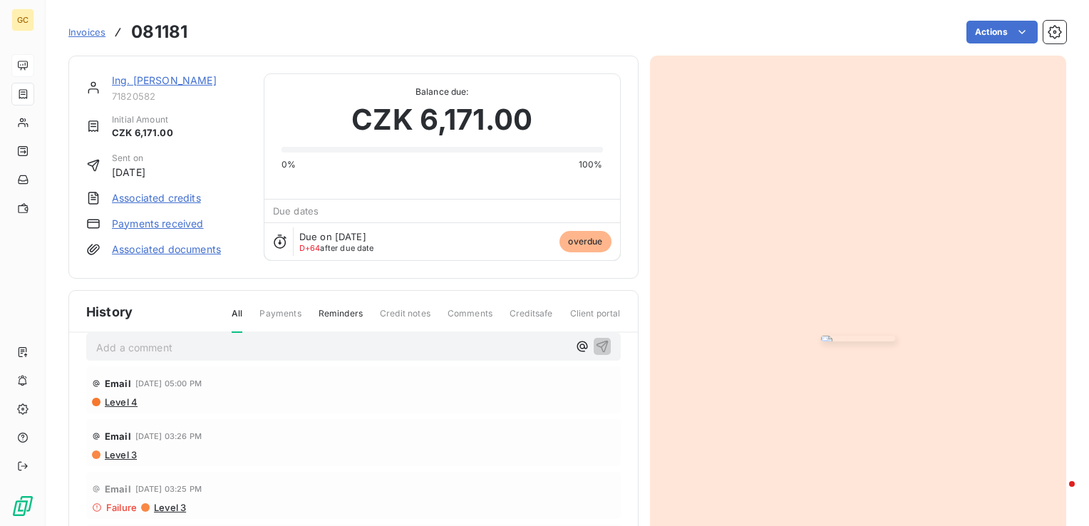
click at [111, 396] on span "Level 4" at bounding box center [120, 401] width 34 height 11
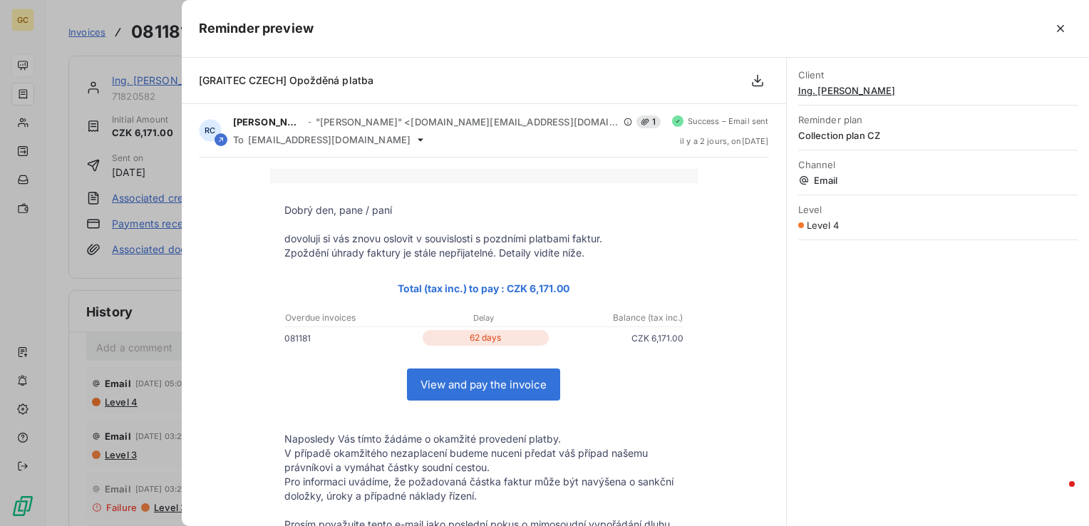
click at [446, 382] on link "View and pay the invoice" at bounding box center [484, 384] width 152 height 31
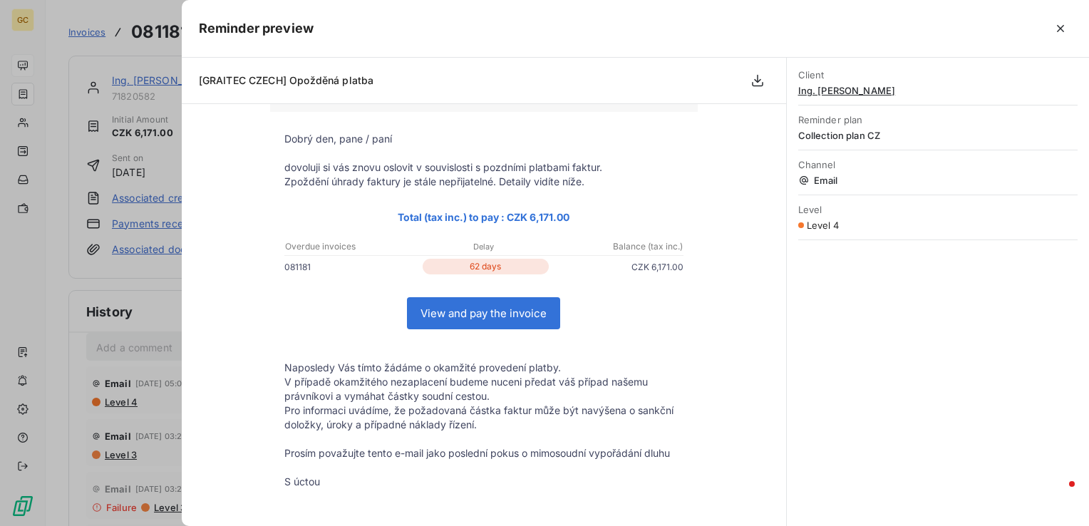
click at [485, 309] on link "View and pay the invoice" at bounding box center [484, 313] width 152 height 31
click at [1057, 30] on icon "button" at bounding box center [1061, 28] width 14 height 14
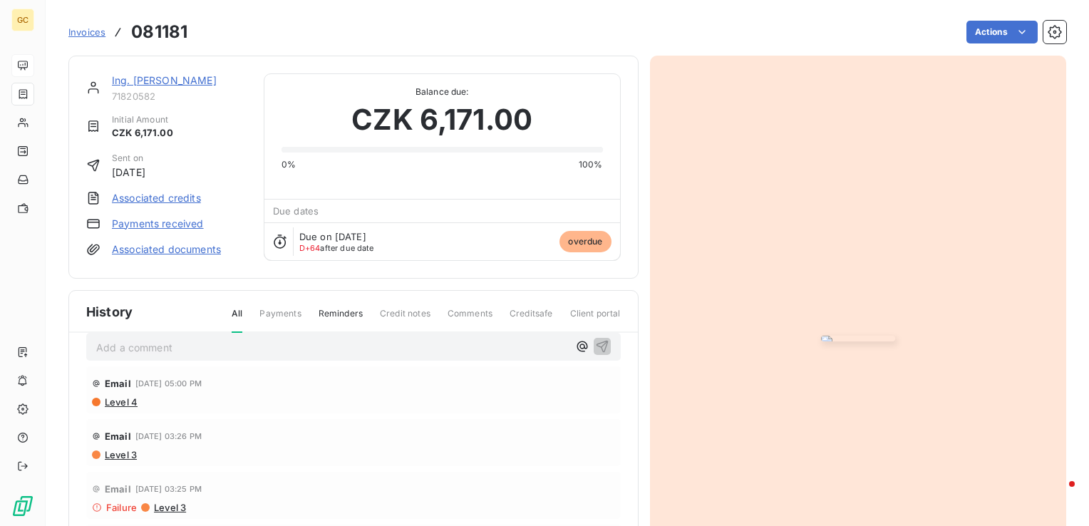
click at [895, 336] on img "button" at bounding box center [858, 339] width 74 height 6
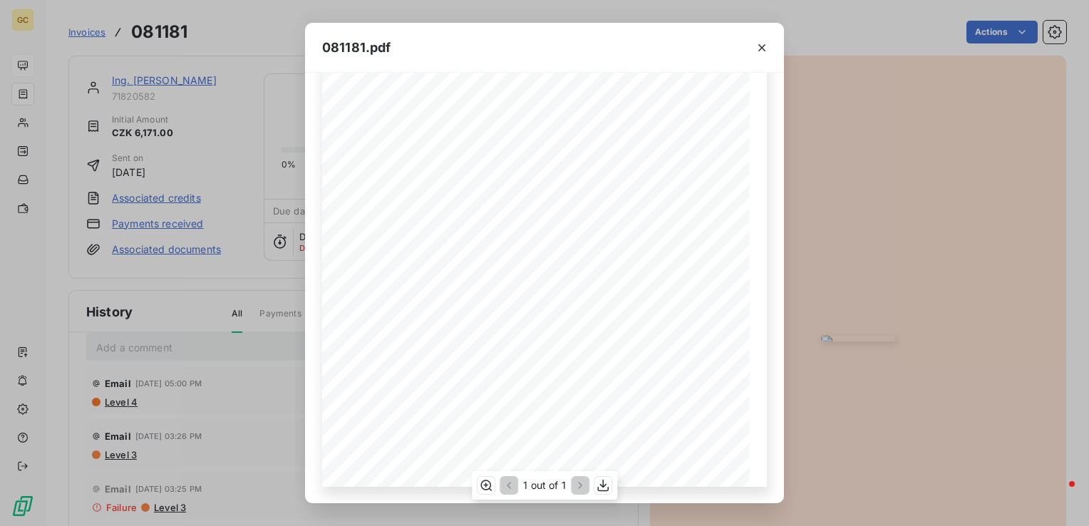
scroll to position [0, 0]
click at [756, 44] on icon "button" at bounding box center [762, 48] width 14 height 14
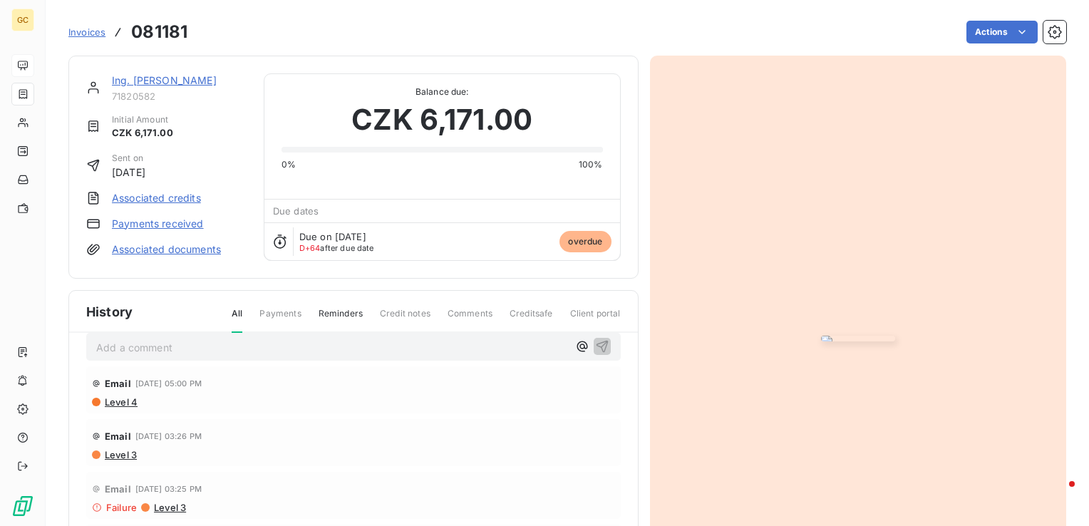
click at [843, 336] on img "button" at bounding box center [858, 339] width 74 height 6
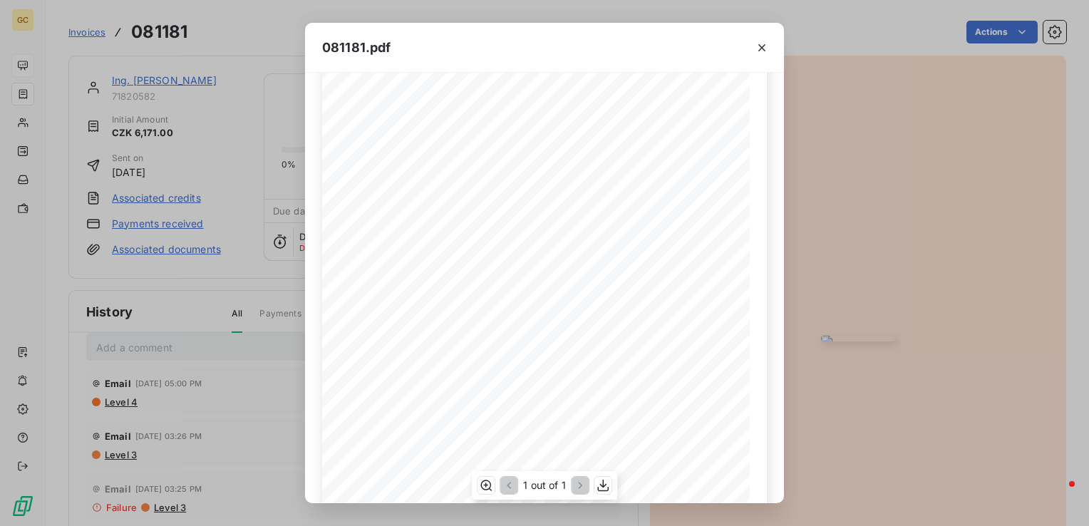
scroll to position [207, 0]
click at [760, 38] on button "button" at bounding box center [762, 47] width 23 height 23
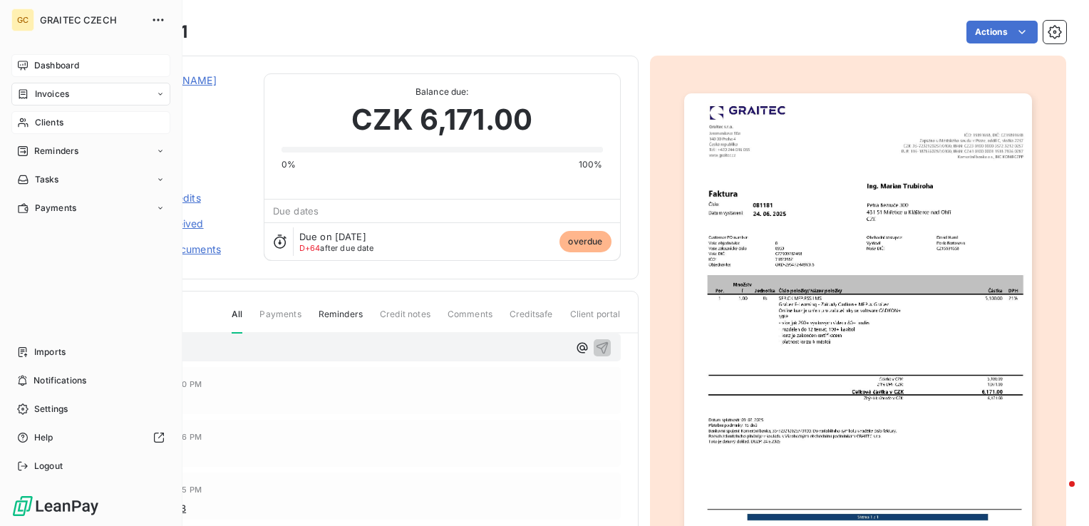
drag, startPoint x: 58, startPoint y: 120, endPoint x: 77, endPoint y: 118, distance: 19.4
click at [58, 120] on span "Clients" at bounding box center [49, 122] width 29 height 13
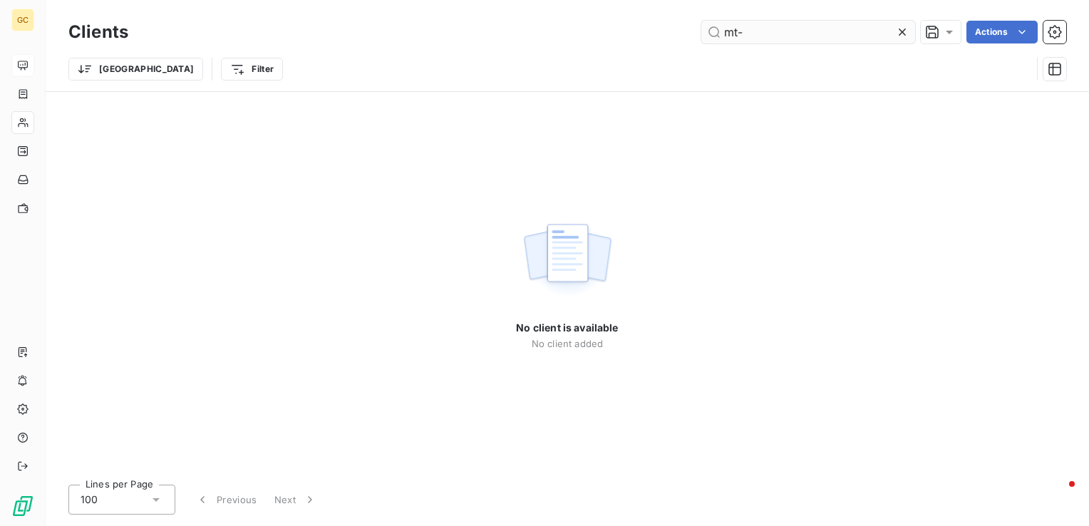
drag, startPoint x: 756, startPoint y: 26, endPoint x: 710, endPoint y: 27, distance: 46.3
click at [710, 27] on input "mt-" at bounding box center [808, 32] width 214 height 23
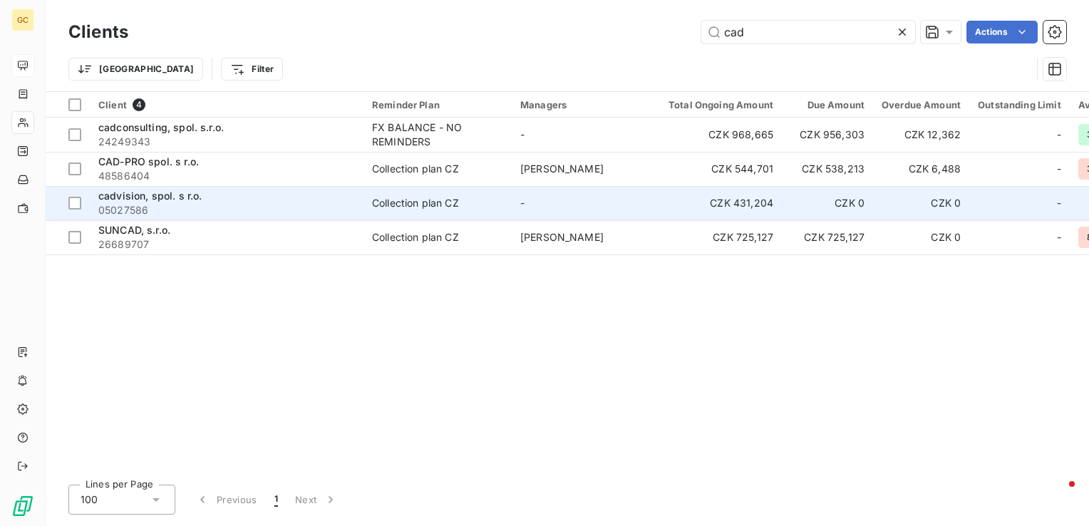
type input "cad"
click at [188, 197] on span "cadvision, spol. s r.o." at bounding box center [149, 196] width 103 height 12
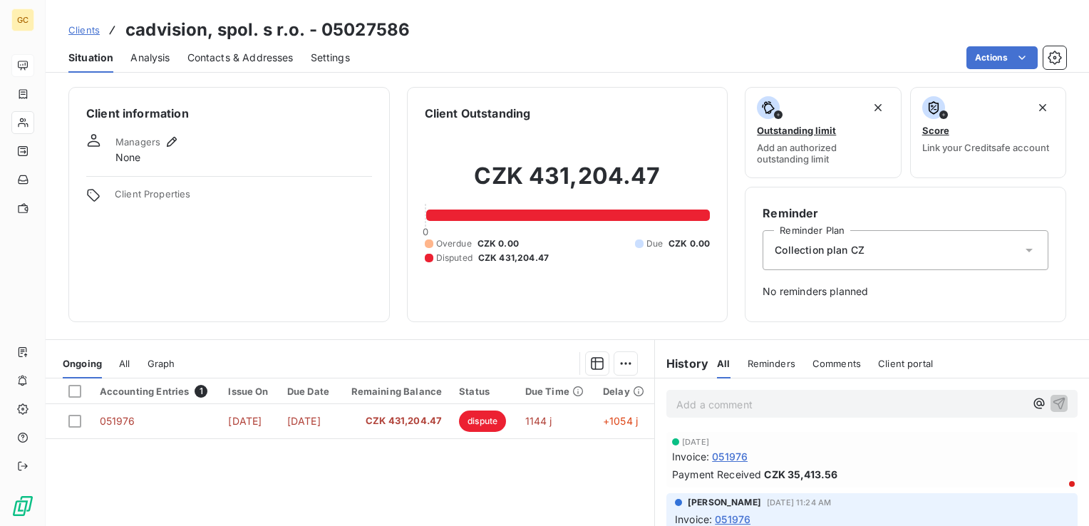
click at [143, 63] on span "Analysis" at bounding box center [149, 58] width 39 height 14
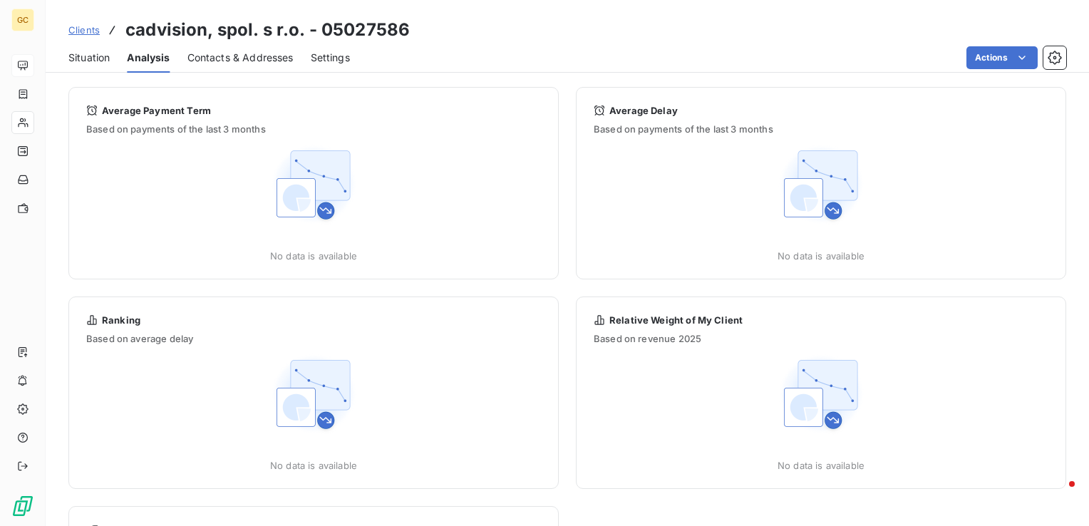
click at [94, 63] on span "Situation" at bounding box center [88, 58] width 41 height 14
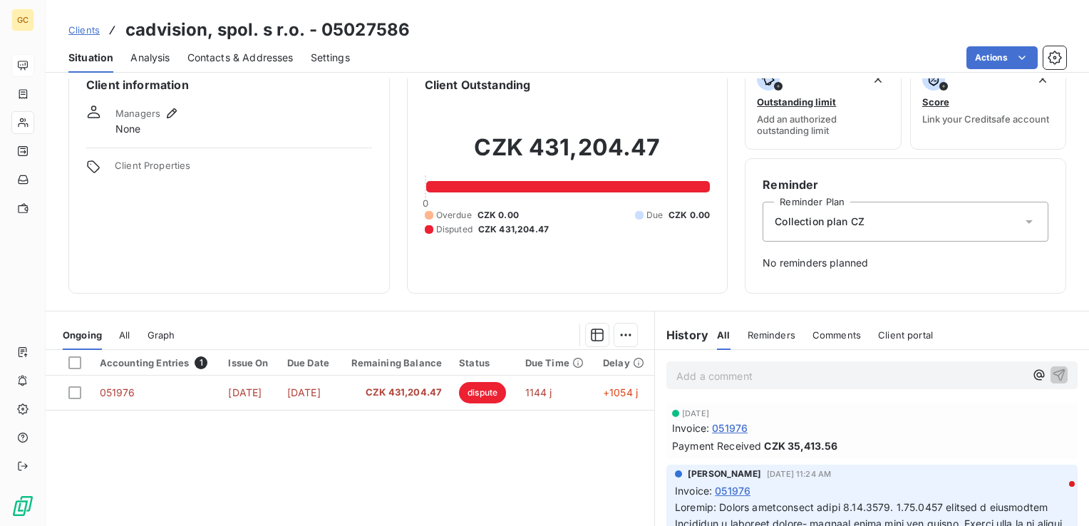
scroll to position [26, 0]
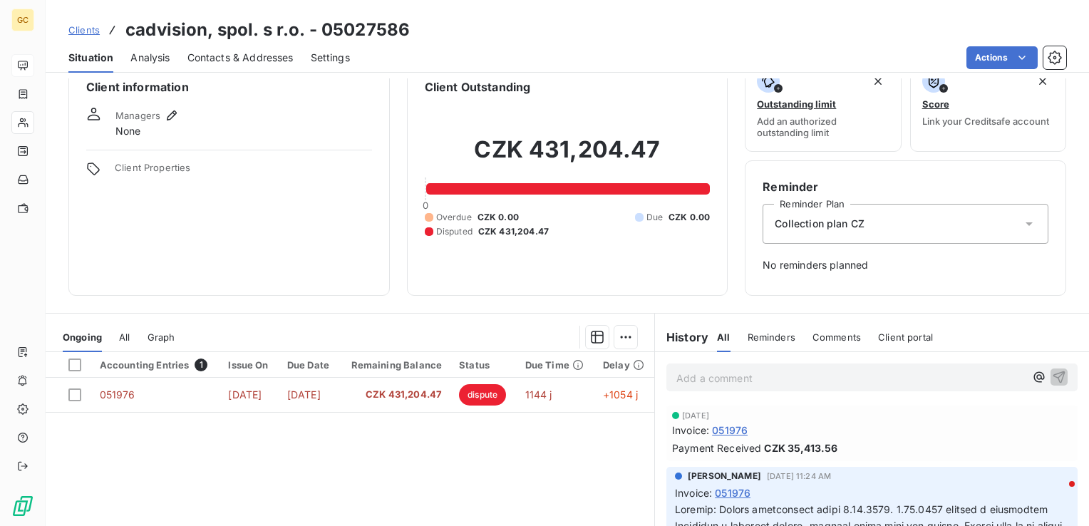
click at [739, 352] on div "Add a comment ﻿" at bounding box center [872, 377] width 434 height 51
click at [748, 341] on div "Reminders" at bounding box center [772, 337] width 48 height 30
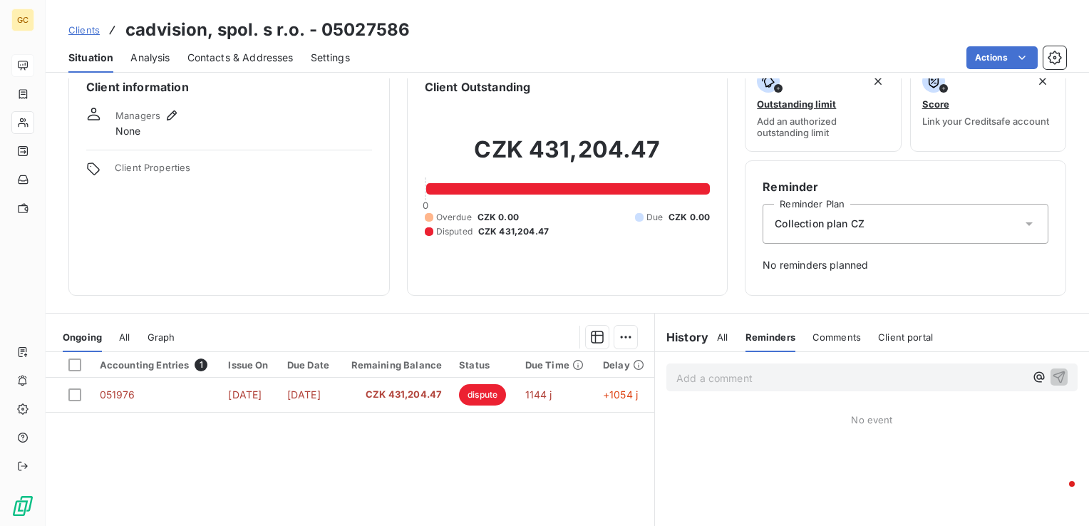
click at [699, 335] on h6 "History" at bounding box center [681, 337] width 53 height 17
click at [717, 331] on span "All" at bounding box center [722, 336] width 11 height 11
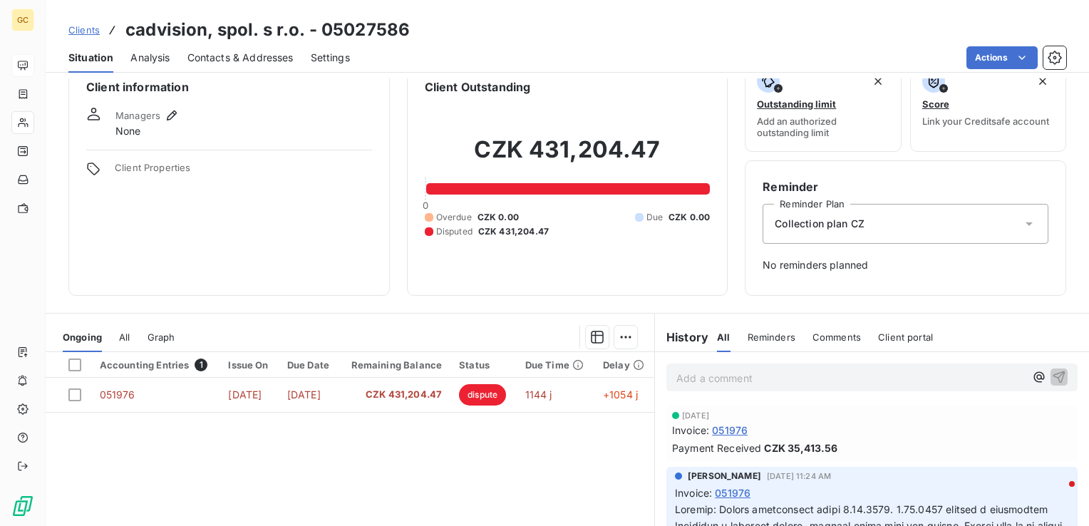
scroll to position [98, 0]
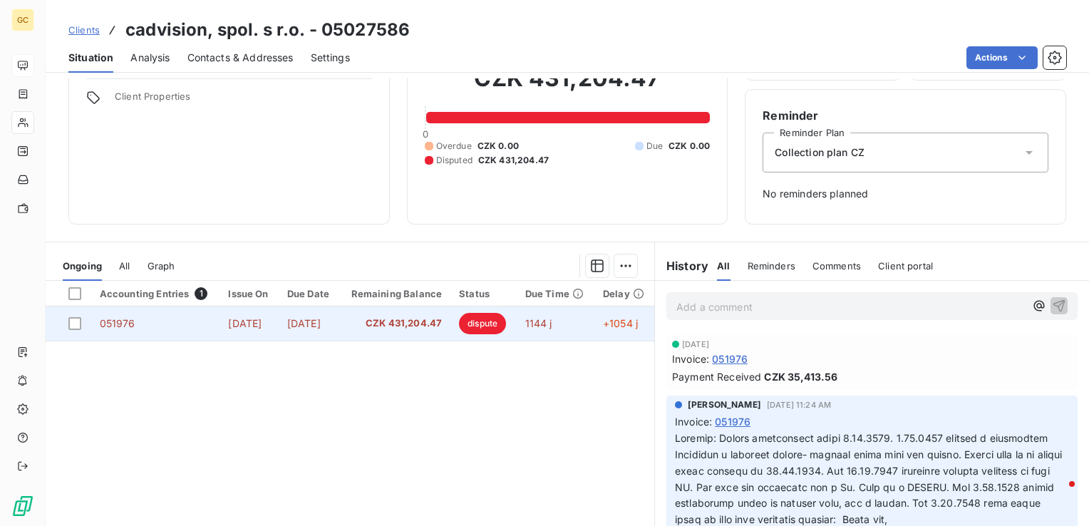
click at [415, 315] on td "CZK 431,204.47" at bounding box center [394, 324] width 111 height 34
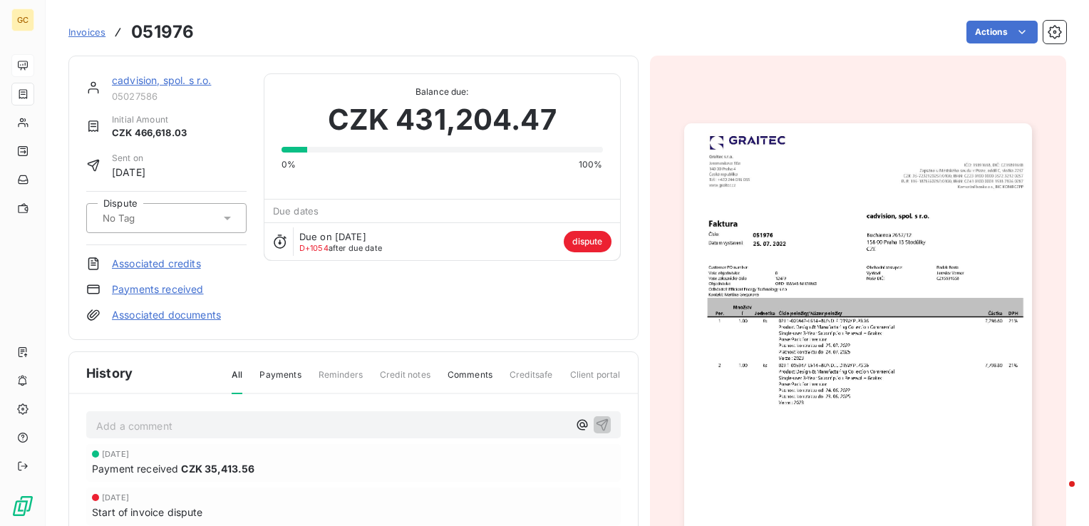
click at [830, 185] on img "button" at bounding box center [858, 368] width 348 height 491
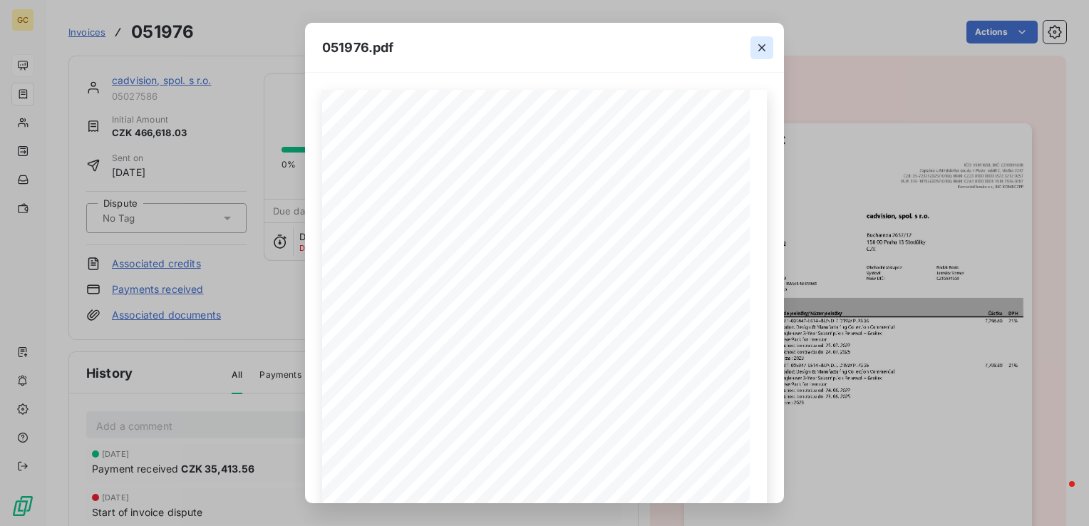
click at [757, 53] on icon "button" at bounding box center [762, 48] width 14 height 14
